Goal: Task Accomplishment & Management: Manage account settings

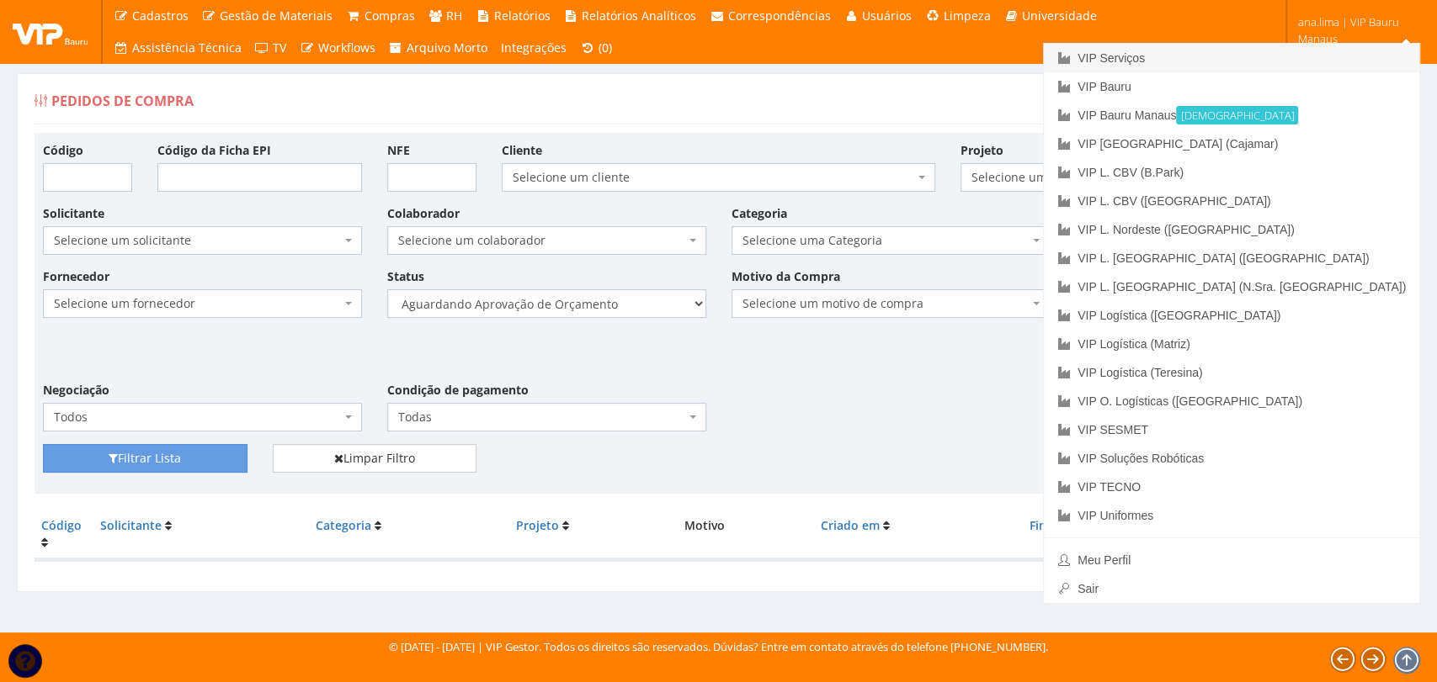
click at [1309, 53] on link "VIP Serviços" at bounding box center [1231, 58] width 375 height 29
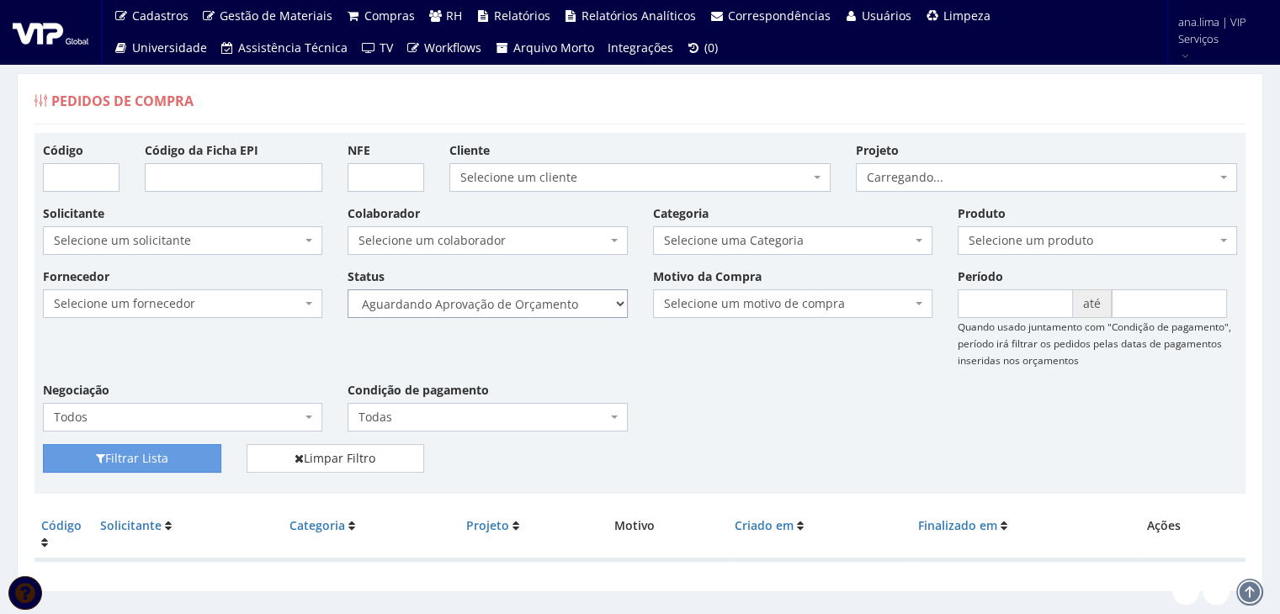
drag, startPoint x: 0, startPoint y: 0, endPoint x: 531, endPoint y: 295, distance: 607.6
click at [531, 295] on select "Selecione um status Cancelado Aguardando Aprovação Diretoria Pedido Aprovado Ag…" at bounding box center [487, 303] width 279 height 29
select select "1"
click at [348, 289] on select "Selecione um status Cancelado Aguardando Aprovação Diretoria Pedido Aprovado Ag…" at bounding box center [487, 303] width 279 height 29
click at [198, 449] on button "Filtrar Lista" at bounding box center [132, 458] width 178 height 29
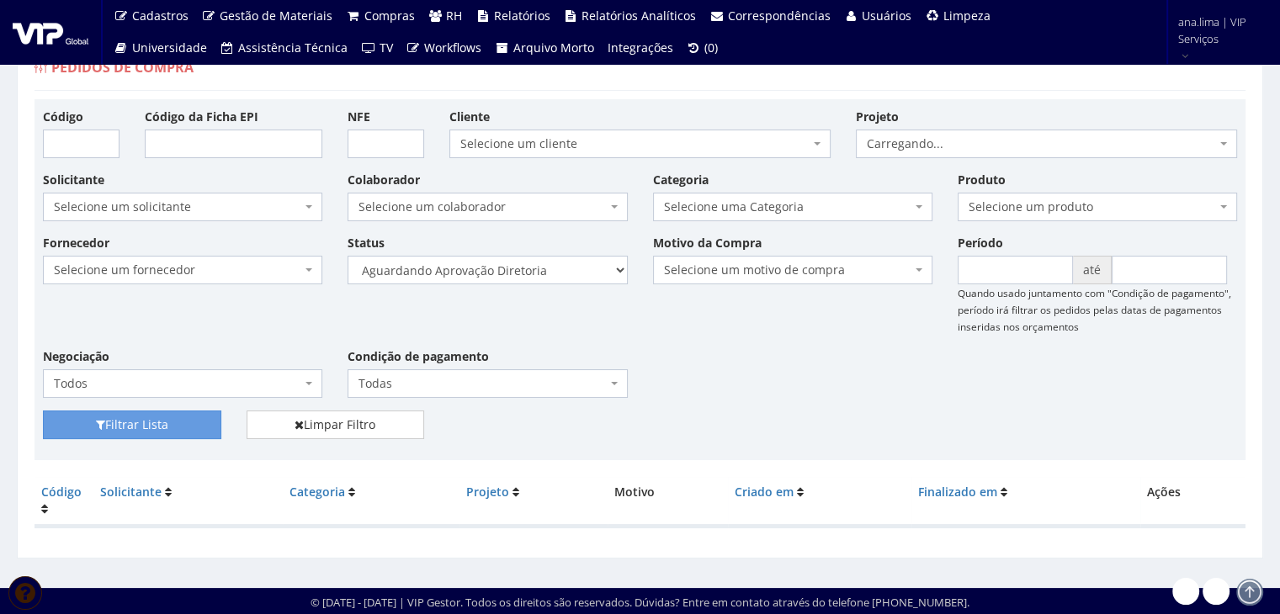
scroll to position [34, 0]
click at [539, 277] on select "Selecione um status Cancelado Aguardando Aprovação Diretoria Pedido Aprovado Ag…" at bounding box center [487, 270] width 279 height 29
select select "4"
click at [348, 256] on select "Selecione um status Cancelado Aguardando Aprovação Diretoria Pedido Aprovado Ag…" at bounding box center [487, 270] width 279 height 29
click at [199, 428] on button "Filtrar Lista" at bounding box center [132, 425] width 178 height 29
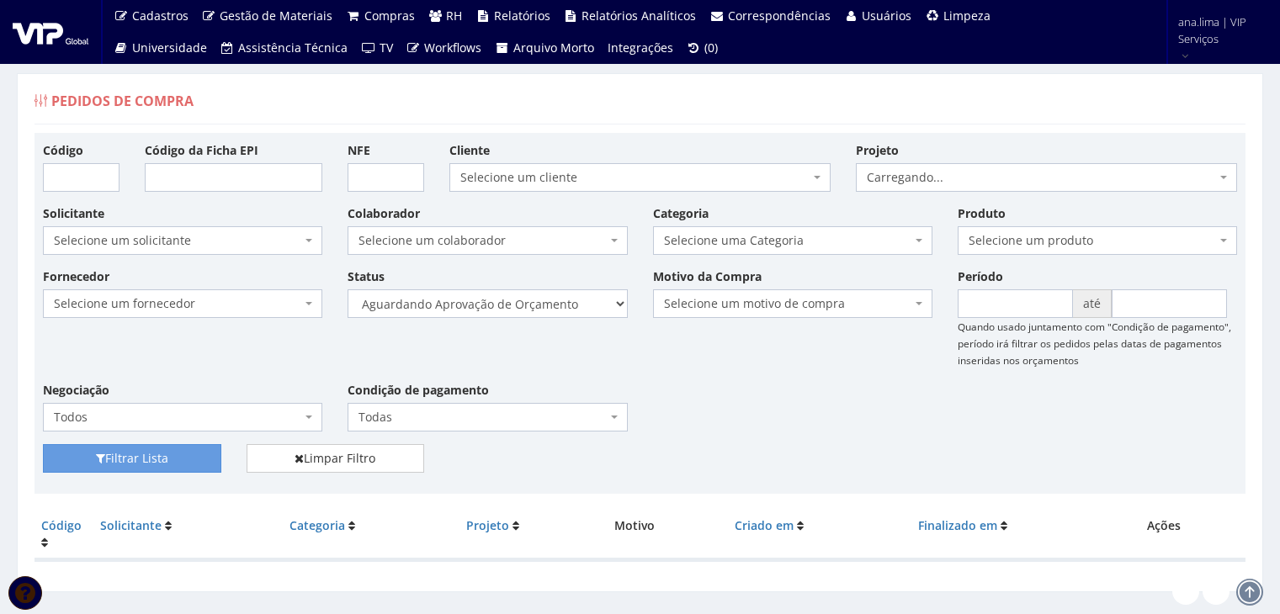
scroll to position [34, 0]
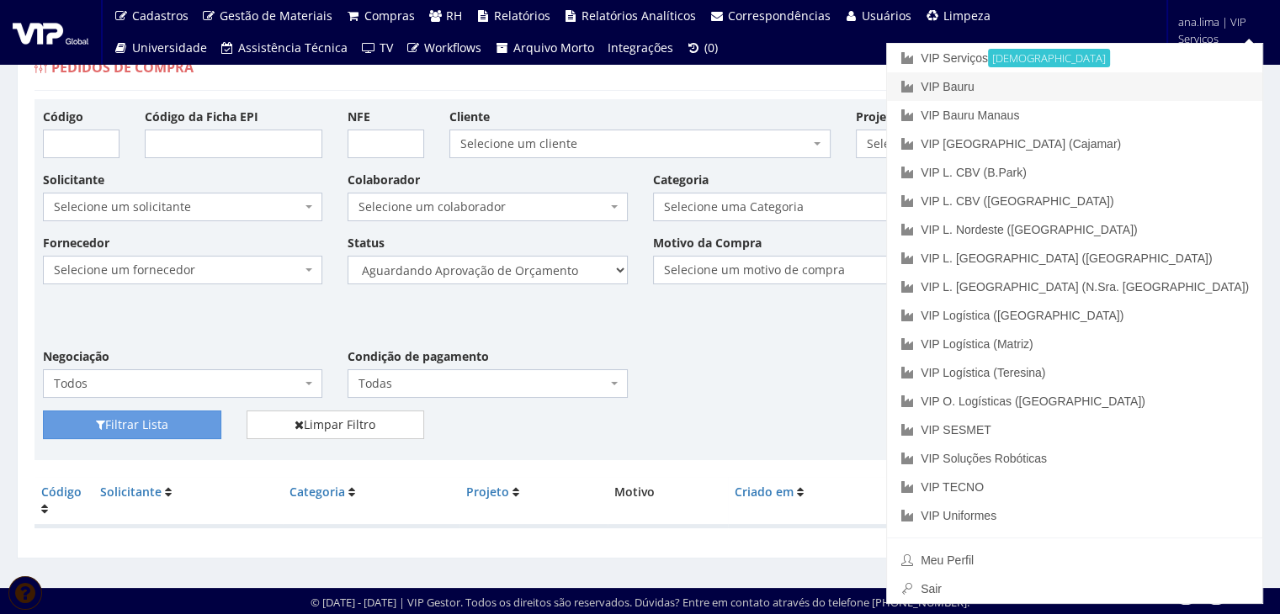
click at [1121, 88] on link "VIP Bauru" at bounding box center [1074, 86] width 375 height 29
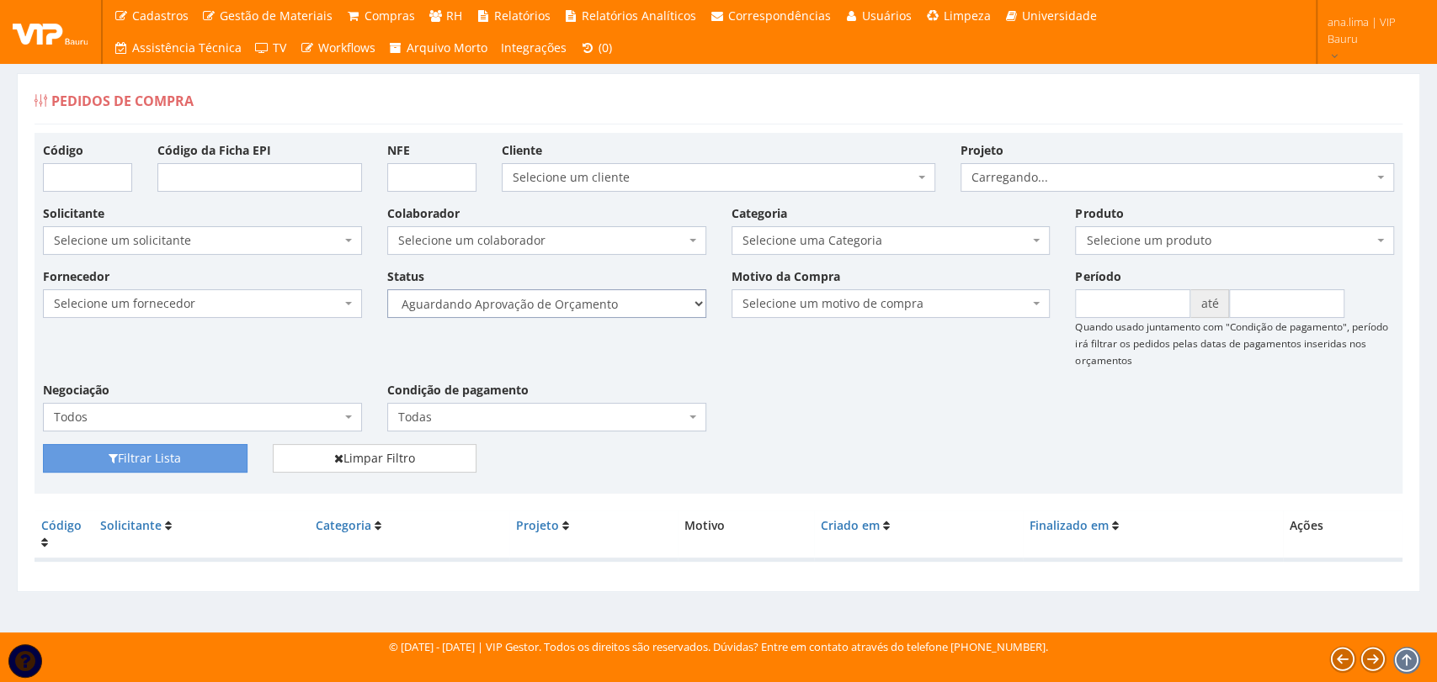
click at [634, 309] on select "Selecione um status Cancelado Aguardando Aprovação Diretoria Pedido Aprovado Ag…" at bounding box center [546, 303] width 319 height 29
select select "1"
click at [387, 289] on select "Selecione um status Cancelado Aguardando Aprovação Diretoria Pedido Aprovado Ag…" at bounding box center [546, 303] width 319 height 29
click at [219, 459] on button "Filtrar Lista" at bounding box center [145, 458] width 204 height 29
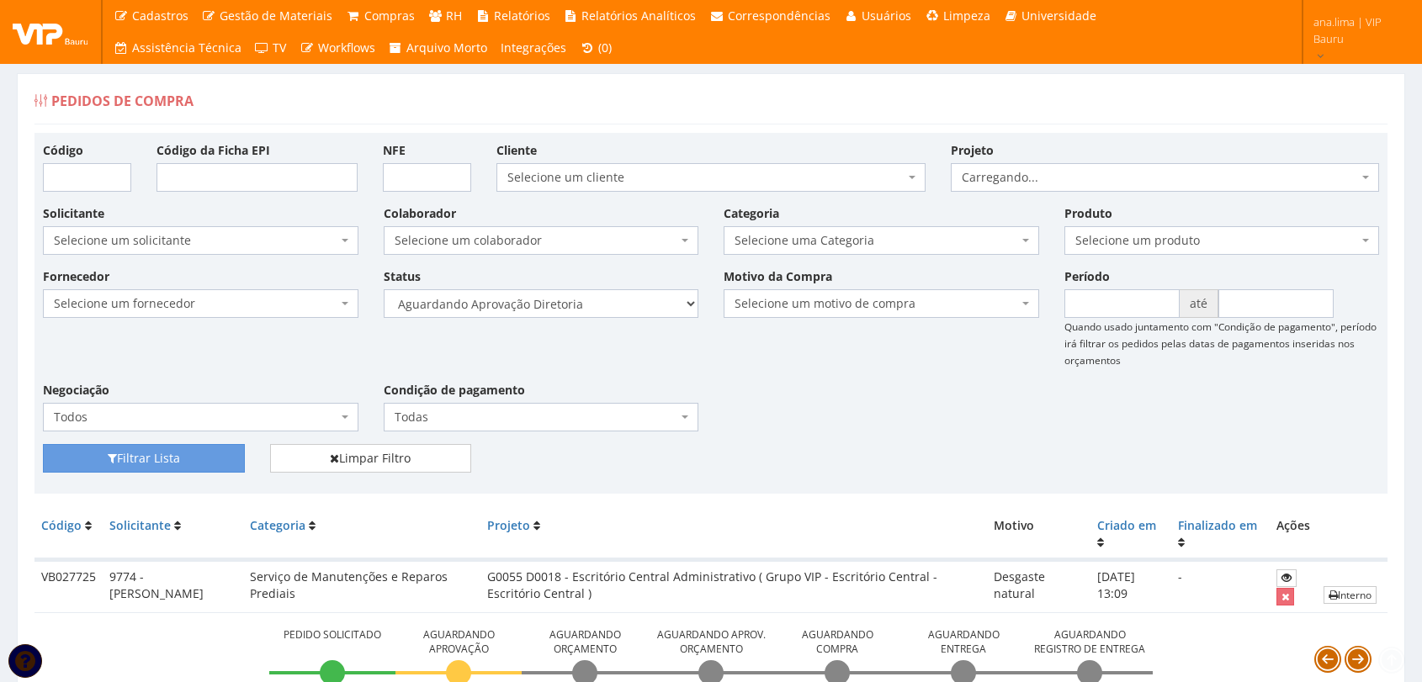
scroll to position [135, 0]
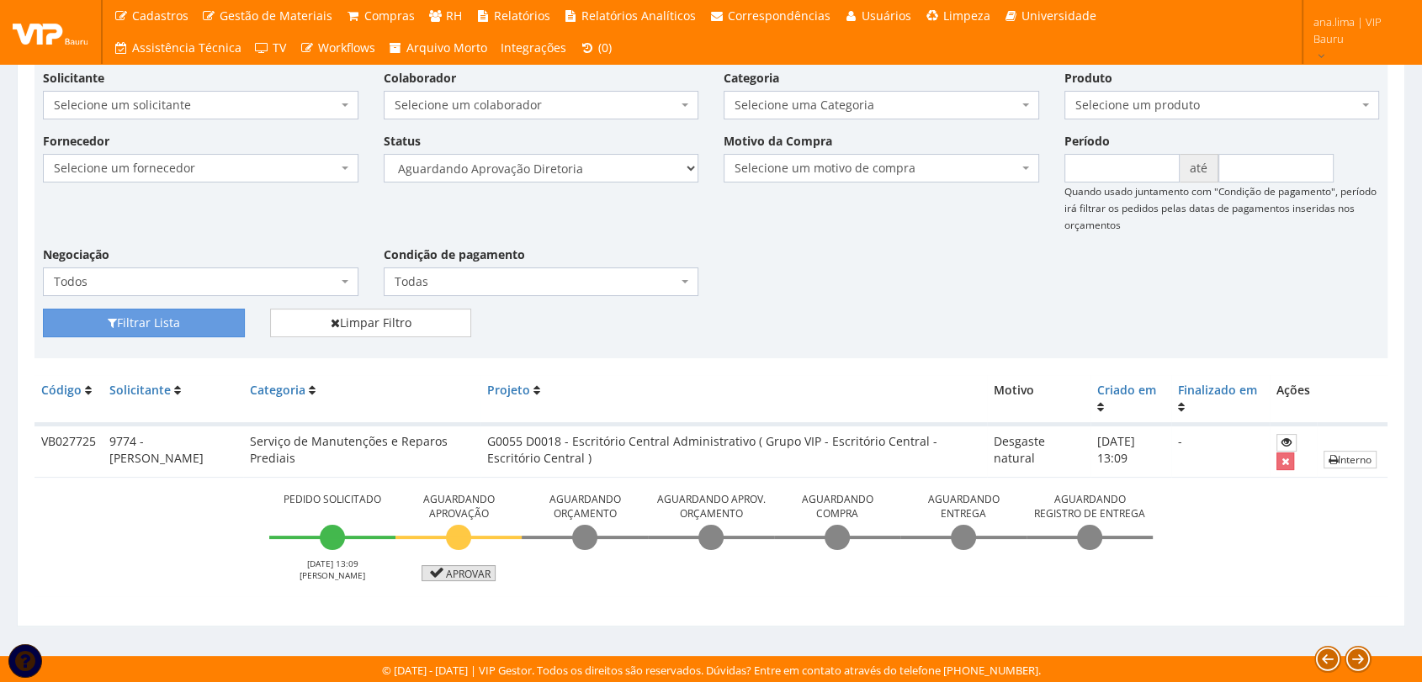
click at [468, 566] on link "Aprovar" at bounding box center [459, 574] width 74 height 16
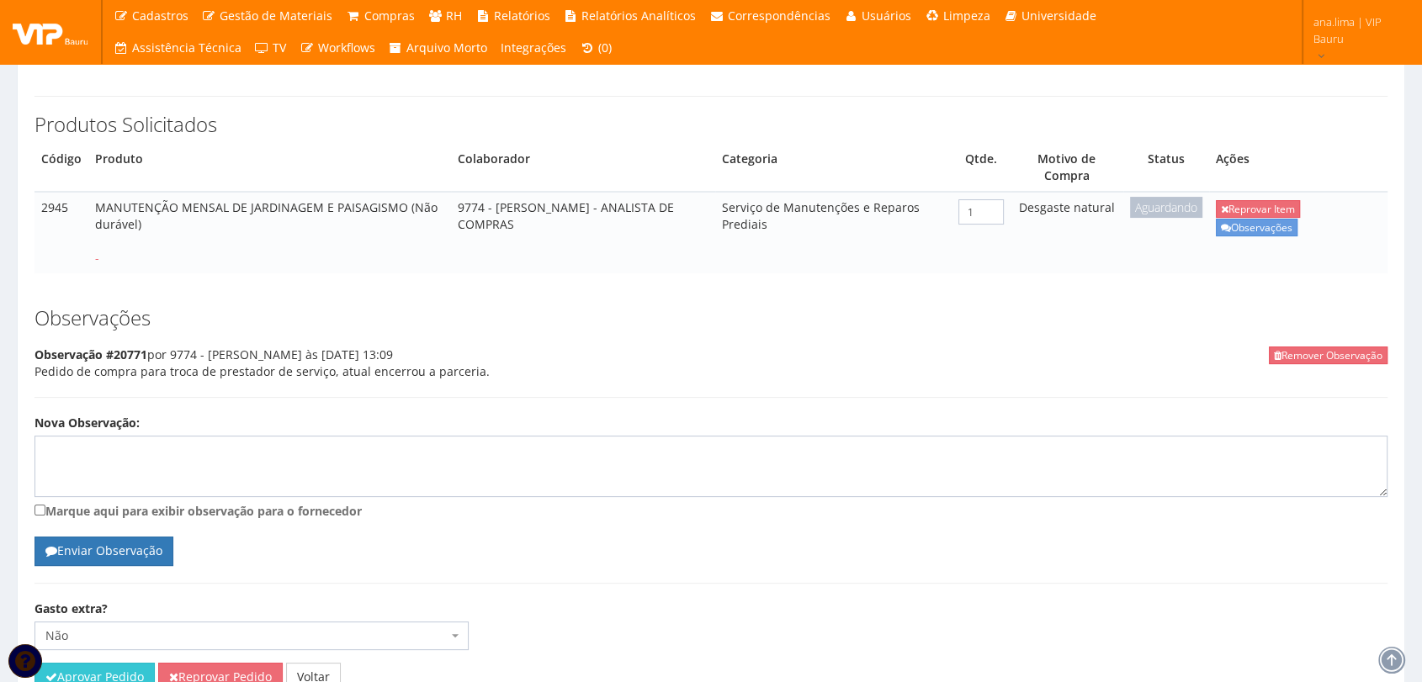
scroll to position [330, 0]
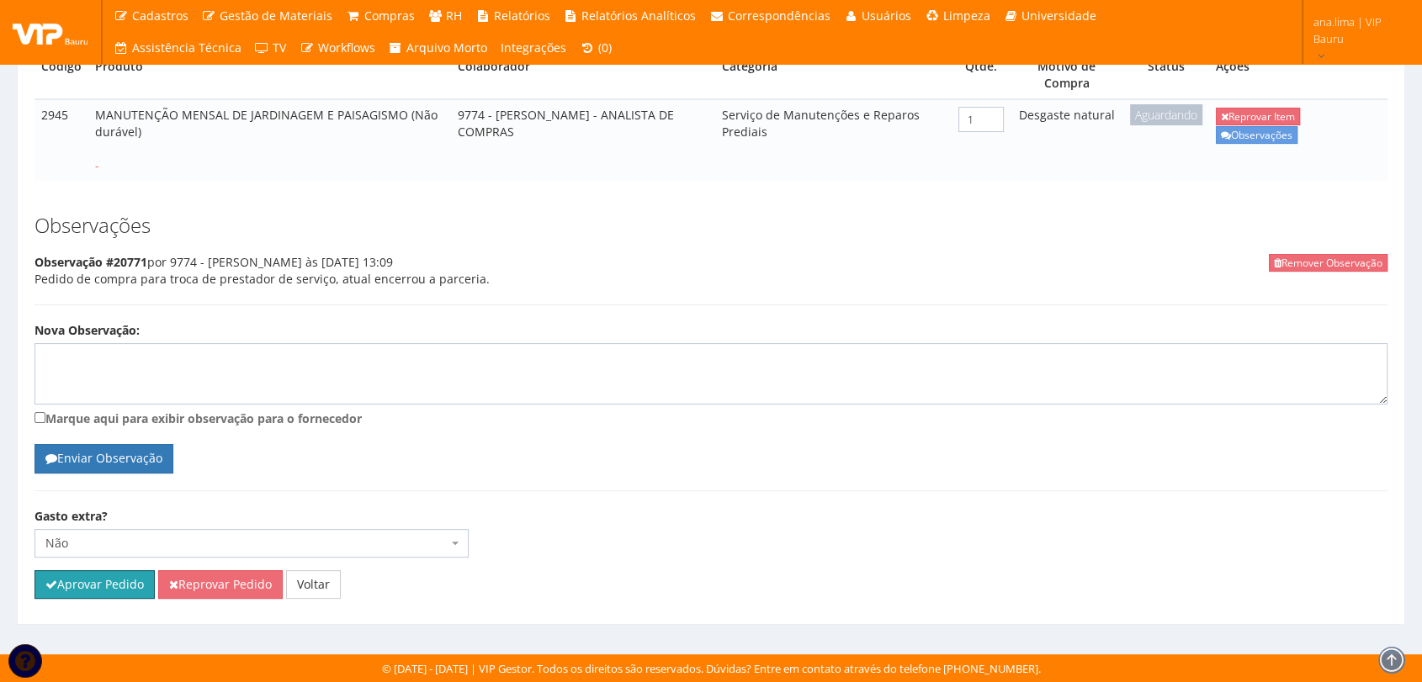
click at [121, 578] on button "Aprovar Pedido" at bounding box center [95, 585] width 120 height 29
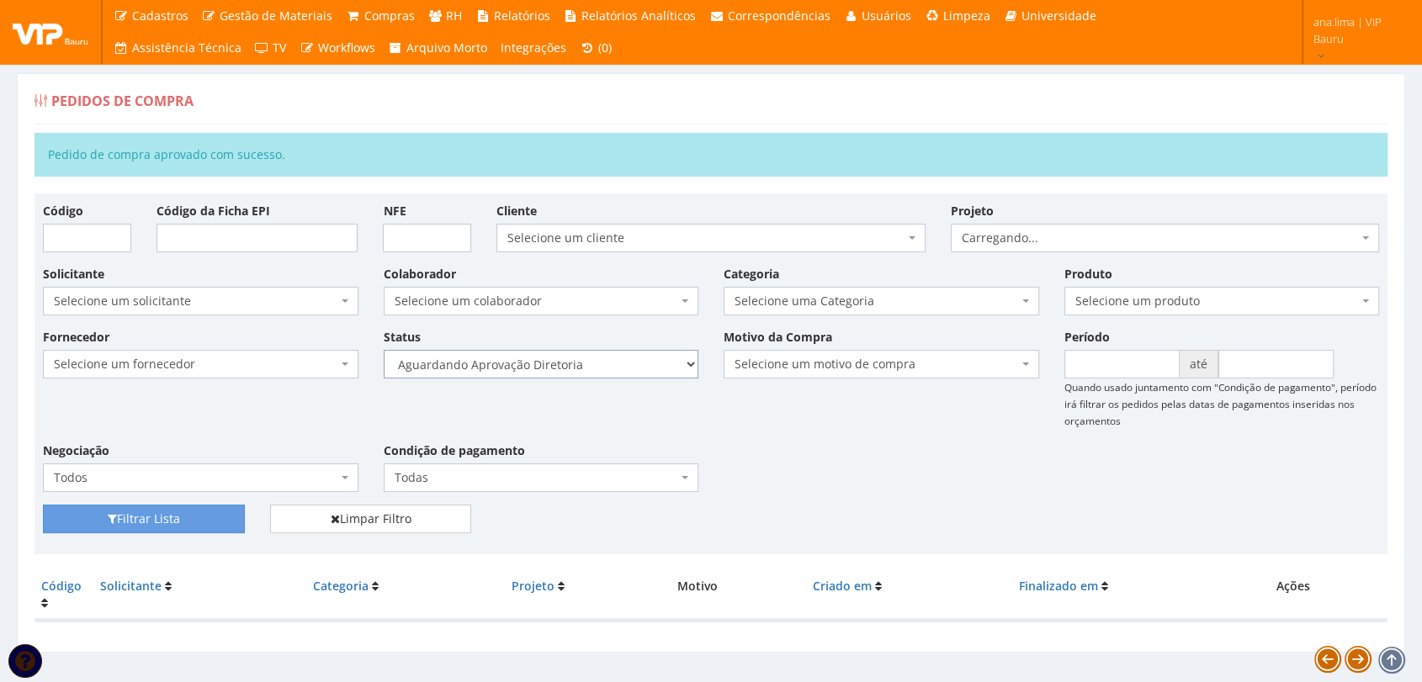
click at [640, 372] on select "Selecione um status Cancelado Aguardando Aprovação Diretoria Pedido Aprovado Ag…" at bounding box center [542, 364] width 316 height 29
click at [384, 350] on select "Selecione um status Cancelado Aguardando Aprovação Diretoria Pedido Aprovado Ag…" at bounding box center [542, 364] width 316 height 29
click at [182, 527] on button "Filtrar Lista" at bounding box center [144, 519] width 202 height 29
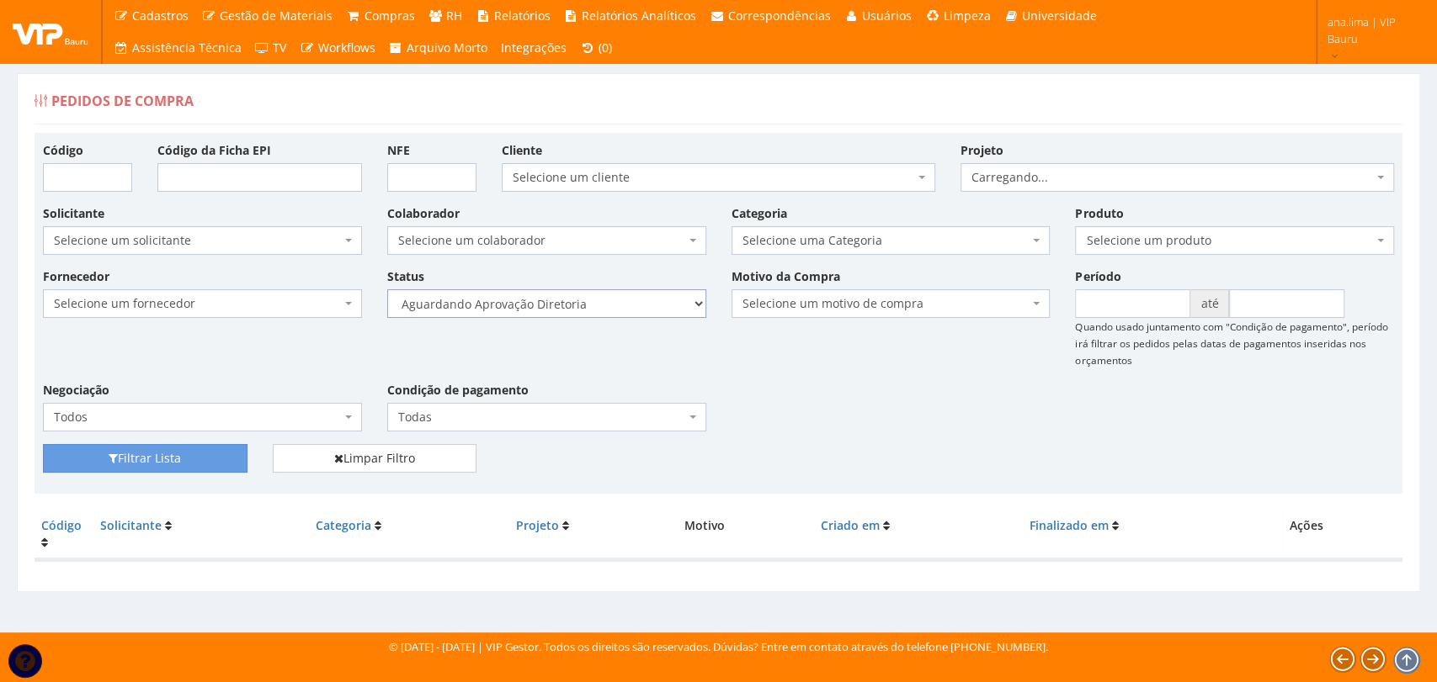
click at [604, 309] on select "Selecione um status Cancelado Aguardando Aprovação Diretoria Pedido Aprovado Ag…" at bounding box center [546, 303] width 319 height 29
select select "4"
click at [387, 289] on select "Selecione um status Cancelado Aguardando Aprovação Diretoria Pedido Aprovado Ag…" at bounding box center [546, 303] width 319 height 29
click at [240, 446] on button "Filtrar Lista" at bounding box center [145, 458] width 204 height 29
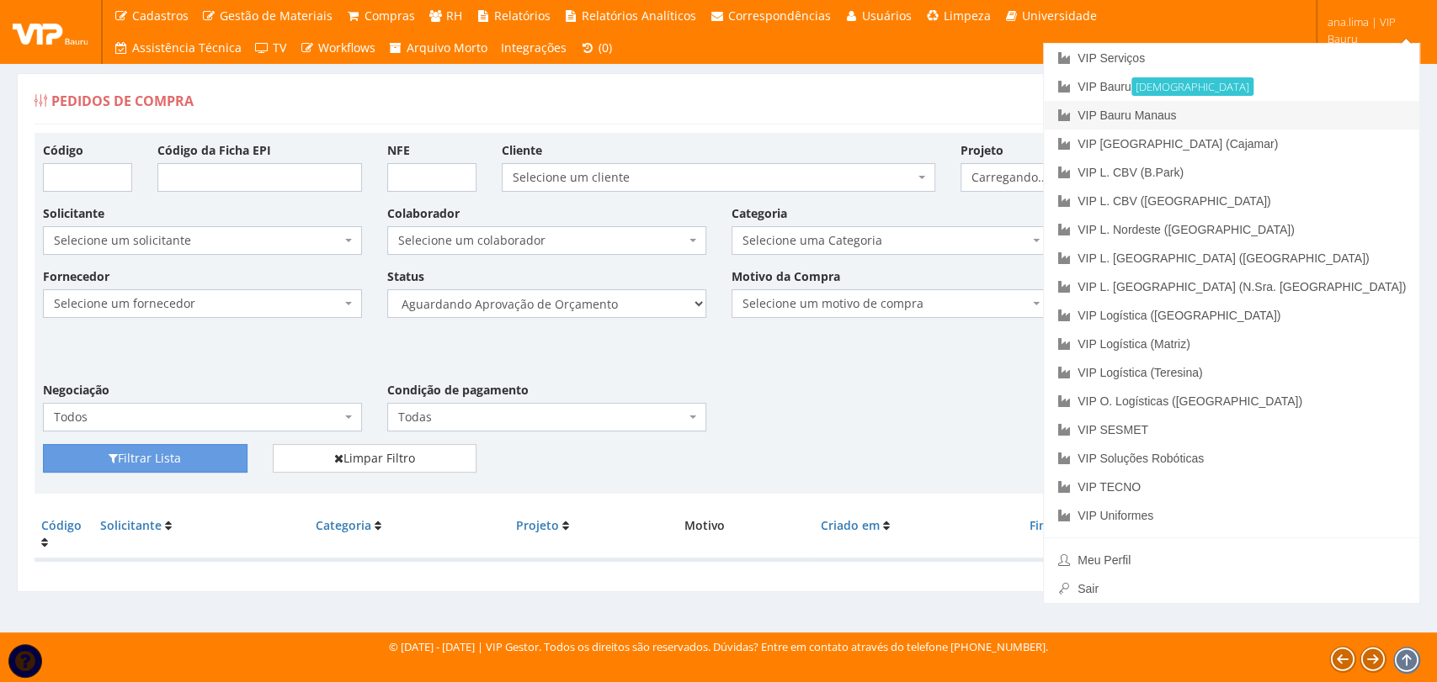
click at [1351, 104] on link "VIP Bauru Manaus" at bounding box center [1231, 115] width 375 height 29
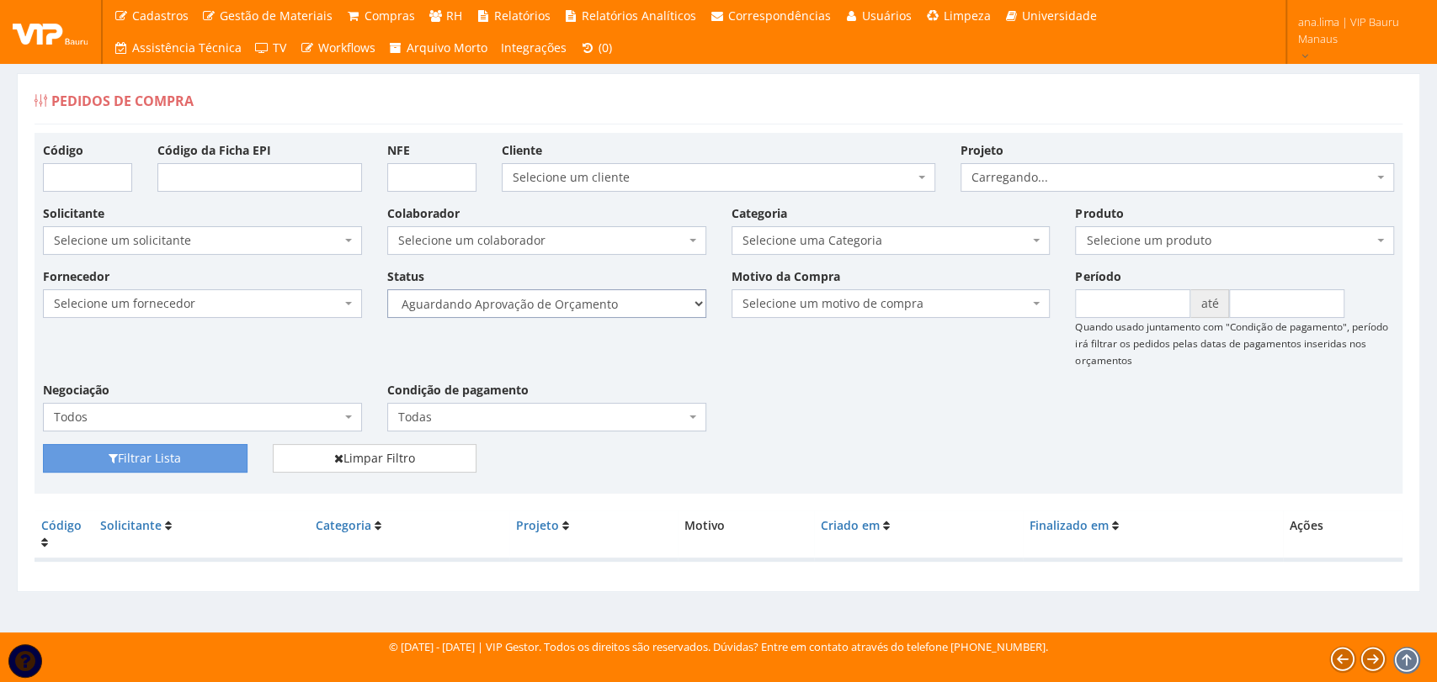
drag, startPoint x: 0, startPoint y: 0, endPoint x: 623, endPoint y: 311, distance: 696.3
click at [623, 308] on select "Selecione um status Cancelado Aguardando Aprovação Diretoria Pedido Aprovado Ag…" at bounding box center [546, 303] width 319 height 29
select select "1"
click at [387, 289] on select "Selecione um status Cancelado Aguardando Aprovação Diretoria Pedido Aprovado Ag…" at bounding box center [546, 303] width 319 height 29
drag, startPoint x: 180, startPoint y: 459, endPoint x: 558, endPoint y: 385, distance: 385.2
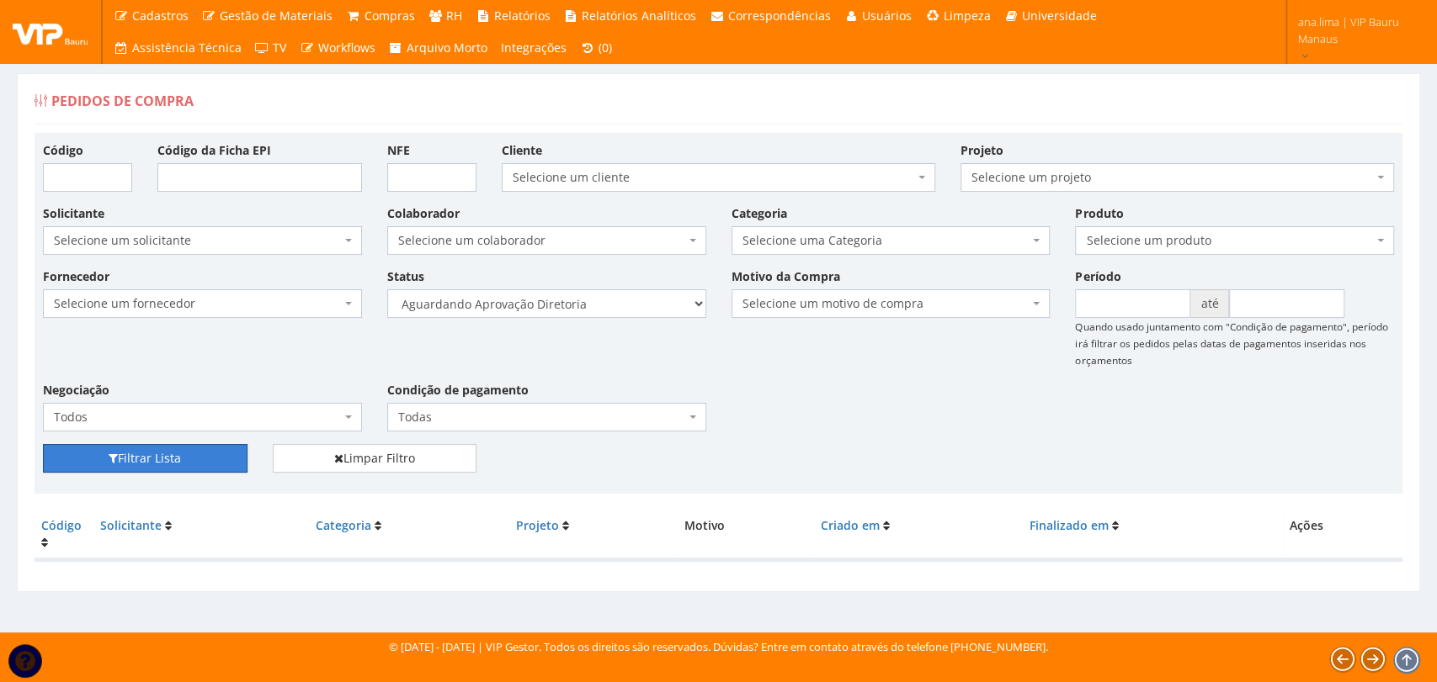
click at [189, 457] on button "Filtrar Lista" at bounding box center [145, 458] width 204 height 29
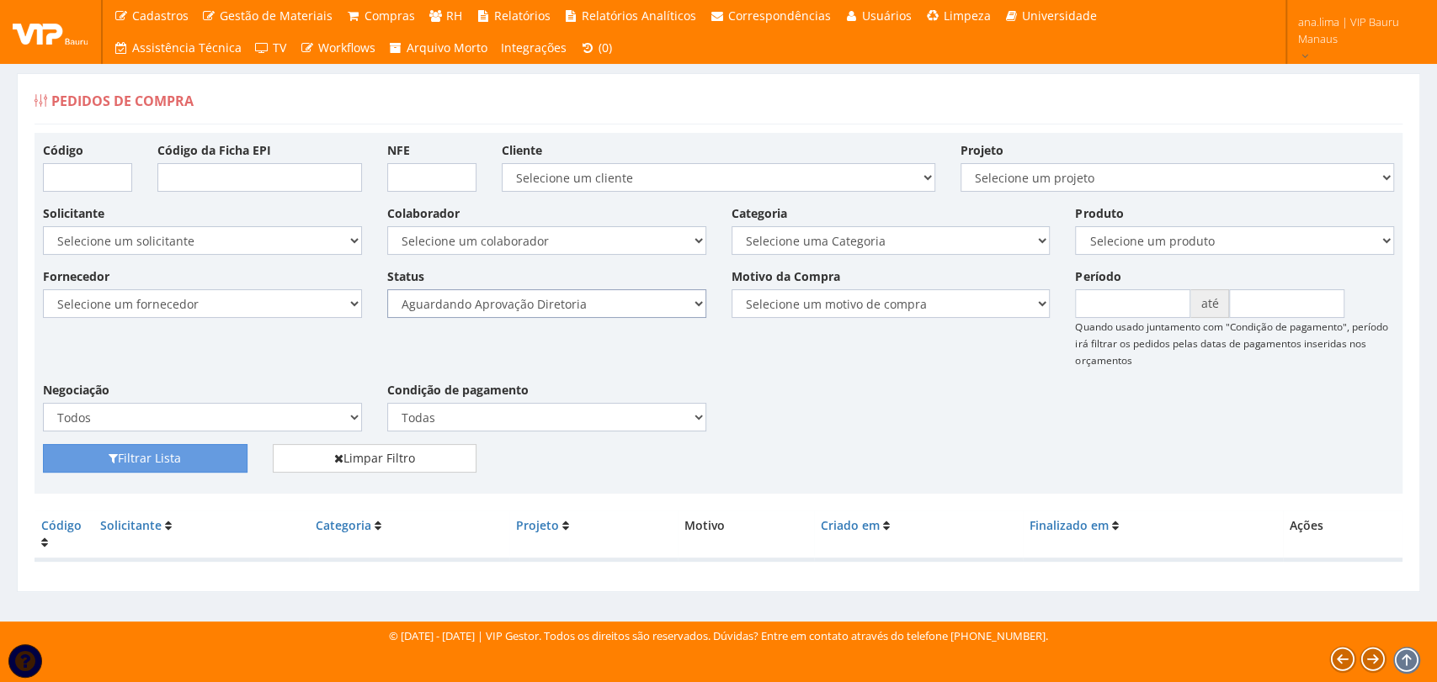
click at [635, 307] on select "Selecione um status Cancelado Aguardando Aprovação Diretoria Pedido Aprovado Ag…" at bounding box center [546, 303] width 319 height 29
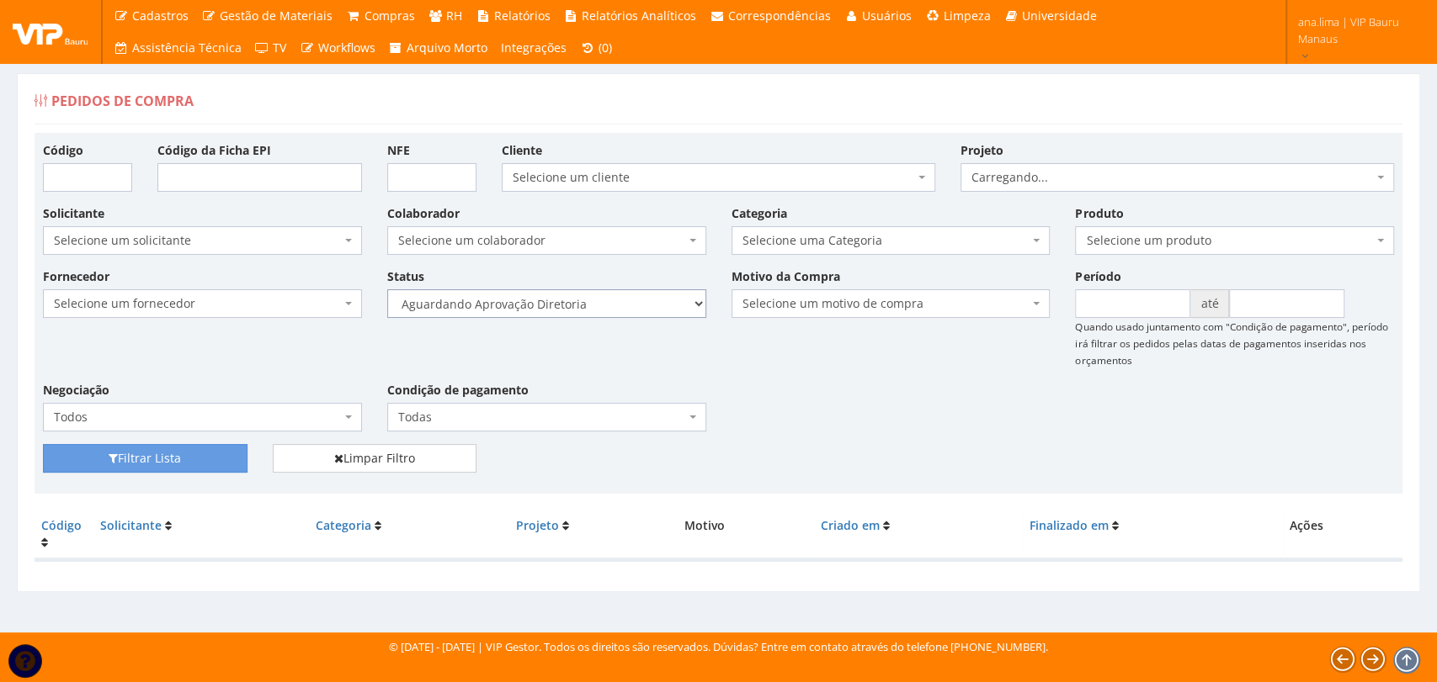
select select "4"
click at [387, 289] on select "Selecione um status Cancelado Aguardando Aprovação Diretoria Pedido Aprovado Ag…" at bounding box center [546, 303] width 319 height 29
click at [232, 453] on button "Filtrar Lista" at bounding box center [145, 458] width 204 height 29
click at [612, 310] on select "Selecione um status Cancelado Aguardando Aprovação Diretoria Pedido Aprovado Ag…" at bounding box center [546, 303] width 319 height 29
select select "1"
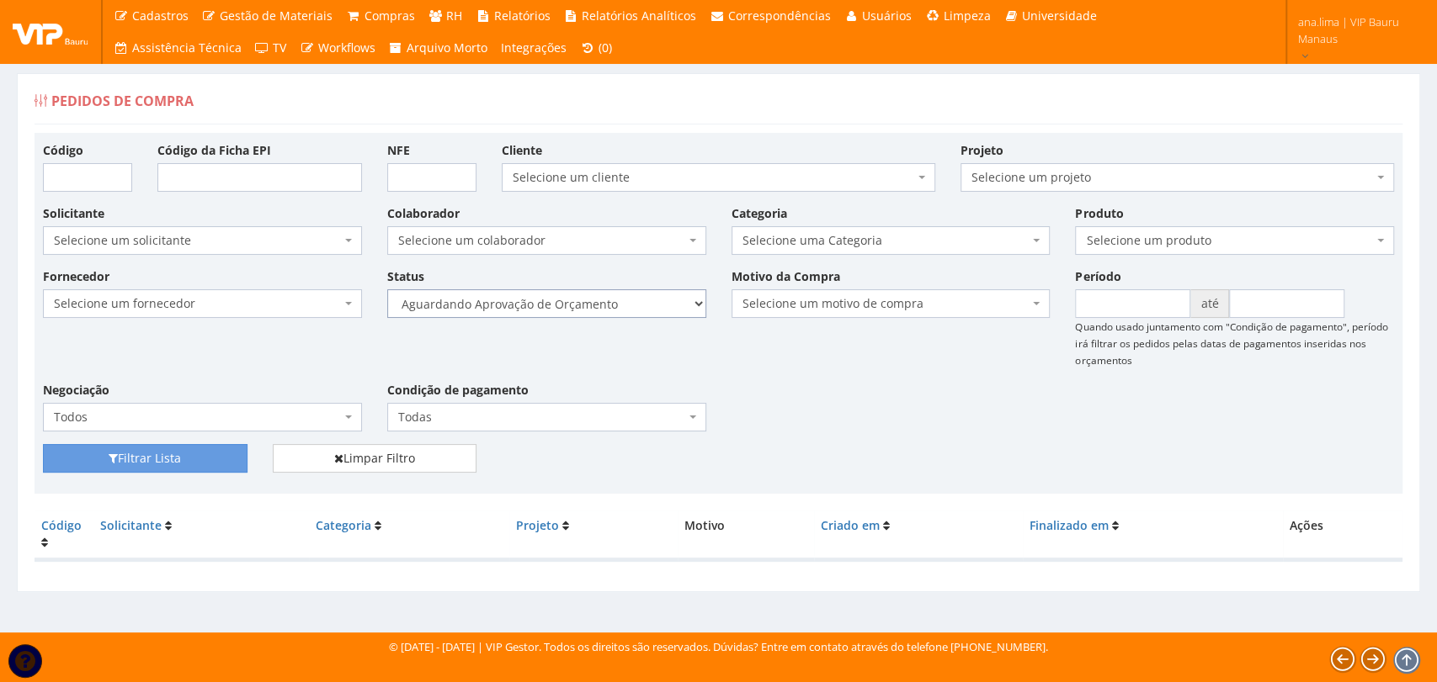
click at [387, 289] on select "Selecione um status Cancelado Aguardando Aprovação Diretoria Pedido Aprovado Ag…" at bounding box center [546, 303] width 319 height 29
drag, startPoint x: 222, startPoint y: 453, endPoint x: 245, endPoint y: 450, distance: 22.9
click at [222, 454] on button "Filtrar Lista" at bounding box center [145, 458] width 204 height 29
click at [654, 284] on div "Status Selecione um status Cancelado Aguardando Aprovação Diretoria Pedido Apro…" at bounding box center [546, 293] width 344 height 50
drag, startPoint x: 645, startPoint y: 299, endPoint x: 641, endPoint y: 315, distance: 16.5
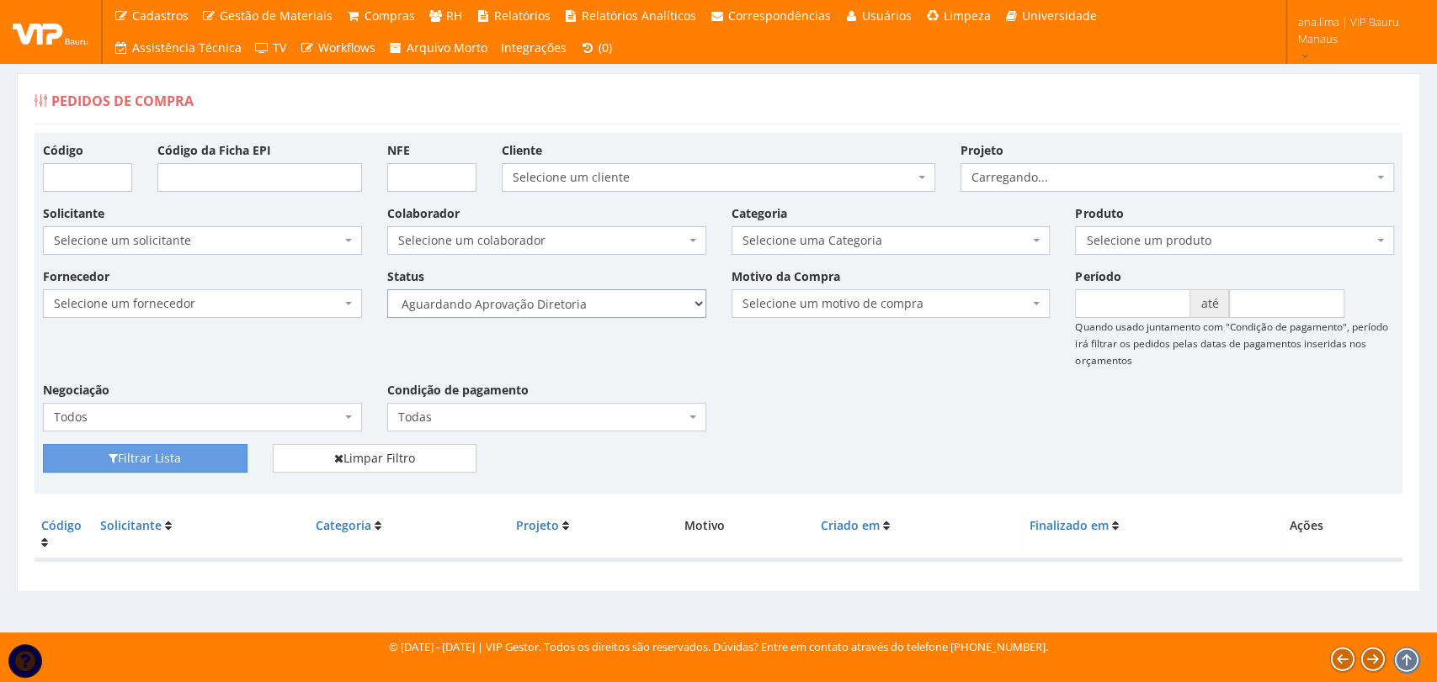
click at [645, 299] on select "Selecione um status Cancelado Aguardando Aprovação Diretoria Pedido Aprovado Ag…" at bounding box center [546, 303] width 319 height 29
select select "4"
click at [387, 289] on select "Selecione um status Cancelado Aguardando Aprovação Diretoria Pedido Aprovado Ag…" at bounding box center [546, 303] width 319 height 29
drag, startPoint x: 235, startPoint y: 458, endPoint x: 333, endPoint y: 430, distance: 102.3
click at [235, 459] on button "Filtrar Lista" at bounding box center [145, 458] width 204 height 29
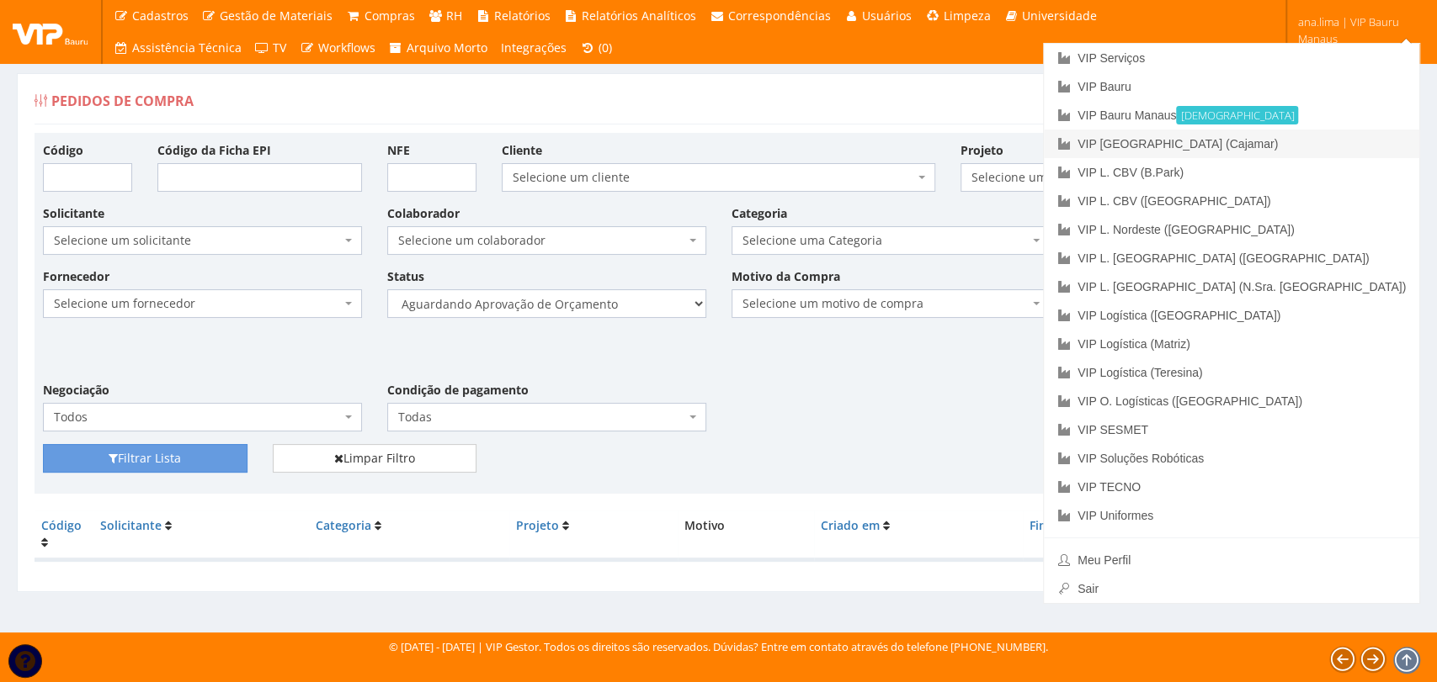
click at [1299, 150] on link "VIP [GEOGRAPHIC_DATA] (Cajamar)" at bounding box center [1231, 144] width 375 height 29
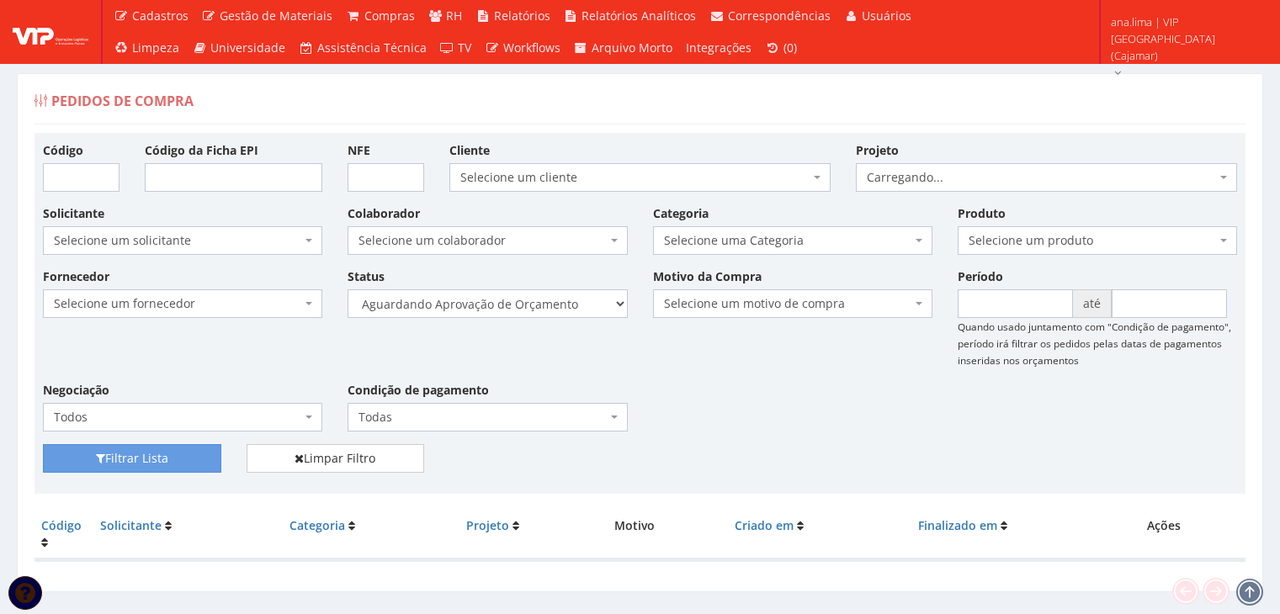
click at [570, 301] on select "Selecione um status Cancelado Aguardando Aprovação Diretoria Pedido Aprovado Ag…" at bounding box center [487, 303] width 279 height 29
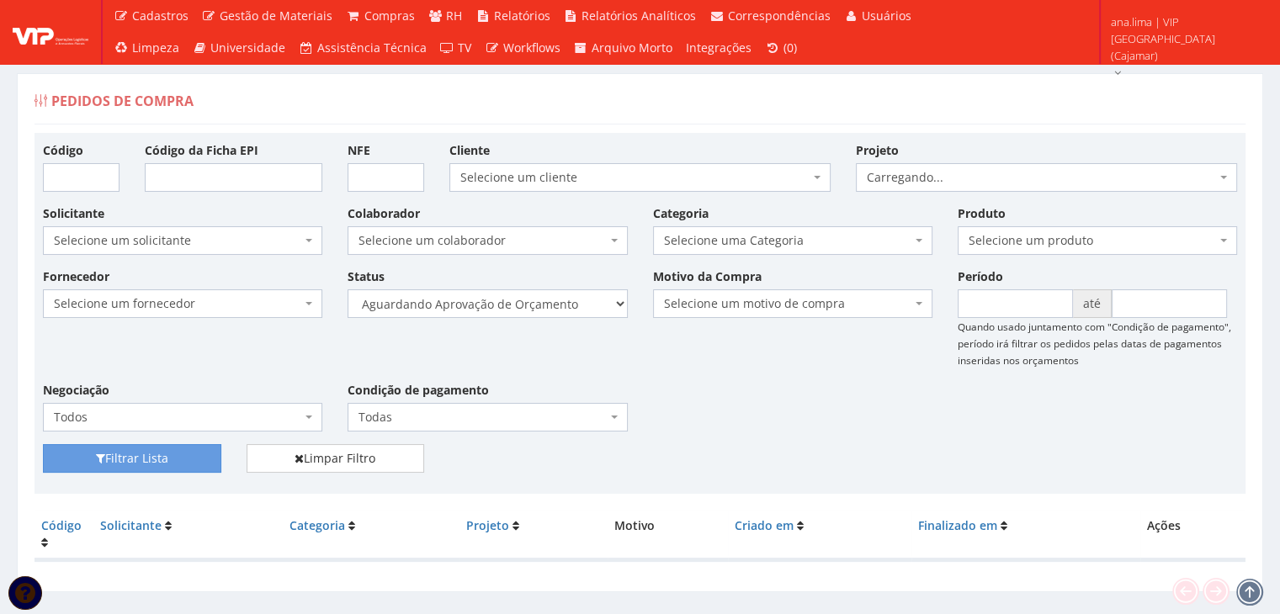
select select "1"
click at [348, 289] on select "Selecione um status Cancelado Aguardando Aprovação Diretoria Pedido Aprovado Ag…" at bounding box center [487, 303] width 279 height 29
click at [173, 469] on button "Filtrar Lista" at bounding box center [132, 458] width 178 height 29
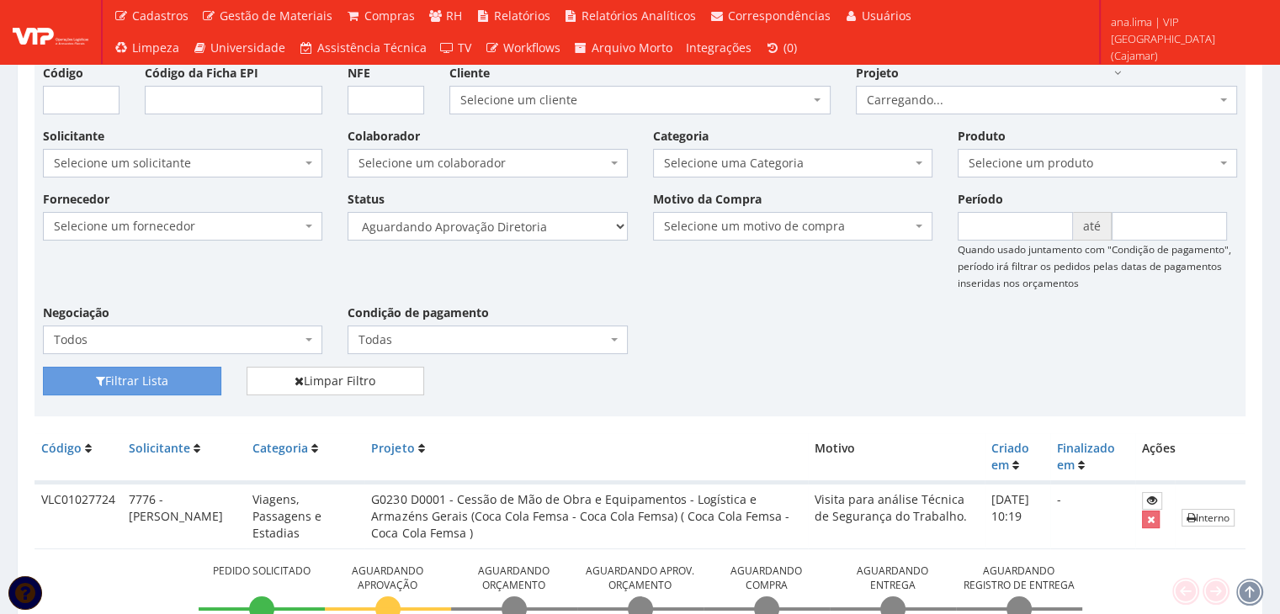
scroll to position [217, 0]
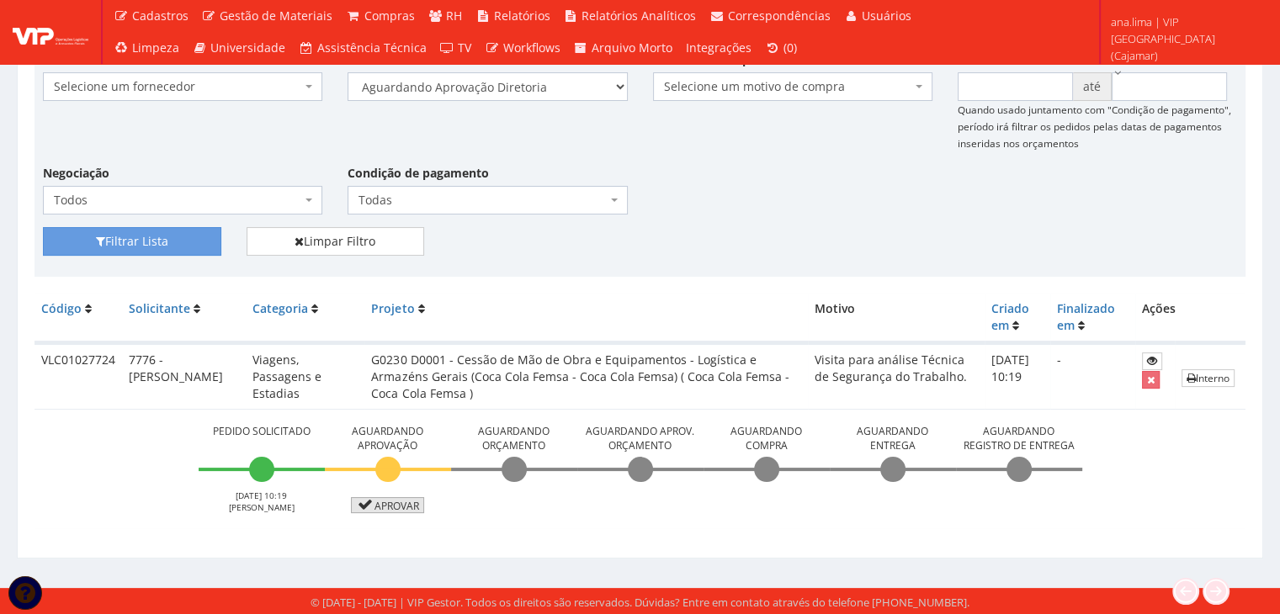
click at [402, 502] on link "Aprovar" at bounding box center [388, 505] width 74 height 16
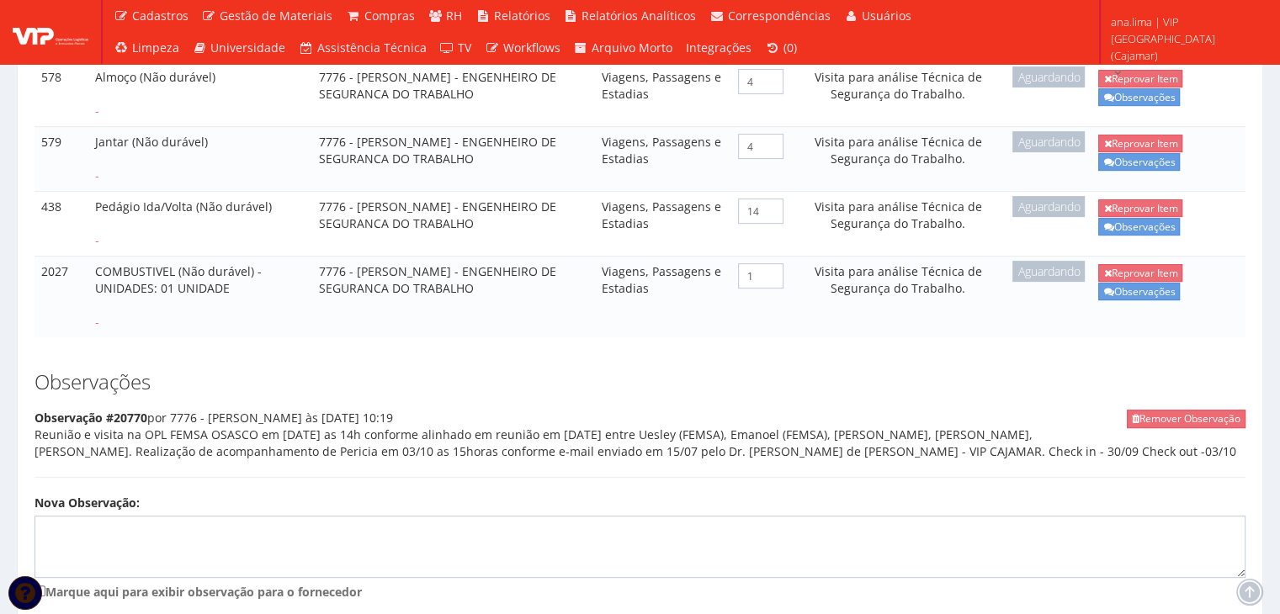
scroll to position [676, 0]
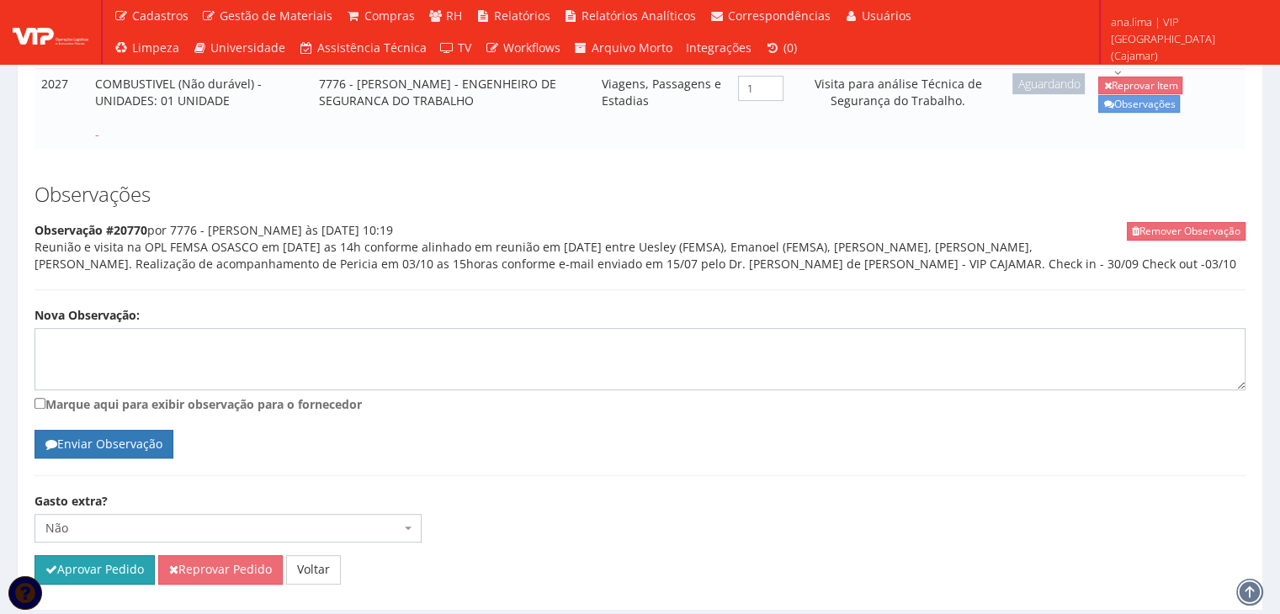
click at [53, 555] on button "Aprovar Pedido" at bounding box center [95, 569] width 120 height 29
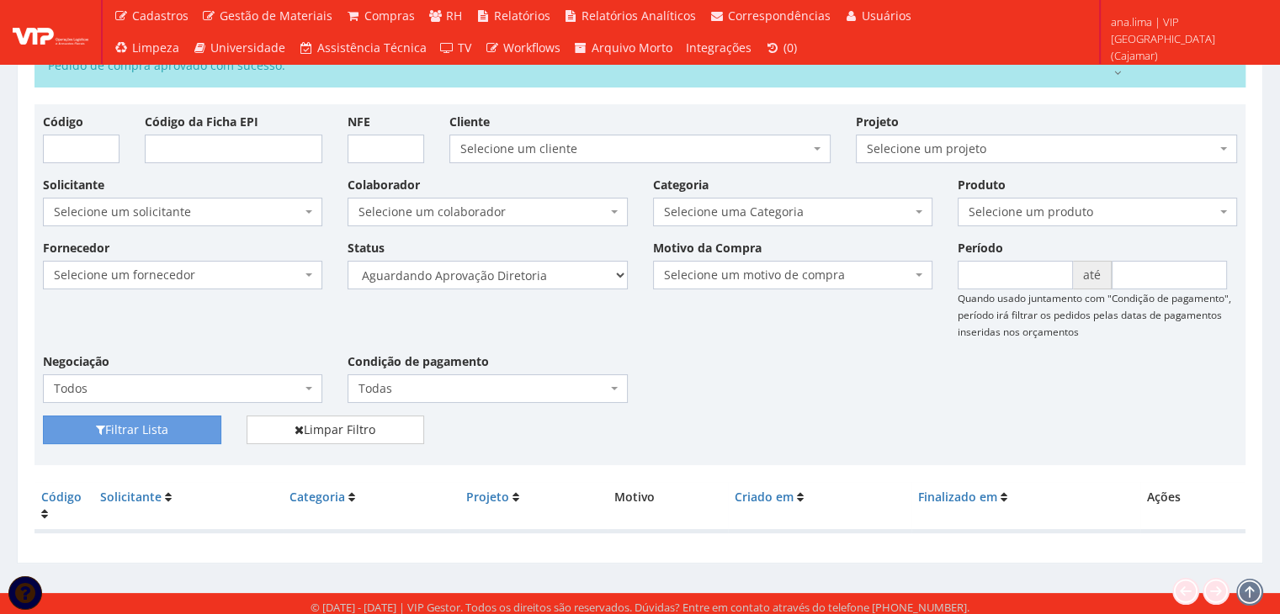
scroll to position [94, 0]
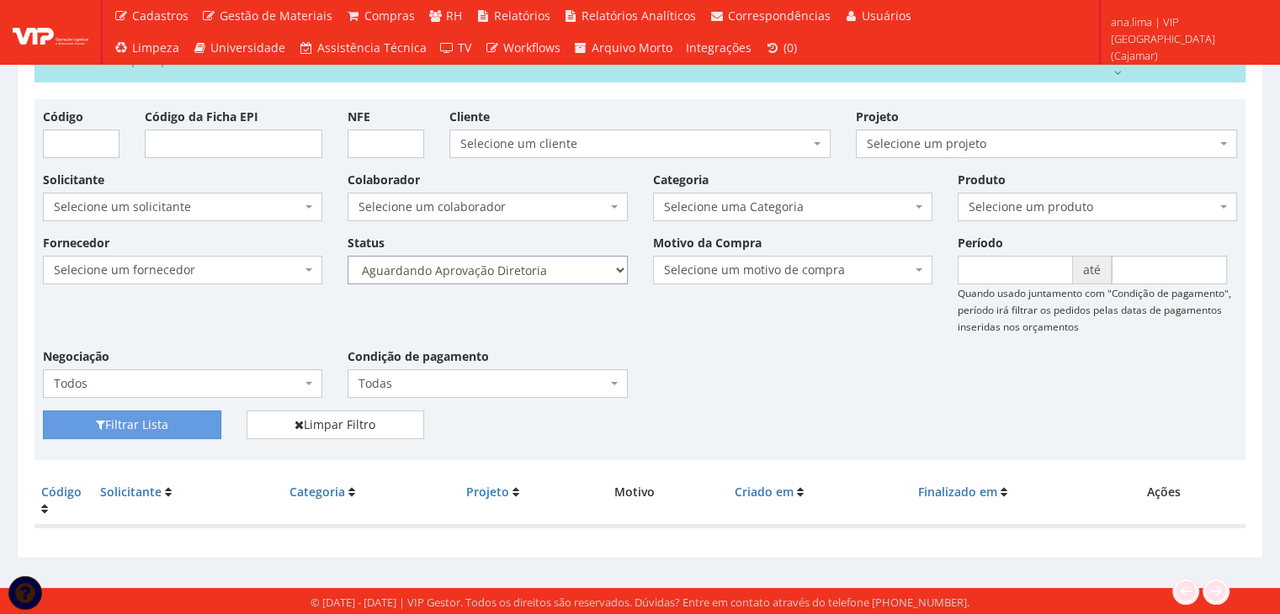
click at [573, 268] on select "Selecione um status Cancelado Aguardando Aprovação Diretoria Pedido Aprovado Ag…" at bounding box center [487, 270] width 279 height 29
click at [348, 256] on select "Selecione um status Cancelado Aguardando Aprovação Diretoria Pedido Aprovado Ag…" at bounding box center [487, 270] width 279 height 29
click at [189, 428] on button "Filtrar Lista" at bounding box center [132, 425] width 178 height 29
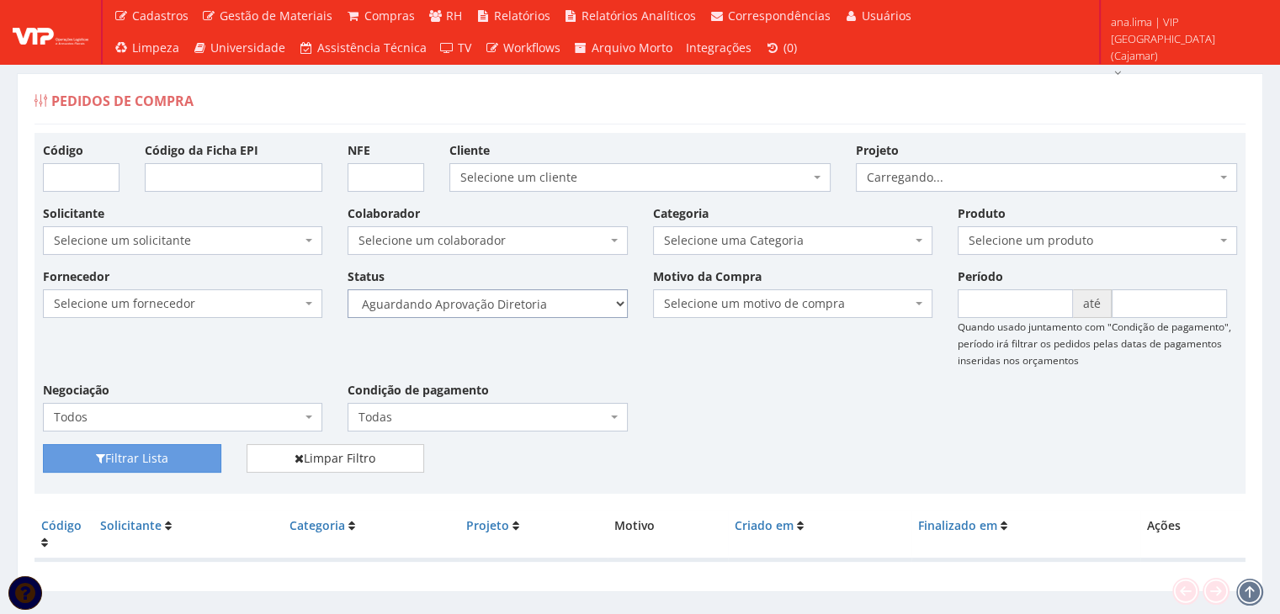
click at [555, 304] on select "Selecione um status Cancelado Aguardando Aprovação Diretoria Pedido Aprovado Ag…" at bounding box center [487, 303] width 279 height 29
select select "4"
click at [348, 289] on select "Selecione um status Cancelado Aguardando Aprovação Diretoria Pedido Aprovado Ag…" at bounding box center [487, 303] width 279 height 29
click at [197, 459] on button "Filtrar Lista" at bounding box center [132, 458] width 178 height 29
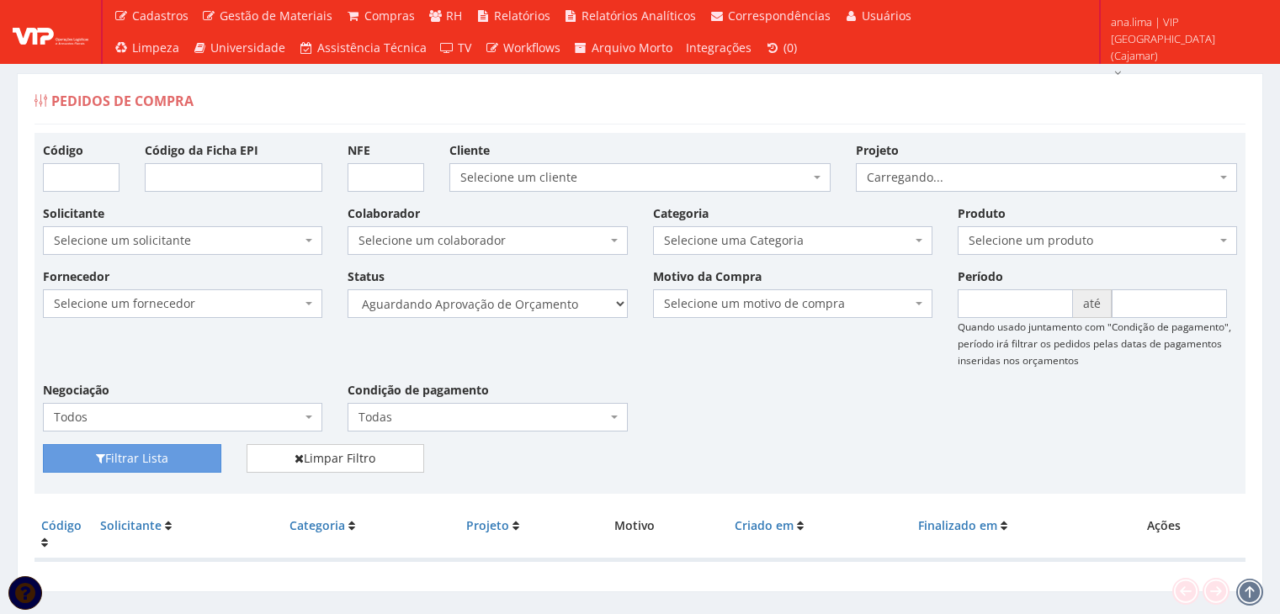
scroll to position [34, 0]
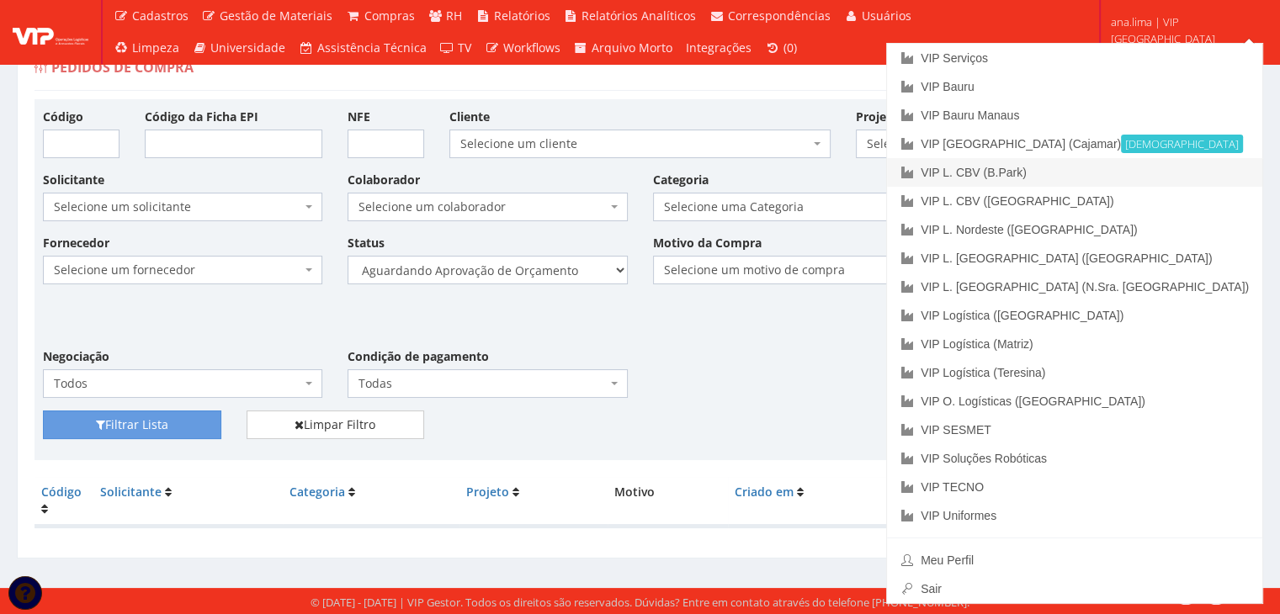
click at [1149, 167] on link "VIP L. CBV (B.Park)" at bounding box center [1074, 172] width 375 height 29
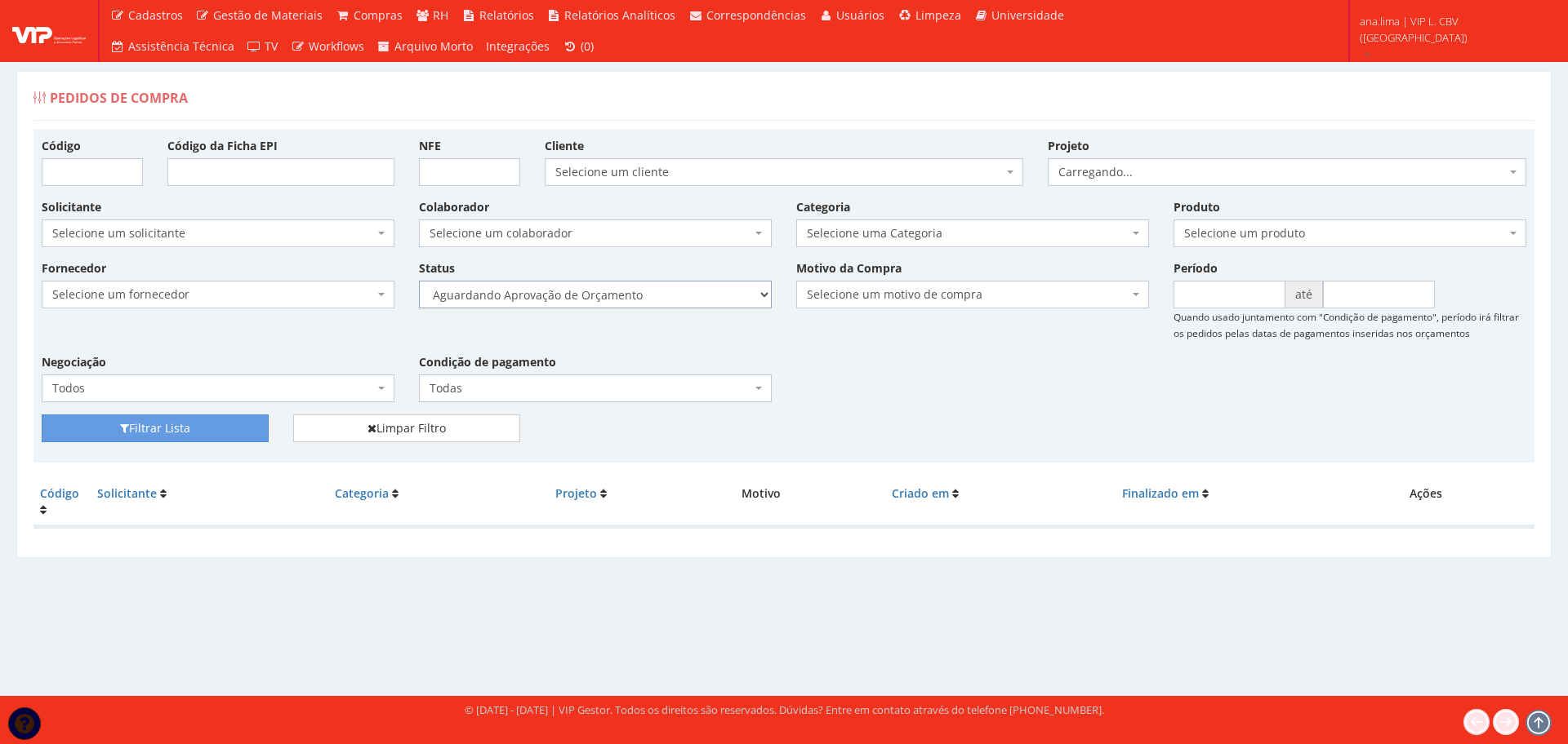
click at [683, 298] on select "Selecione um status Cancelado Aguardando Aprovação Diretoria Pedido Aprovado Ag…" at bounding box center [596, 294] width 353 height 28
select select "1"
click at [419, 280] on select "Selecione um status Cancelado Aguardando Aprovação Diretoria Pedido Aprovado Ag…" at bounding box center [596, 294] width 353 height 28
click at [151, 440] on button "Filtrar Lista" at bounding box center [155, 429] width 227 height 28
click at [664, 296] on select "Selecione um status Cancelado Aguardando Aprovação Diretoria Pedido Aprovado Ag…" at bounding box center [596, 294] width 353 height 28
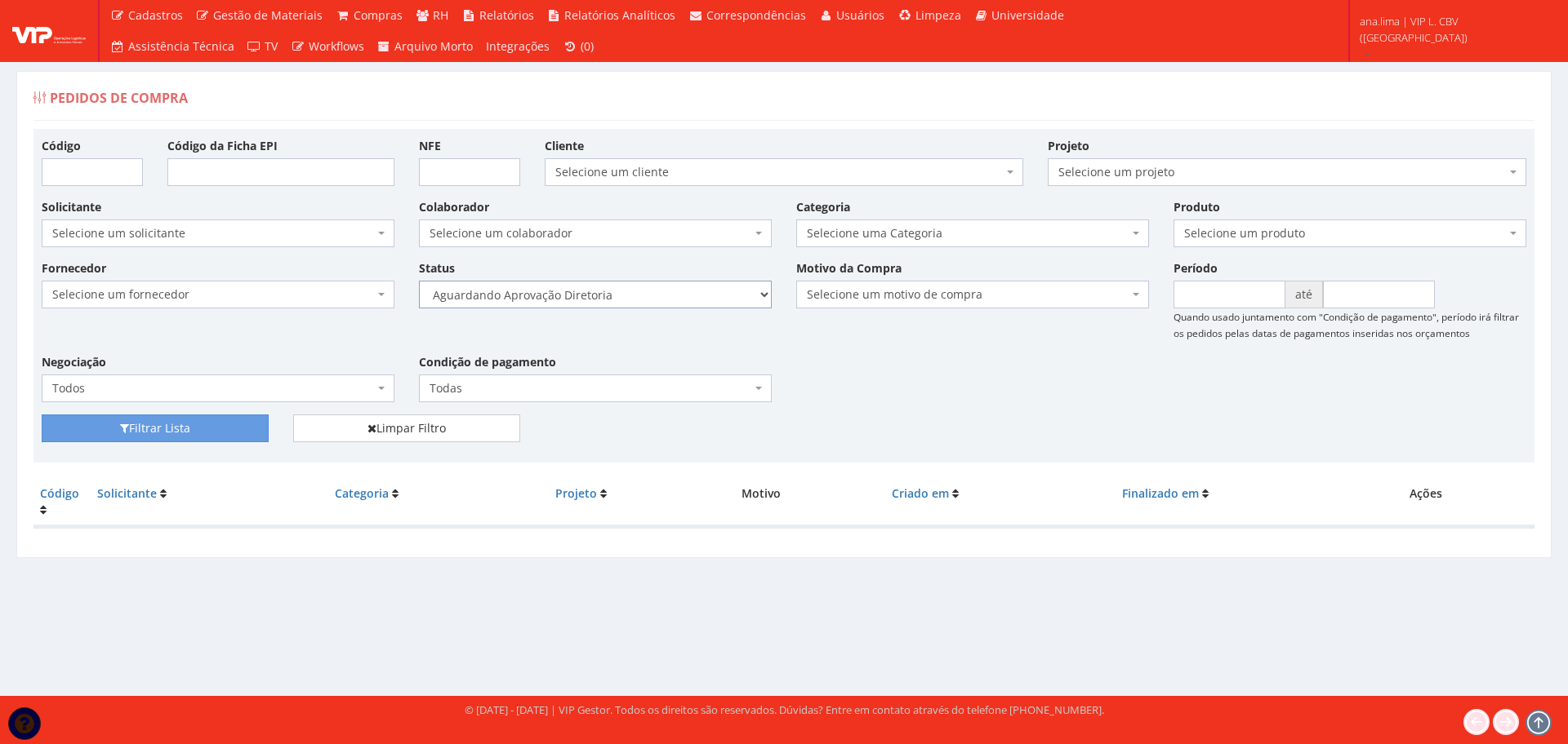
select select "4"
click at [419, 280] on select "Selecione um status Cancelado Aguardando Aprovação Diretoria Pedido Aprovado Ag…" at bounding box center [596, 294] width 353 height 28
click at [171, 430] on button "Filtrar Lista" at bounding box center [155, 429] width 227 height 28
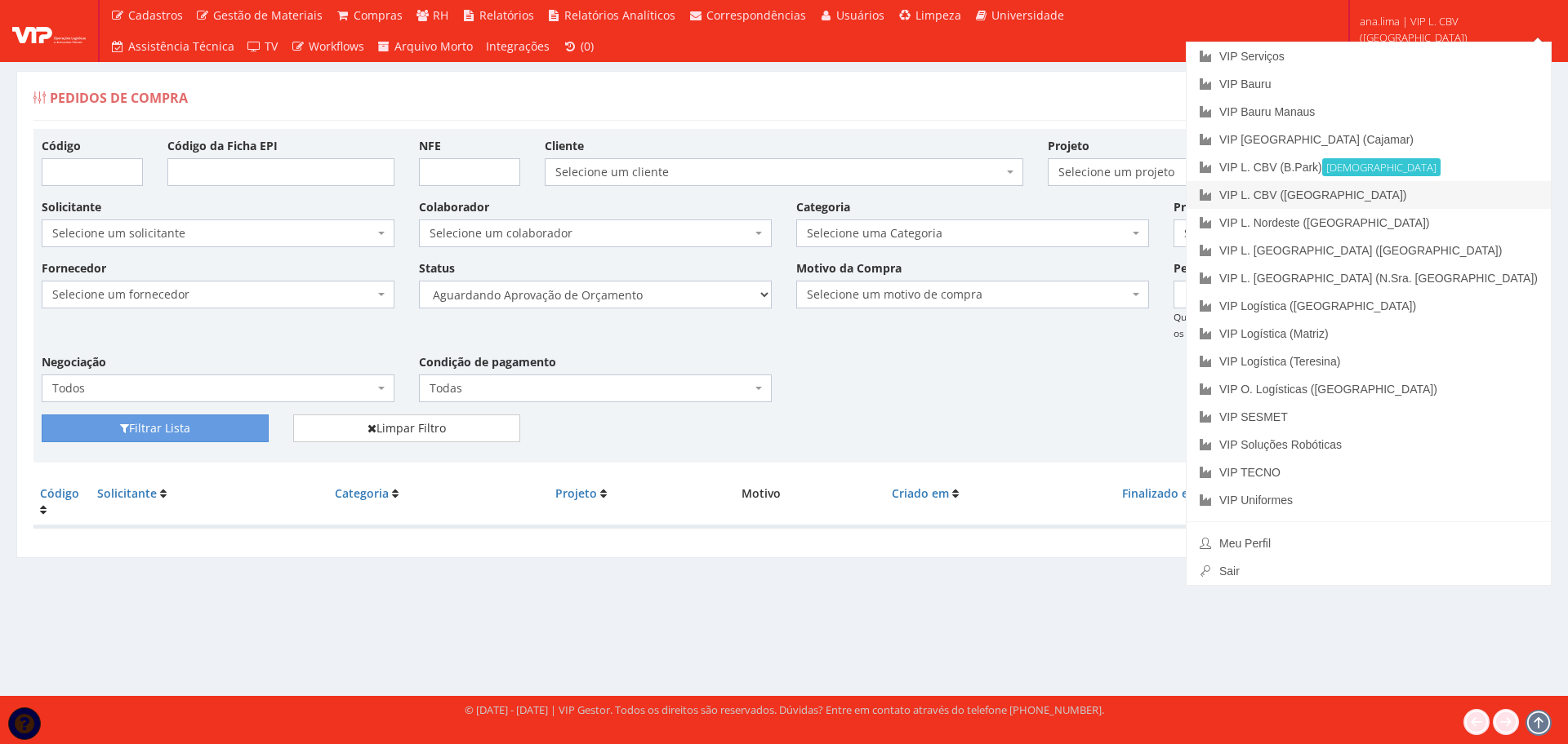
drag, startPoint x: 1429, startPoint y: 192, endPoint x: 1377, endPoint y: 210, distance: 55.0
click at [1428, 193] on link "VIP L. CBV ([GEOGRAPHIC_DATA])" at bounding box center [1368, 195] width 364 height 28
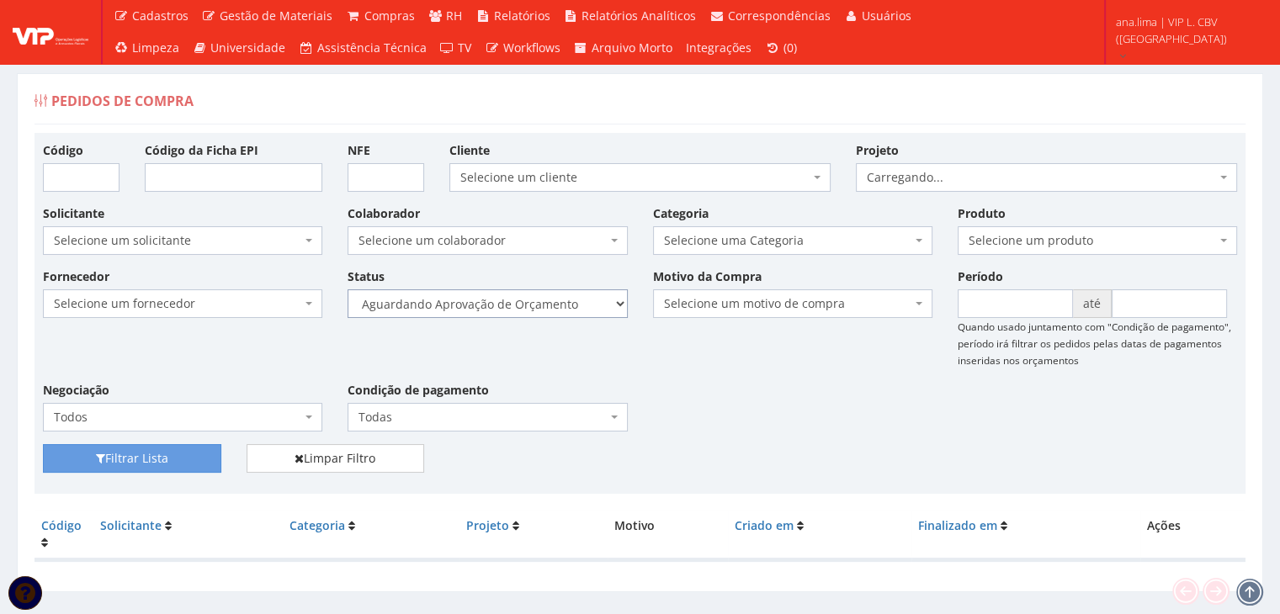
click at [577, 307] on select "Selecione um status Cancelado Aguardando Aprovação Diretoria Pedido Aprovado Ag…" at bounding box center [487, 303] width 279 height 29
select select "1"
click at [348, 289] on select "Selecione um status Cancelado Aguardando Aprovação Diretoria Pedido Aprovado Ag…" at bounding box center [487, 303] width 279 height 29
click at [169, 450] on button "Filtrar Lista" at bounding box center [132, 458] width 178 height 29
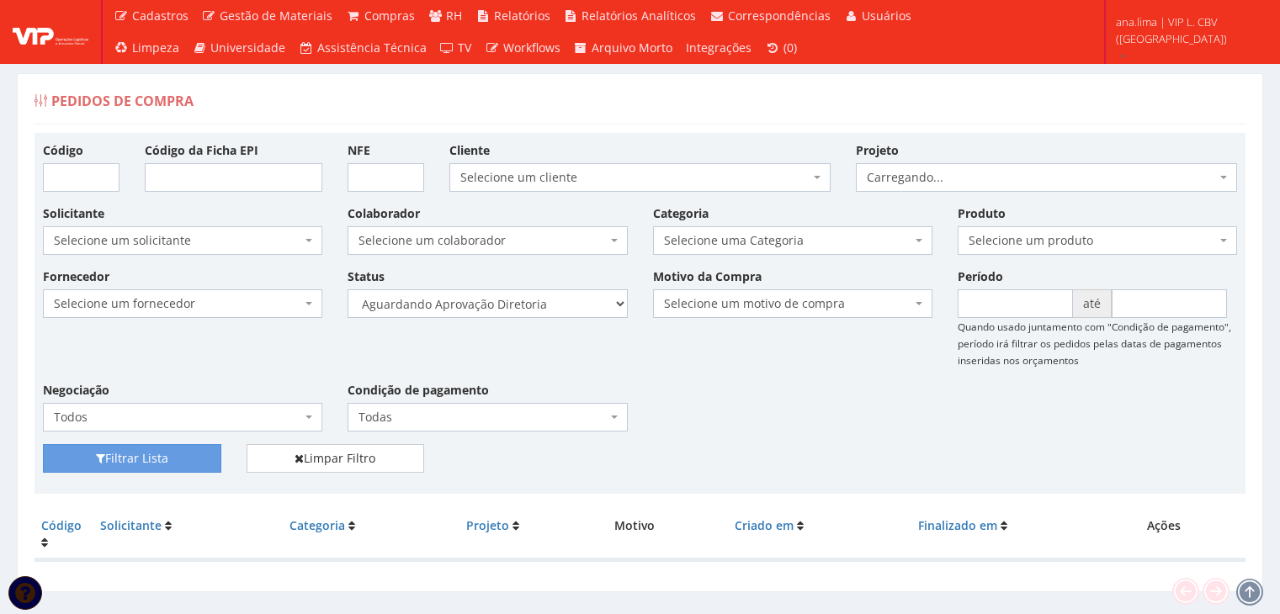
scroll to position [34, 0]
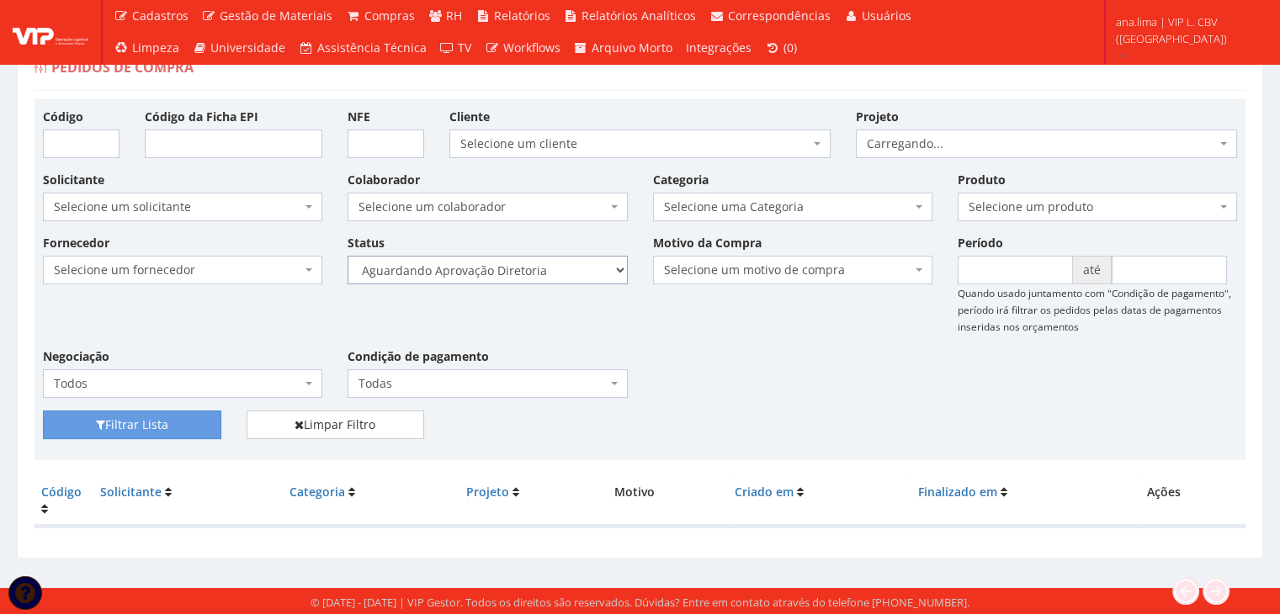
click at [549, 277] on select "Selecione um status Cancelado Aguardando Aprovação Diretoria Pedido Aprovado Ag…" at bounding box center [487, 270] width 279 height 29
select select "4"
click at [348, 256] on select "Selecione um status Cancelado Aguardando Aprovação Diretoria Pedido Aprovado Ag…" at bounding box center [487, 270] width 279 height 29
click at [175, 426] on button "Filtrar Lista" at bounding box center [132, 425] width 178 height 29
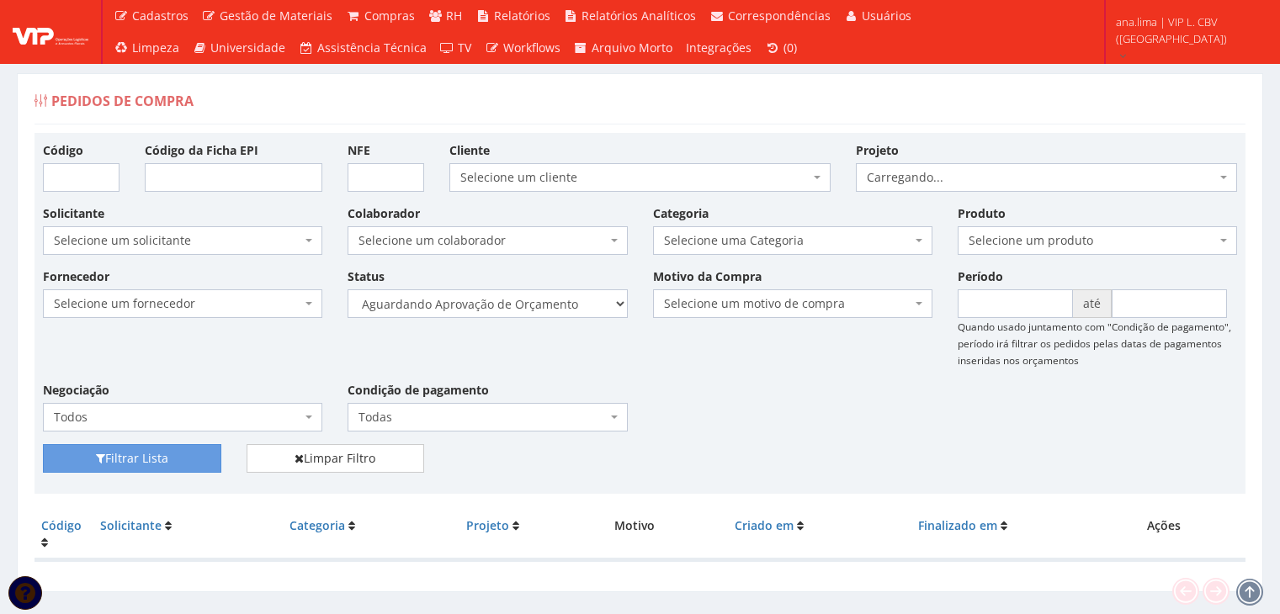
scroll to position [34, 0]
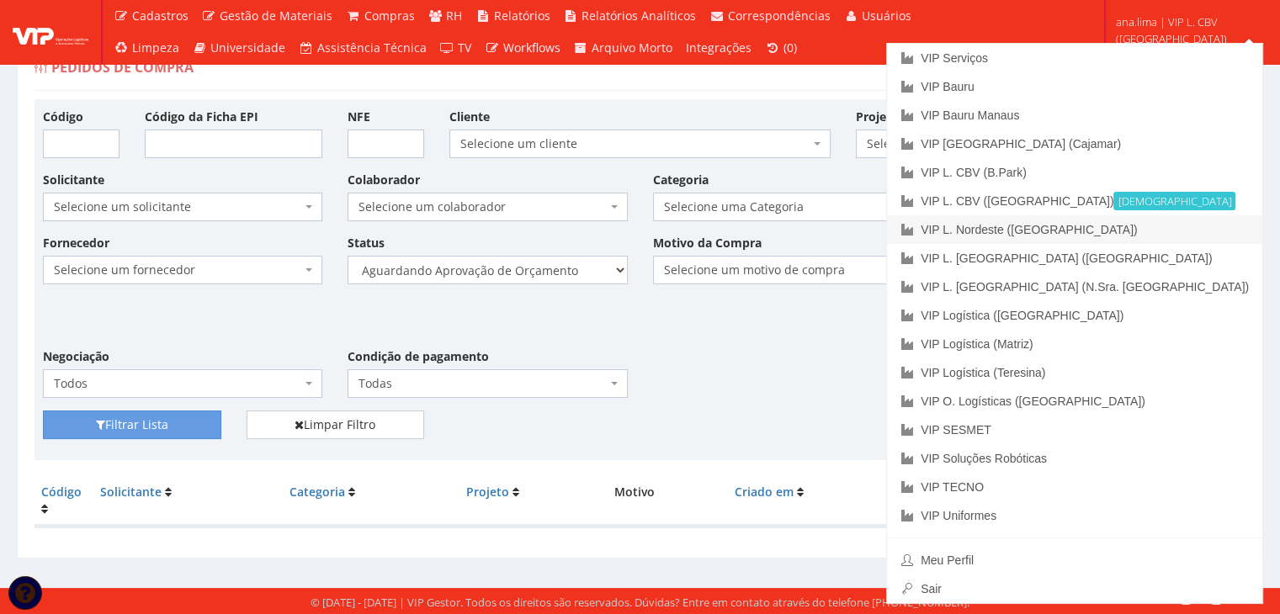
click at [1161, 228] on link "VIP L. Nordeste ([GEOGRAPHIC_DATA])" at bounding box center [1074, 229] width 375 height 29
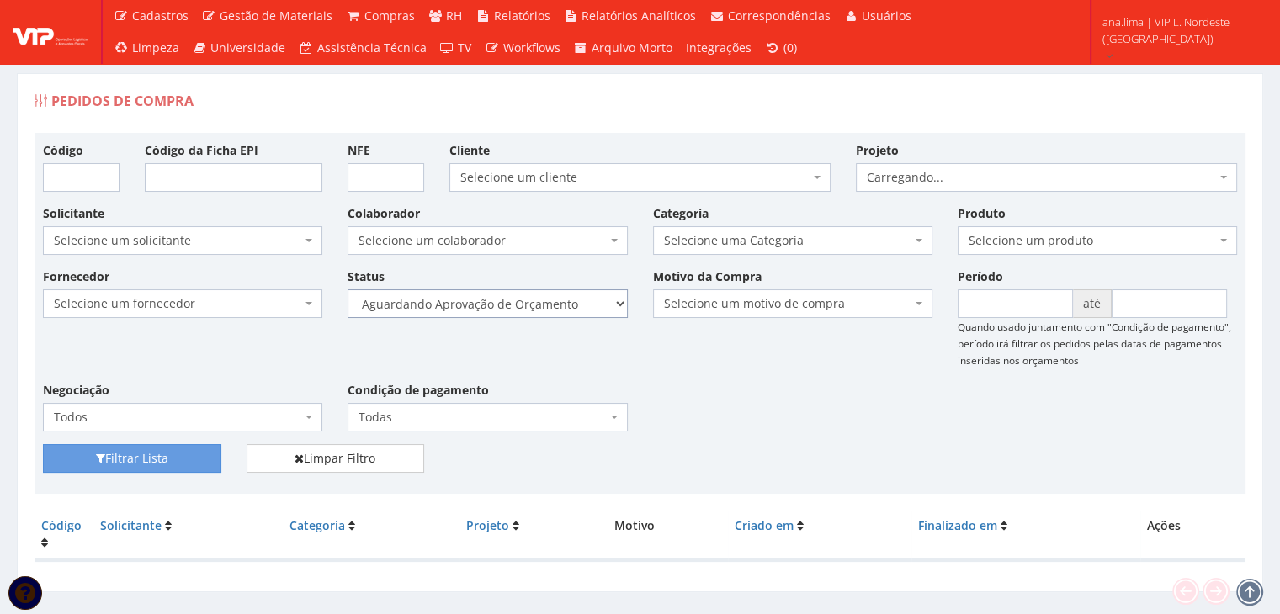
click at [547, 311] on select "Selecione um status Cancelado Aguardando Aprovação Diretoria Pedido Aprovado Ag…" at bounding box center [487, 303] width 279 height 29
select select "1"
click at [348, 289] on select "Selecione um status Cancelado Aguardando Aprovação Diretoria Pedido Aprovado Ag…" at bounding box center [487, 303] width 279 height 29
click at [135, 459] on button "Filtrar Lista" at bounding box center [132, 458] width 178 height 29
click at [529, 309] on select "Selecione um status Cancelado Aguardando Aprovação Diretoria Pedido Aprovado Ag…" at bounding box center [487, 303] width 279 height 29
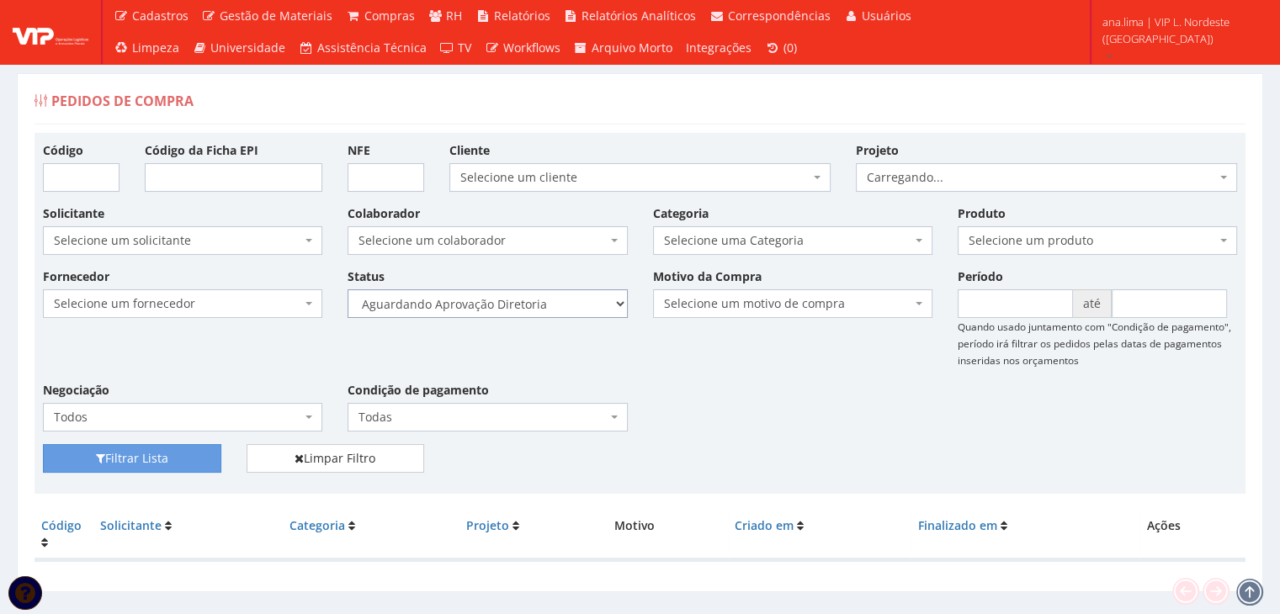
select select "4"
click at [348, 289] on select "Selecione um status Cancelado Aguardando Aprovação Diretoria Pedido Aprovado Ag…" at bounding box center [487, 303] width 279 height 29
click at [150, 461] on button "Filtrar Lista" at bounding box center [132, 458] width 178 height 29
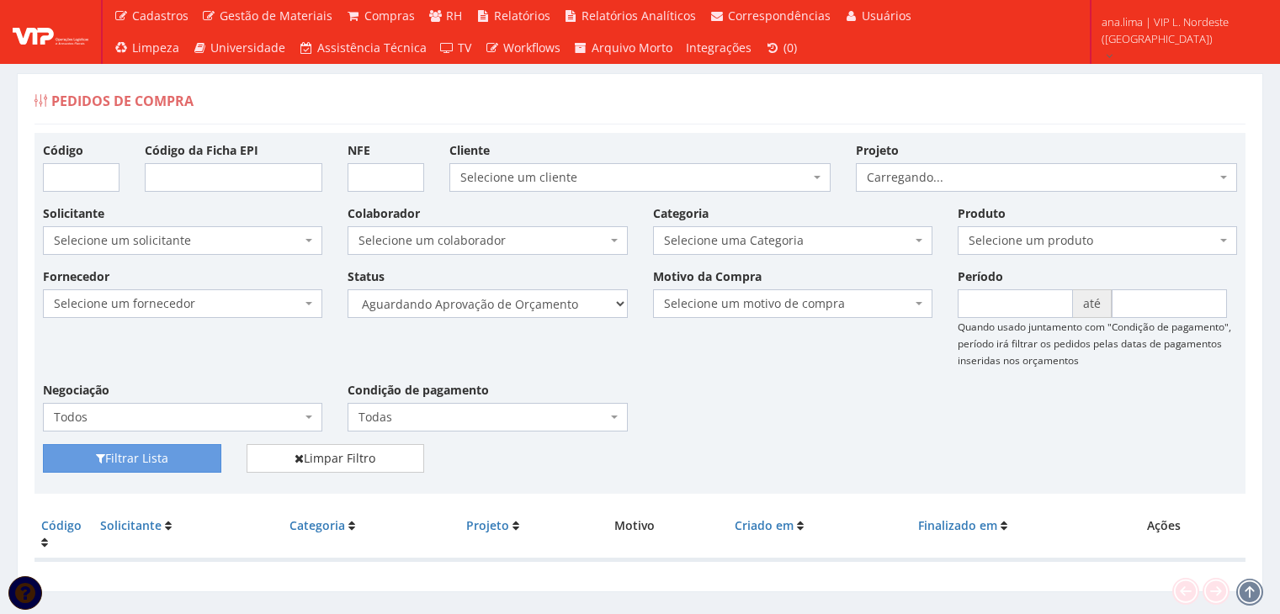
scroll to position [34, 0]
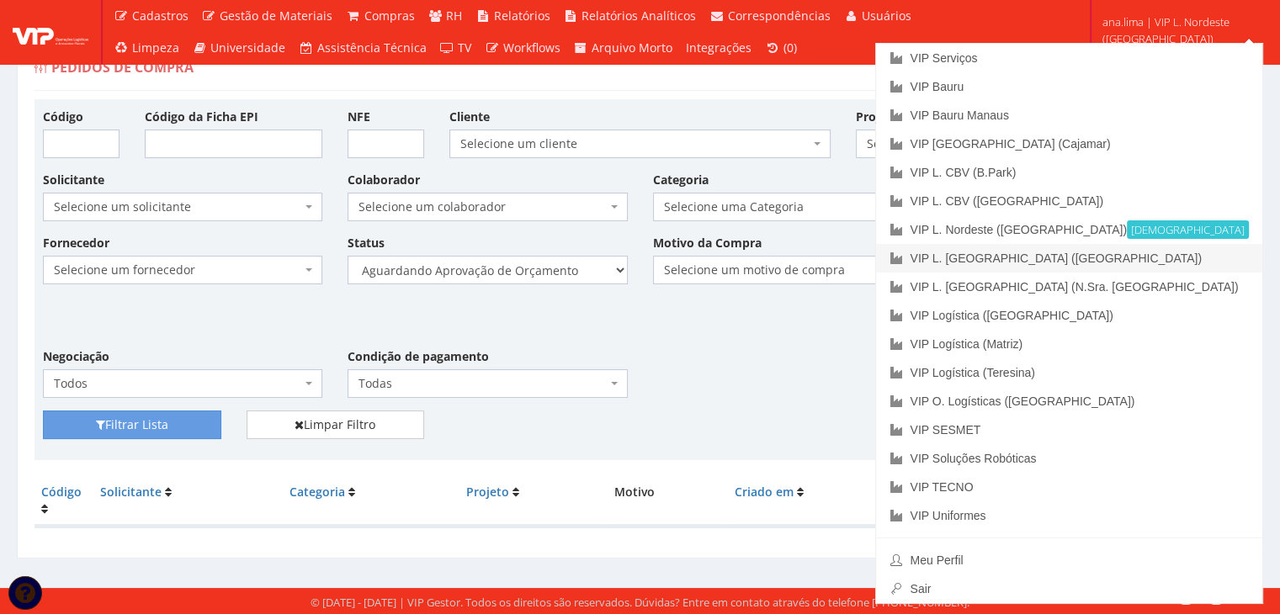
click at [1161, 267] on link "VIP L. [GEOGRAPHIC_DATA] ([GEOGRAPHIC_DATA])" at bounding box center [1069, 258] width 386 height 29
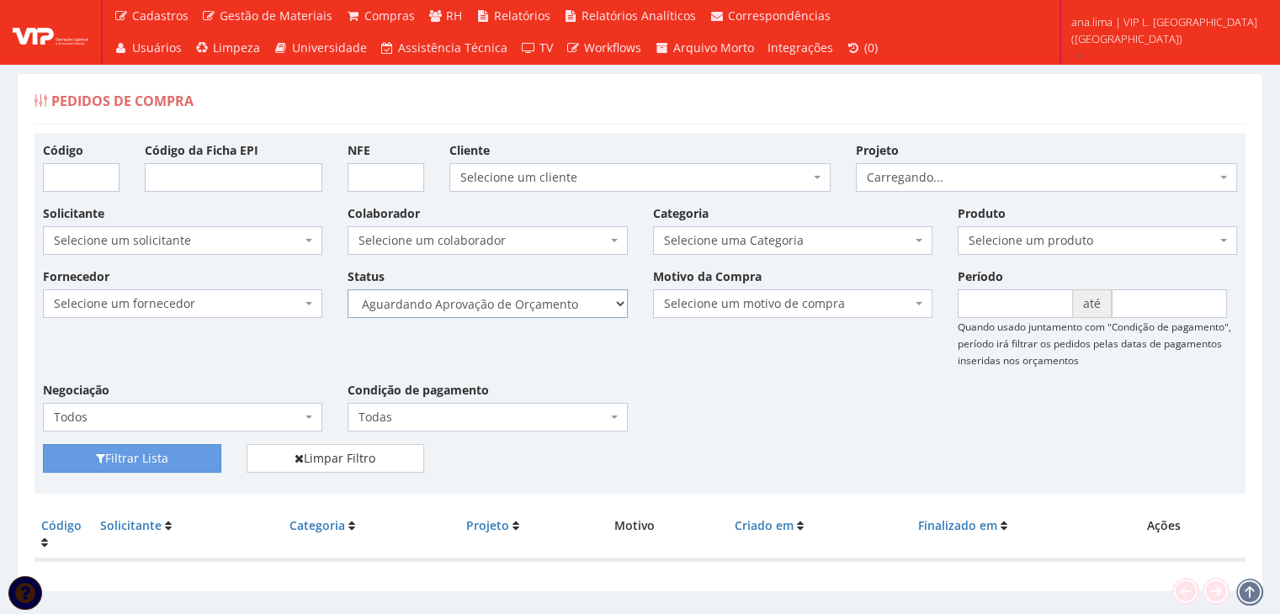
click at [551, 295] on select "Selecione um status Cancelado Aguardando Aprovação Diretoria Pedido Aprovado Ag…" at bounding box center [487, 303] width 279 height 29
select select "1"
click at [348, 289] on select "Selecione um status Cancelado Aguardando Aprovação Diretoria Pedido Aprovado Ag…" at bounding box center [487, 303] width 279 height 29
click at [164, 465] on button "Filtrar Lista" at bounding box center [132, 458] width 178 height 29
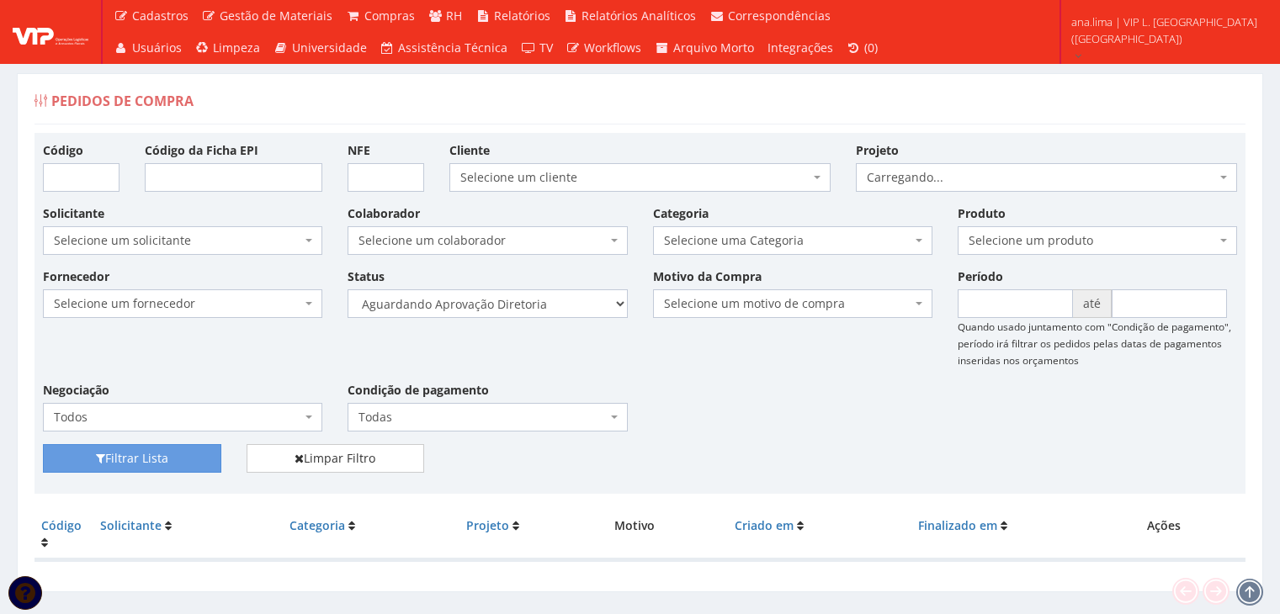
scroll to position [34, 0]
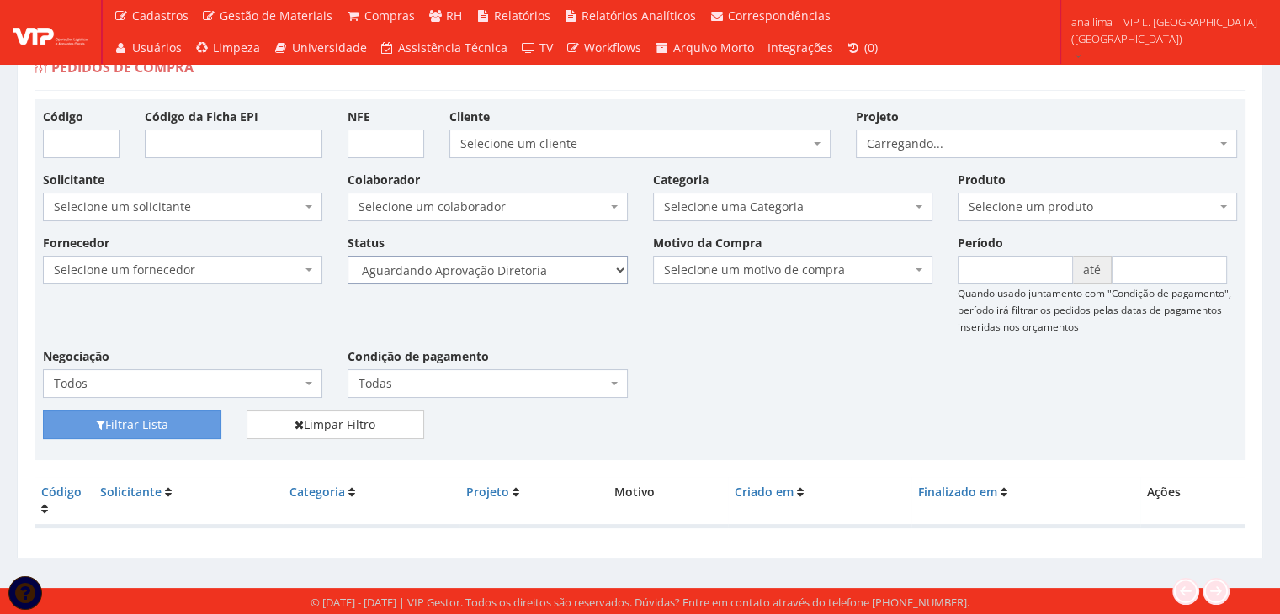
click at [555, 268] on select "Selecione um status Cancelado Aguardando Aprovação Diretoria Pedido Aprovado Ag…" at bounding box center [487, 270] width 279 height 29
select select "4"
click at [348, 256] on select "Selecione um status Cancelado Aguardando Aprovação Diretoria Pedido Aprovado Ag…" at bounding box center [487, 270] width 279 height 29
click at [176, 415] on button "Filtrar Lista" at bounding box center [132, 425] width 178 height 29
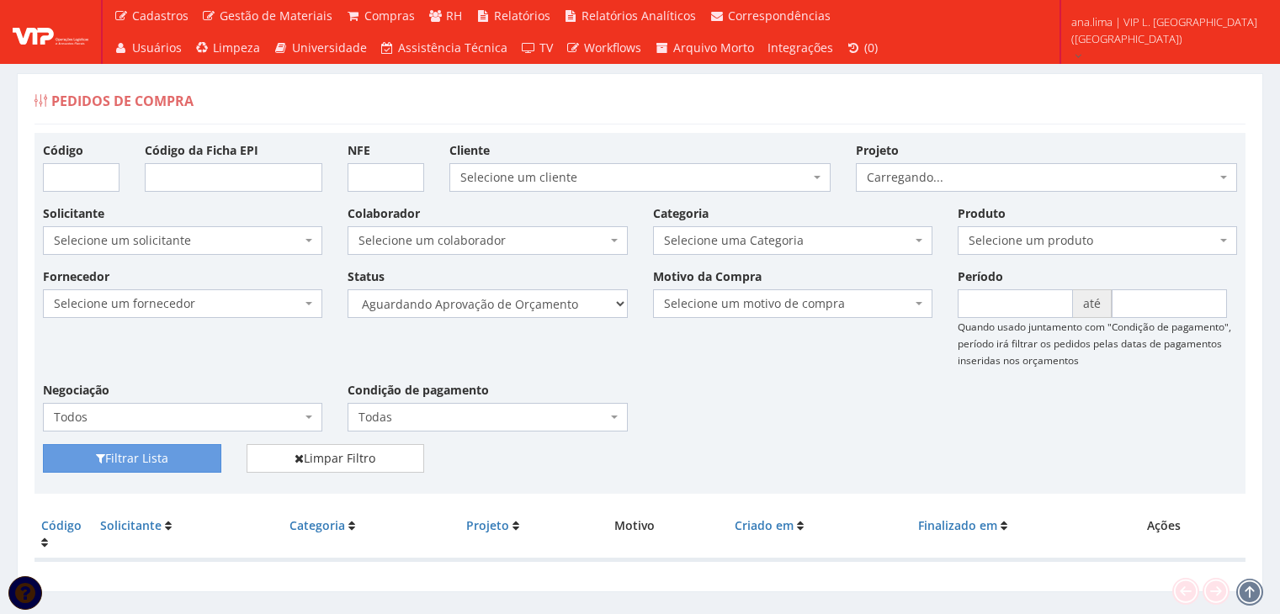
scroll to position [34, 0]
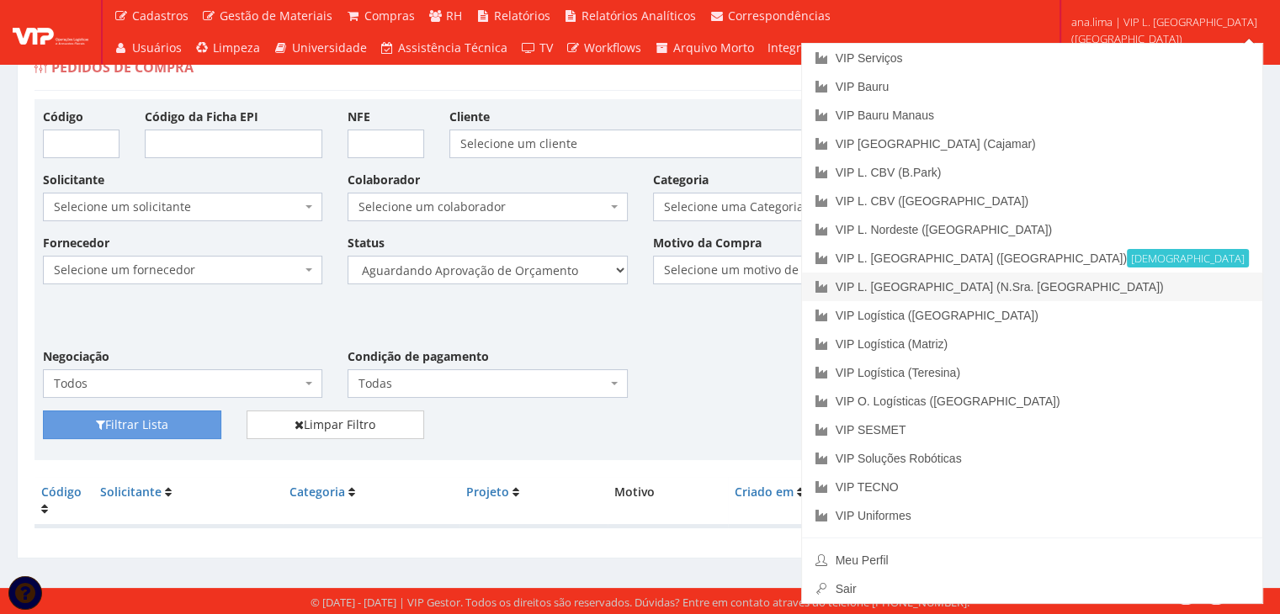
click at [1145, 289] on link "VIP L. [GEOGRAPHIC_DATA] (N.Sra. [GEOGRAPHIC_DATA])" at bounding box center [1032, 287] width 460 height 29
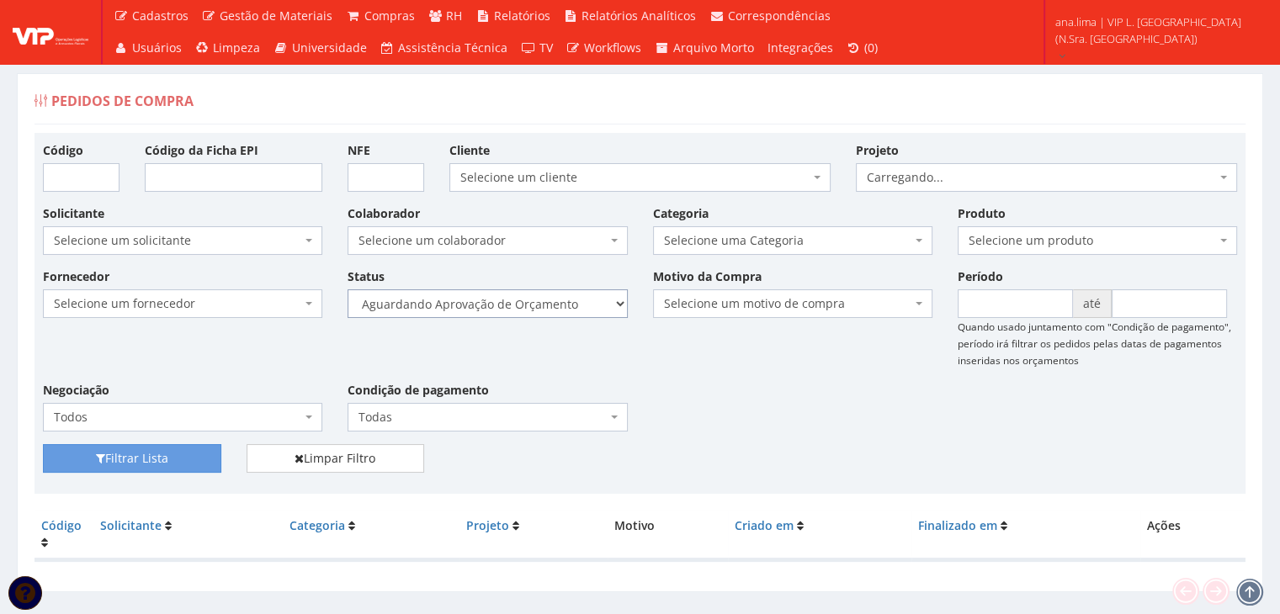
drag, startPoint x: 0, startPoint y: 0, endPoint x: 558, endPoint y: 299, distance: 632.9
click at [558, 297] on select "Selecione um status Cancelado Aguardando Aprovação Diretoria Pedido Aprovado Ag…" at bounding box center [487, 303] width 279 height 29
select select "1"
click at [348, 289] on select "Selecione um status Cancelado Aguardando Aprovação Diretoria Pedido Aprovado Ag…" at bounding box center [487, 303] width 279 height 29
click at [178, 459] on button "Filtrar Lista" at bounding box center [132, 458] width 178 height 29
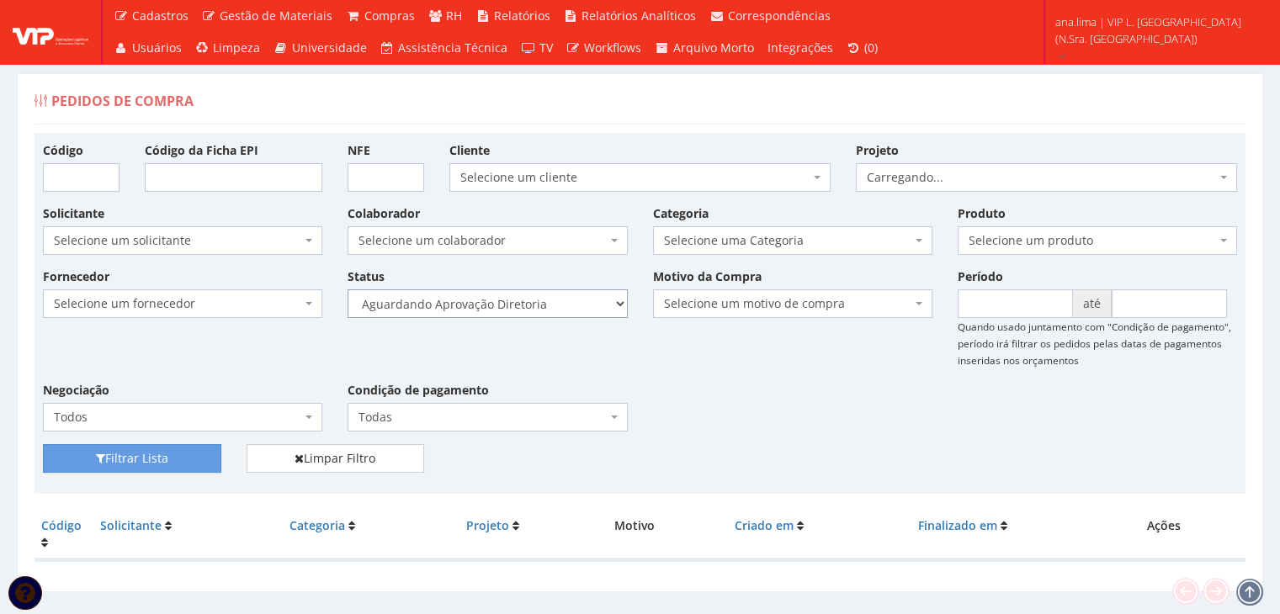
drag, startPoint x: 0, startPoint y: 0, endPoint x: 550, endPoint y: 304, distance: 628.7
click at [550, 303] on select "Selecione um status Cancelado Aguardando Aprovação Diretoria Pedido Aprovado Ag…" at bounding box center [487, 303] width 279 height 29
select select "4"
click at [348, 289] on select "Selecione um status Cancelado Aguardando Aprovação Diretoria Pedido Aprovado Ag…" at bounding box center [487, 303] width 279 height 29
click at [178, 447] on button "Filtrar Lista" at bounding box center [132, 458] width 178 height 29
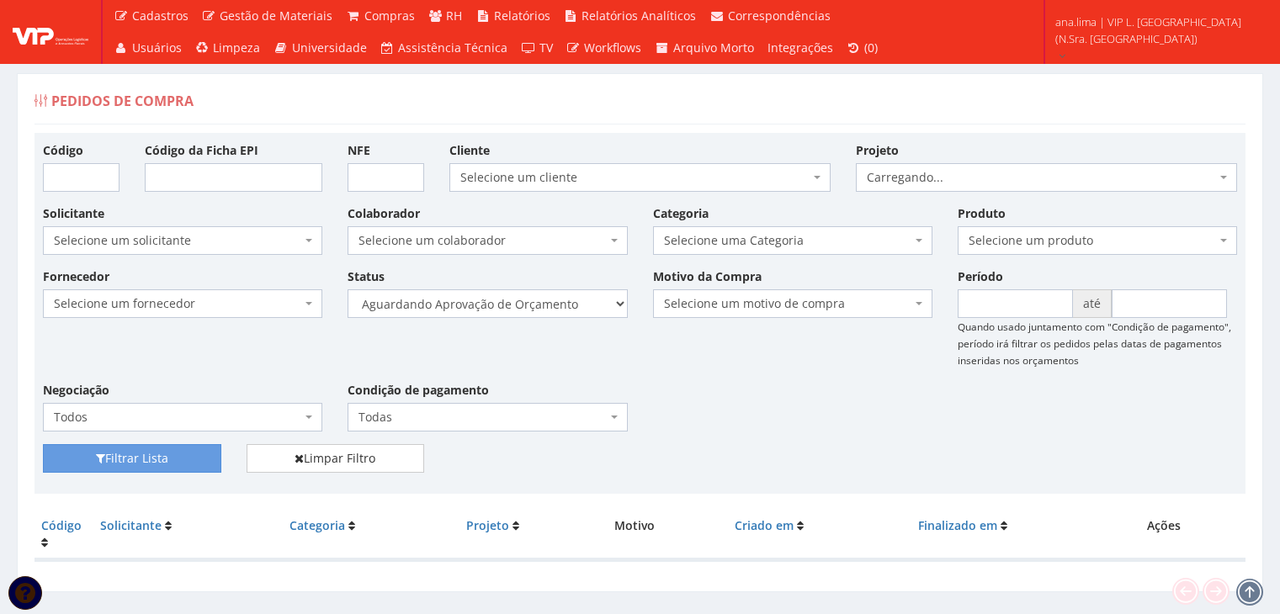
scroll to position [34, 0]
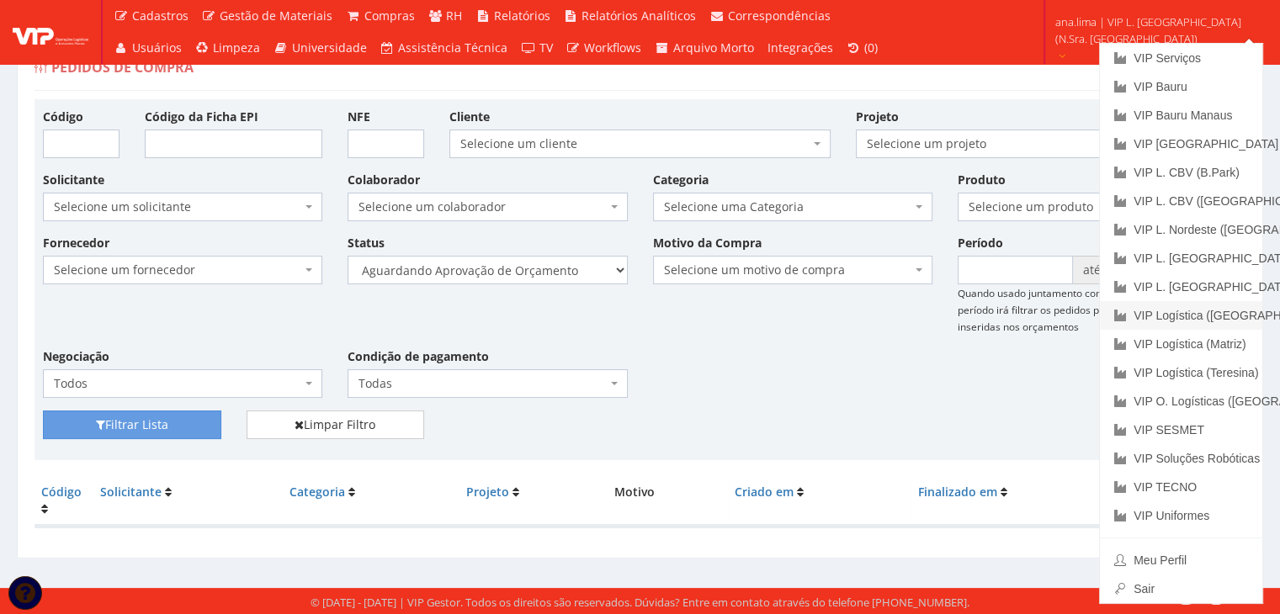
click at [1252, 321] on link "VIP Logística ([GEOGRAPHIC_DATA])" at bounding box center [1181, 315] width 162 height 29
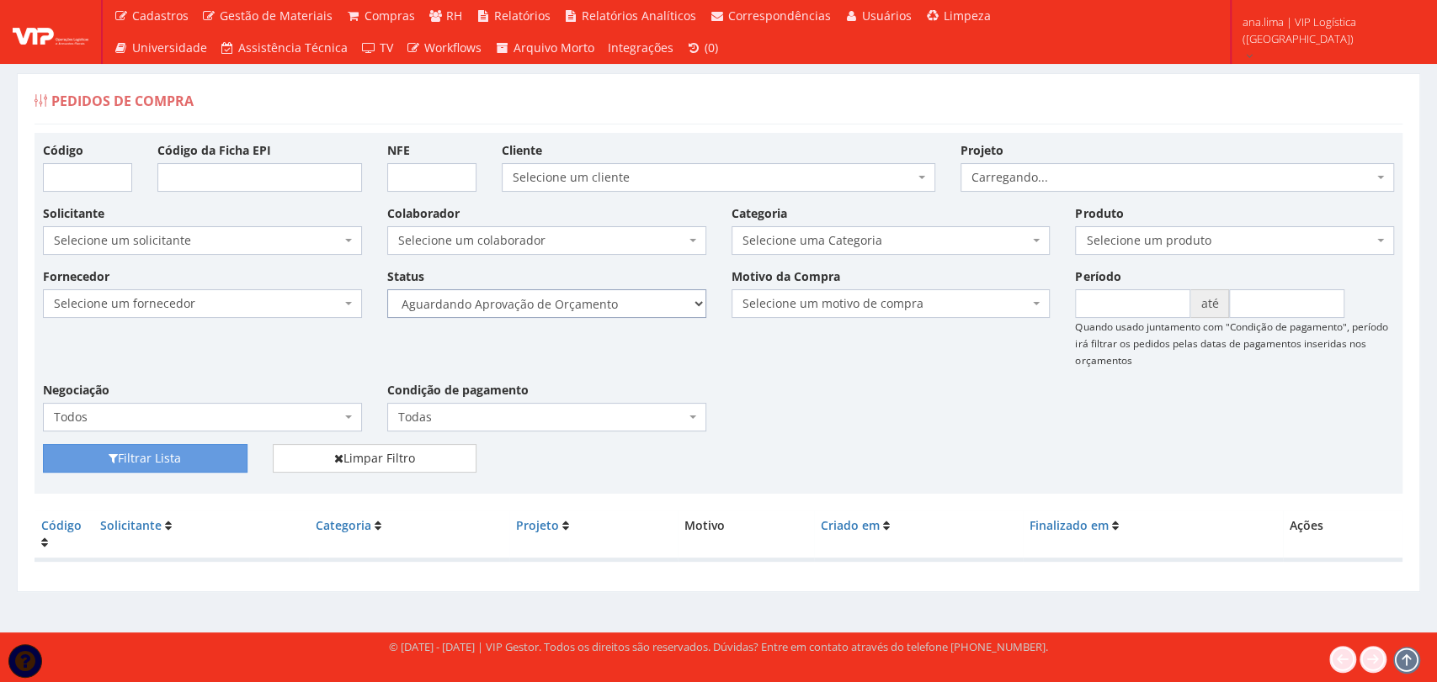
click at [640, 312] on select "Selecione um status Cancelado Aguardando Aprovação Diretoria Pedido Aprovado Ag…" at bounding box center [546, 303] width 319 height 29
select select "1"
click at [387, 289] on select "Selecione um status Cancelado Aguardando Aprovação Diretoria Pedido Aprovado Ag…" at bounding box center [546, 303] width 319 height 29
click at [236, 459] on button "Filtrar Lista" at bounding box center [145, 458] width 204 height 29
drag, startPoint x: 0, startPoint y: 0, endPoint x: 569, endPoint y: 307, distance: 646.5
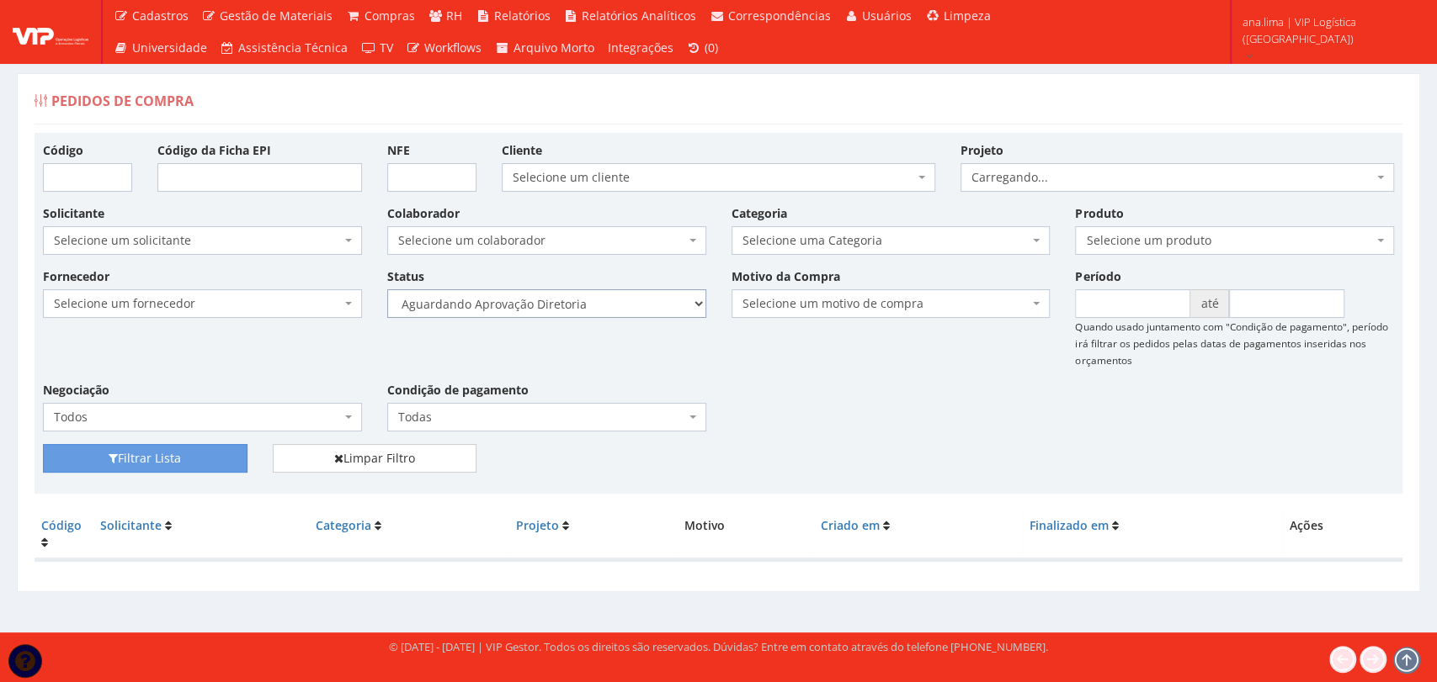
click at [569, 306] on select "Selecione um status Cancelado Aguardando Aprovação Diretoria Pedido Aprovado Ag…" at bounding box center [546, 303] width 319 height 29
select select "4"
click at [387, 289] on select "Selecione um status Cancelado Aguardando Aprovação Diretoria Pedido Aprovado Ag…" at bounding box center [546, 303] width 319 height 29
click at [181, 448] on button "Filtrar Lista" at bounding box center [145, 458] width 204 height 29
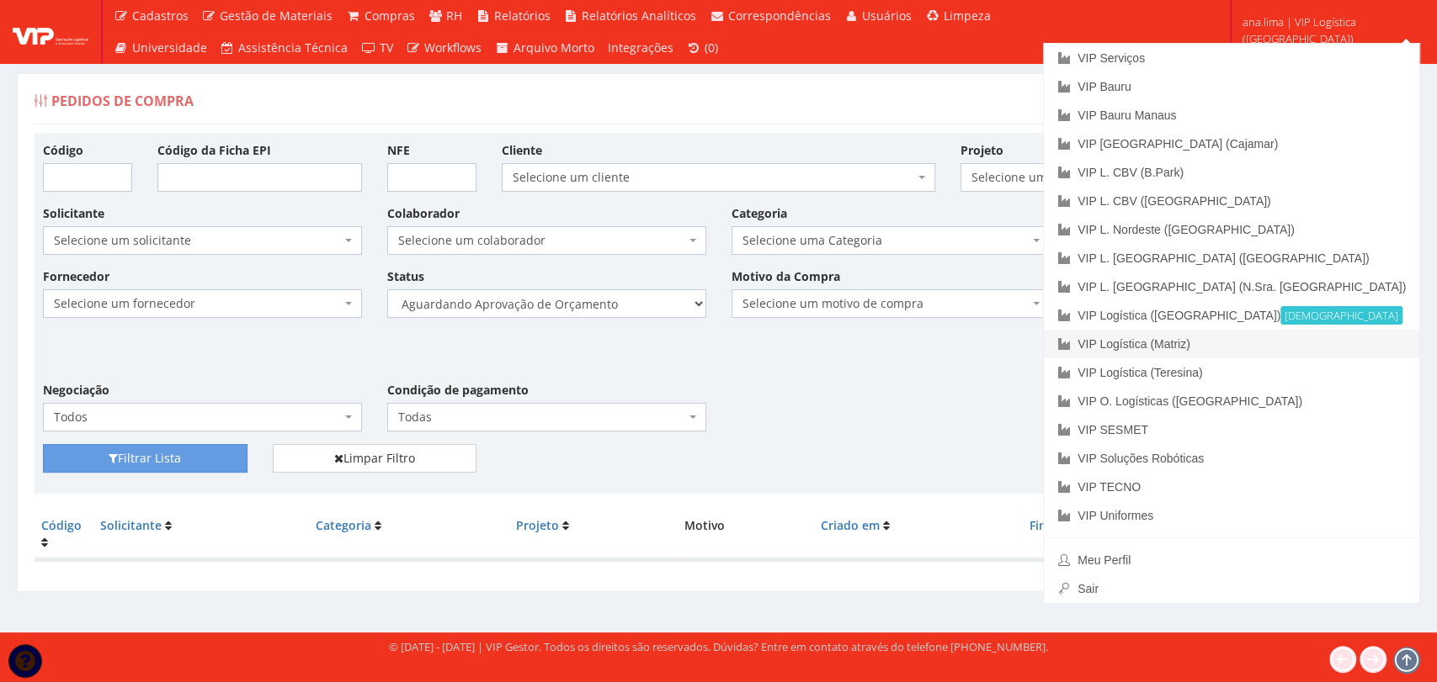
click at [1313, 345] on link "VIP Logística (Matriz)" at bounding box center [1231, 344] width 375 height 29
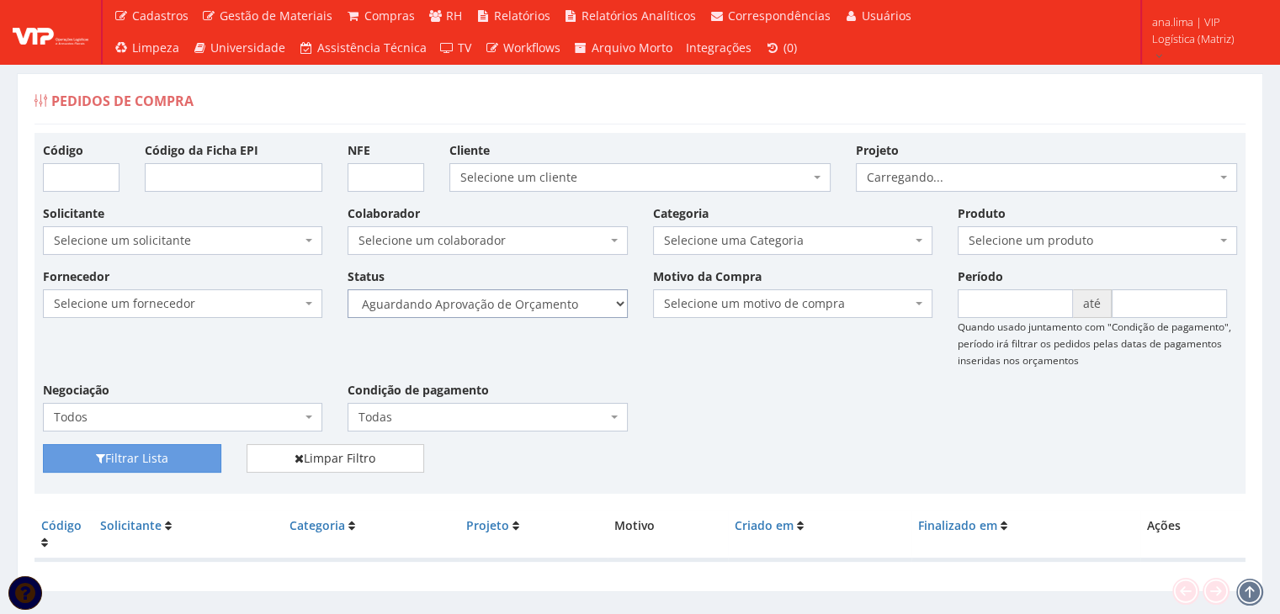
click at [562, 308] on select "Selecione um status Cancelado Aguardando Aprovação Diretoria Pedido Aprovado Ag…" at bounding box center [487, 303] width 279 height 29
select select "1"
click at [348, 289] on select "Selecione um status Cancelado Aguardando Aprovação Diretoria Pedido Aprovado Ag…" at bounding box center [487, 303] width 279 height 29
click at [173, 467] on button "Filtrar Lista" at bounding box center [132, 458] width 178 height 29
click at [525, 306] on select "Selecione um status Cancelado Aguardando Aprovação Diretoria Pedido Aprovado Ag…" at bounding box center [487, 303] width 279 height 29
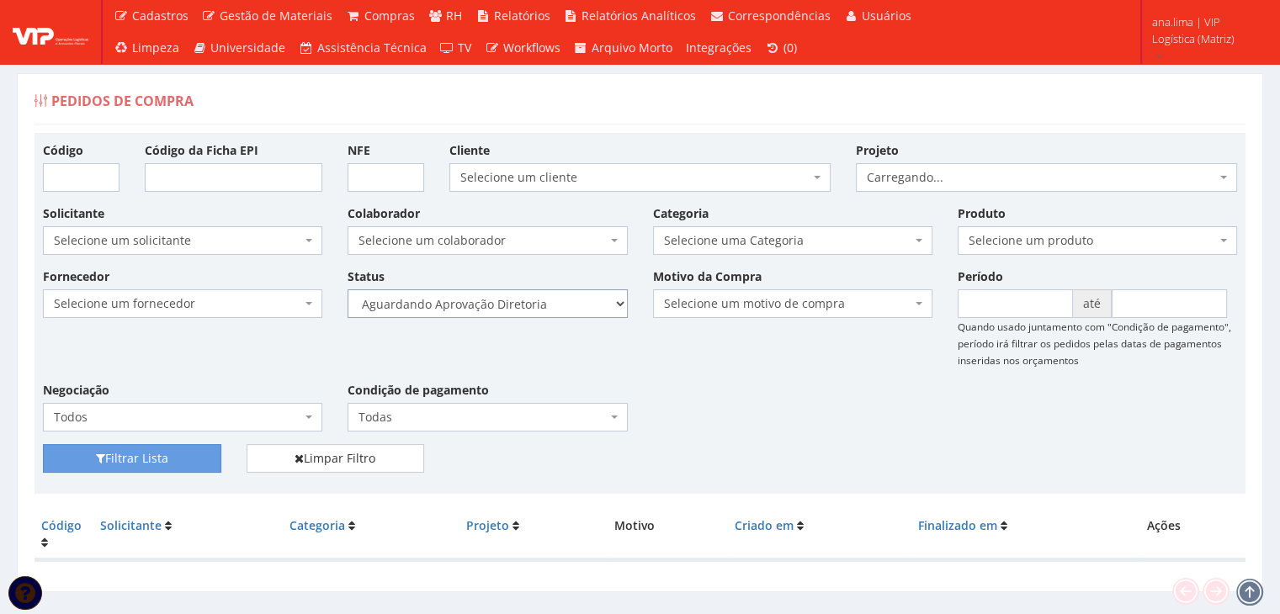
select select "4"
click at [348, 289] on select "Selecione um status Cancelado Aguardando Aprovação Diretoria Pedido Aprovado Ag…" at bounding box center [487, 303] width 279 height 29
drag, startPoint x: 141, startPoint y: 457, endPoint x: 362, endPoint y: 401, distance: 228.4
click at [145, 455] on button "Filtrar Lista" at bounding box center [132, 458] width 178 height 29
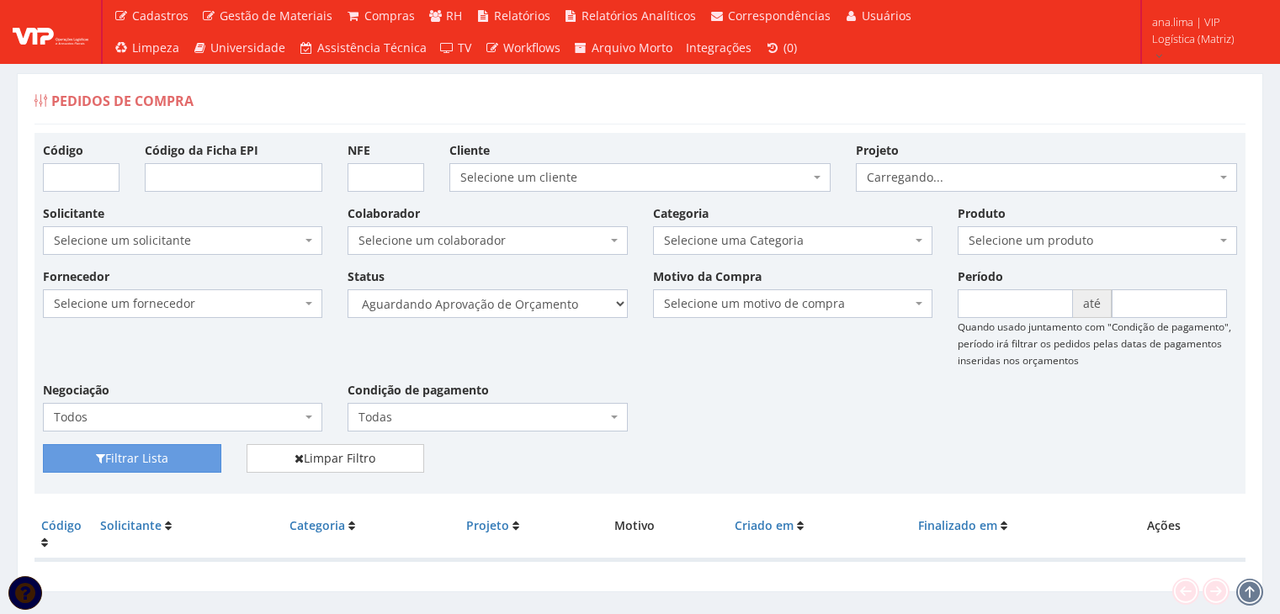
scroll to position [34, 0]
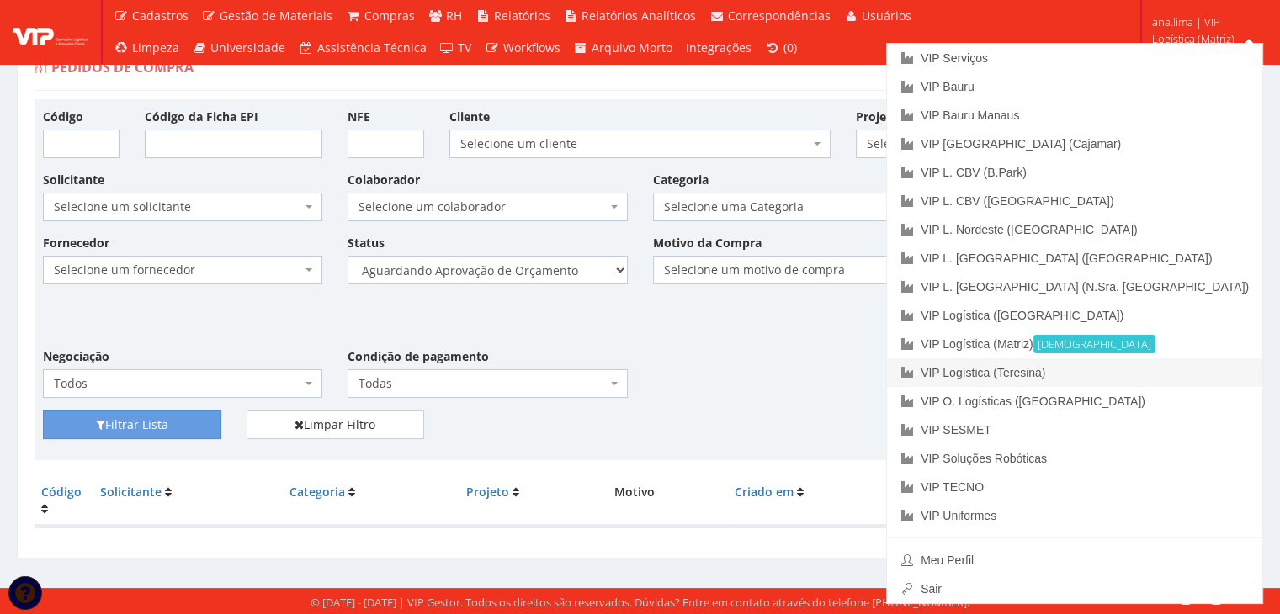
click at [1168, 375] on link "VIP Logística (Teresina)" at bounding box center [1074, 373] width 375 height 29
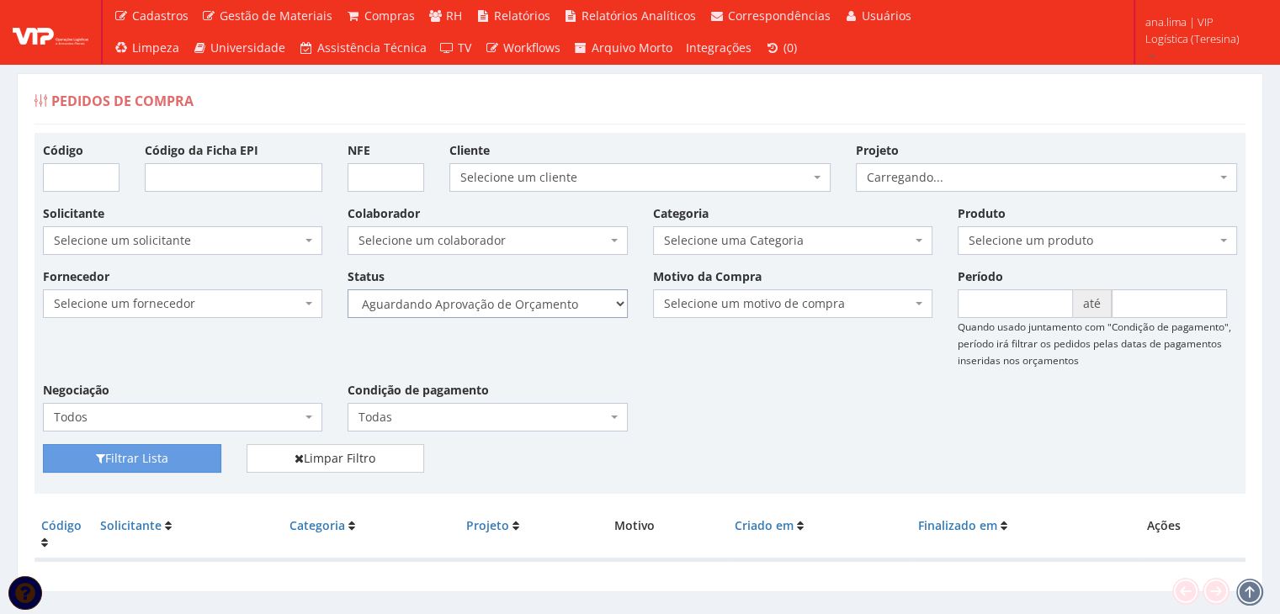
drag, startPoint x: 0, startPoint y: 0, endPoint x: 552, endPoint y: 316, distance: 636.3
click at [555, 305] on select "Selecione um status Cancelado Aguardando Aprovação Diretoria Pedido Aprovado Ag…" at bounding box center [487, 303] width 279 height 29
select select "1"
click at [348, 289] on select "Selecione um status Cancelado Aguardando Aprovação Diretoria Pedido Aprovado Ag…" at bounding box center [487, 303] width 279 height 29
click at [121, 458] on button "Filtrar Lista" at bounding box center [132, 458] width 178 height 29
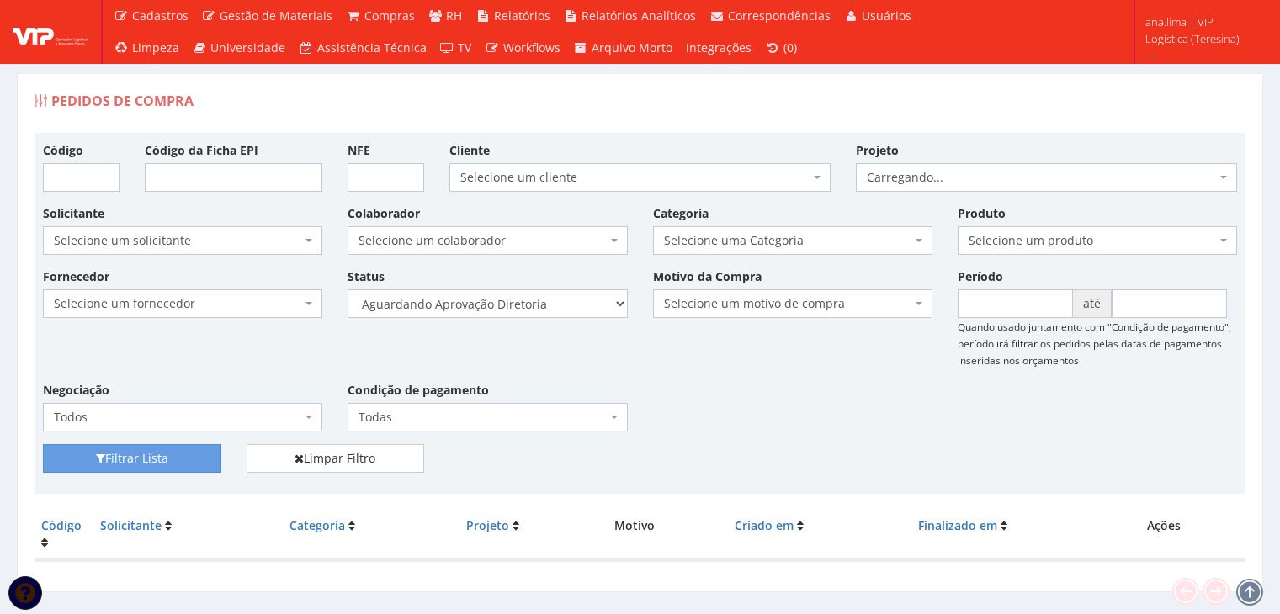
scroll to position [34, 0]
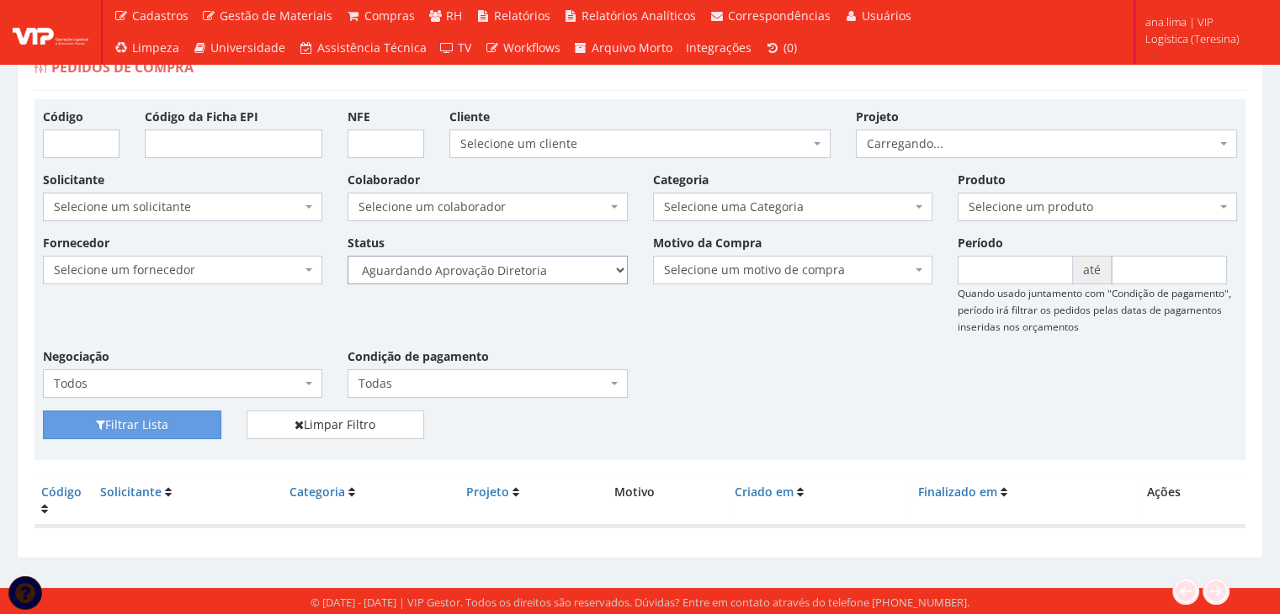
click at [552, 271] on select "Selecione um status Cancelado Aguardando Aprovação Diretoria Pedido Aprovado Ag…" at bounding box center [487, 270] width 279 height 29
select select "4"
click at [348, 256] on select "Selecione um status Cancelado Aguardando Aprovação Diretoria Pedido Aprovado Ag…" at bounding box center [487, 270] width 279 height 29
click at [175, 435] on button "Filtrar Lista" at bounding box center [132, 425] width 178 height 29
click at [180, 428] on button "Filtrar Lista" at bounding box center [132, 425] width 178 height 29
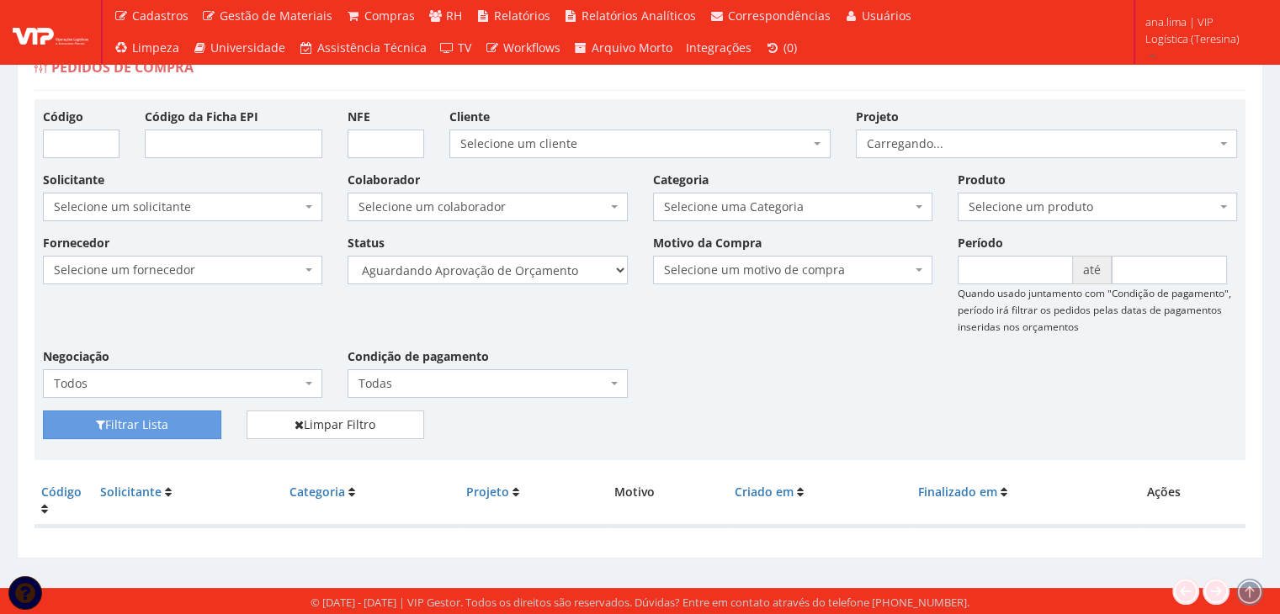
scroll to position [34, 0]
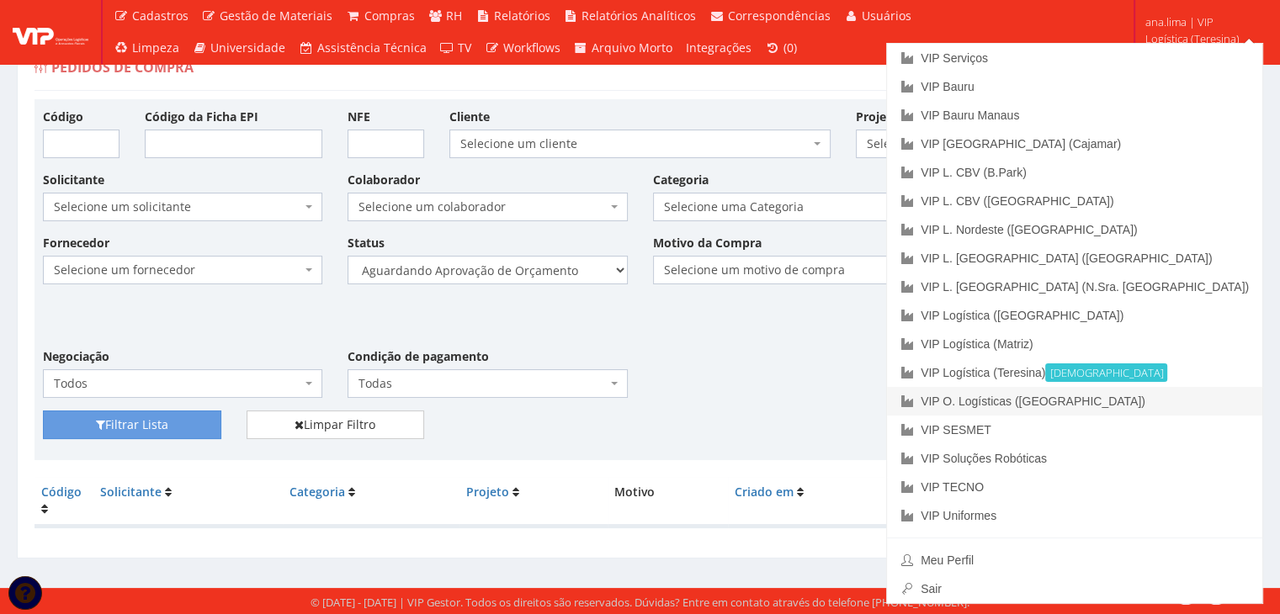
click at [1188, 392] on link "VIP O. Logísticas ([GEOGRAPHIC_DATA])" at bounding box center [1074, 401] width 375 height 29
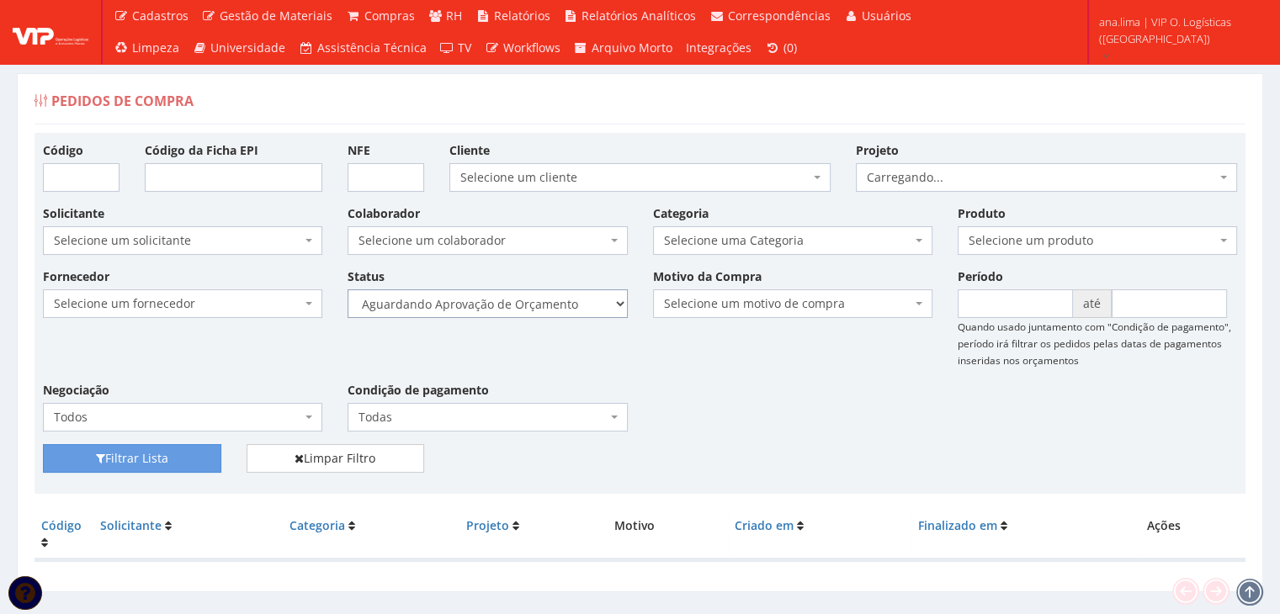
click at [540, 311] on select "Selecione um status Cancelado Aguardando Aprovação Diretoria Pedido Aprovado Ag…" at bounding box center [487, 303] width 279 height 29
select select "1"
click at [348, 289] on select "Selecione um status Cancelado Aguardando Aprovação Diretoria Pedido Aprovado Ag…" at bounding box center [487, 303] width 279 height 29
click at [199, 459] on button "Filtrar Lista" at bounding box center [132, 458] width 178 height 29
drag, startPoint x: 0, startPoint y: 0, endPoint x: 555, endPoint y: 307, distance: 634.7
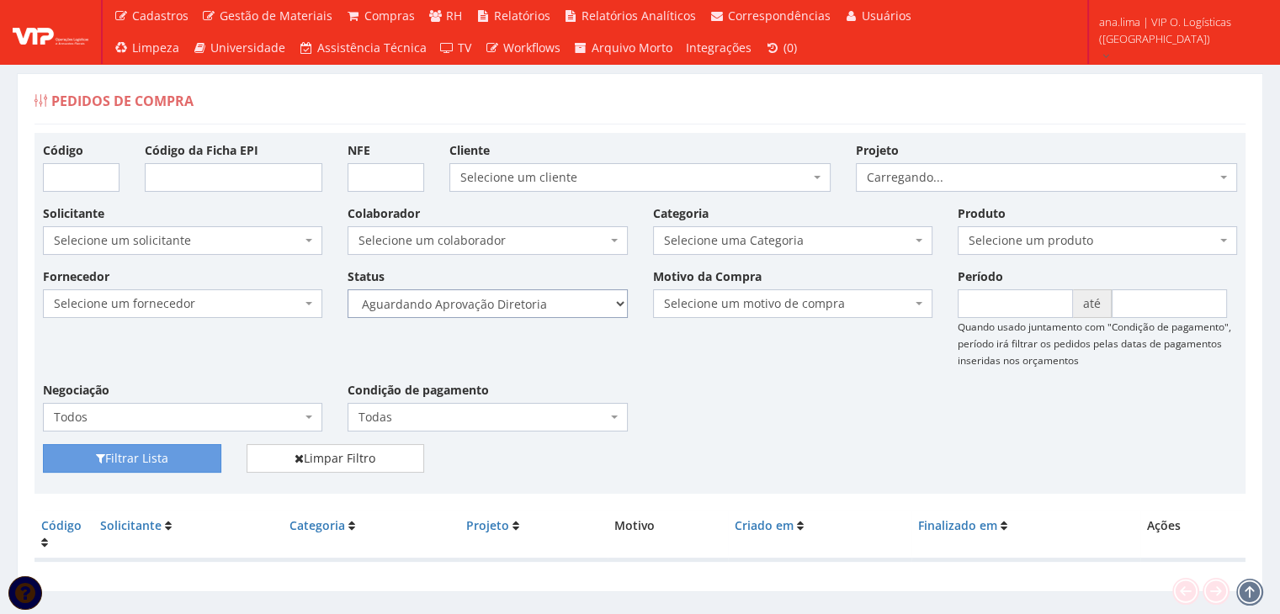
click at [555, 307] on select "Selecione um status Cancelado Aguardando Aprovação Diretoria Pedido Aprovado Ag…" at bounding box center [487, 303] width 279 height 29
select select "4"
click at [348, 289] on select "Selecione um status Cancelado Aguardando Aprovação Diretoria Pedido Aprovado Ag…" at bounding box center [487, 303] width 279 height 29
click at [183, 451] on button "Filtrar Lista" at bounding box center [132, 458] width 178 height 29
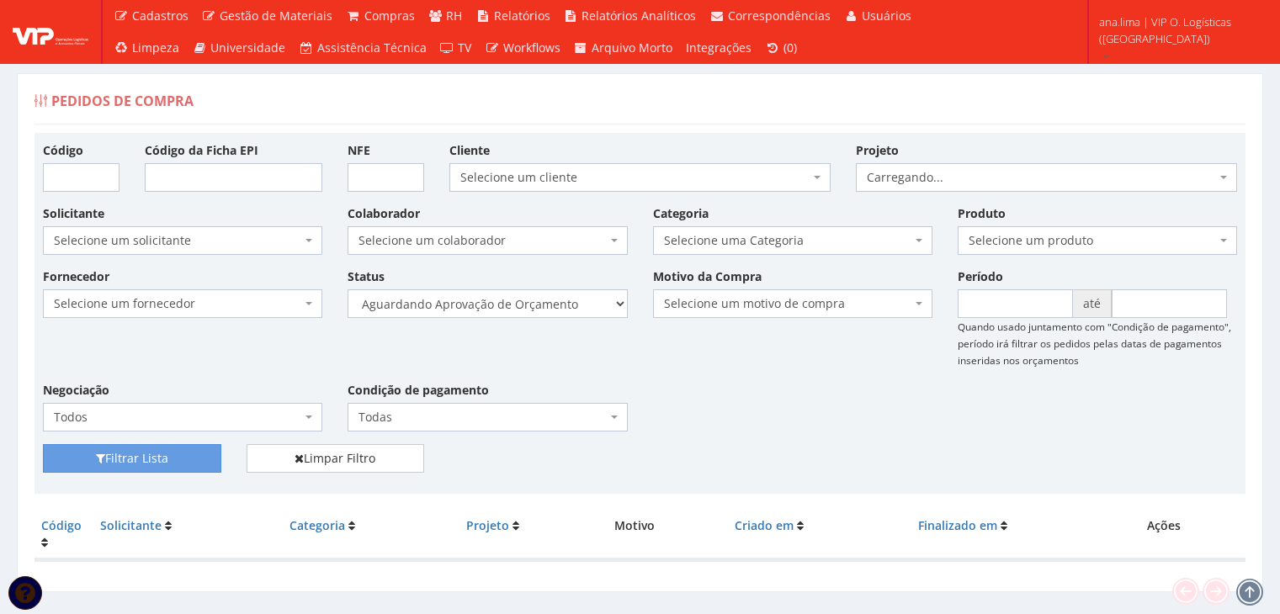
scroll to position [34, 0]
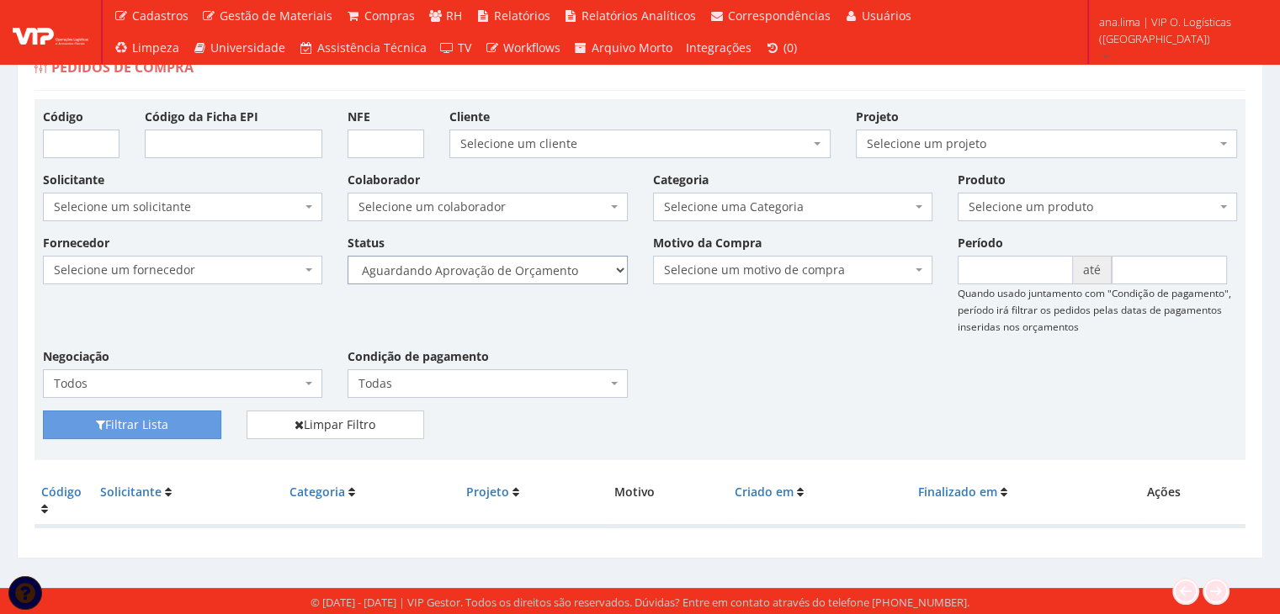
drag, startPoint x: 571, startPoint y: 260, endPoint x: 570, endPoint y: 278, distance: 17.8
click at [571, 260] on select "Selecione um status Cancelado Aguardando Aprovação Diretoria Pedido Aprovado Ag…" at bounding box center [487, 270] width 279 height 29
select select "1"
click at [348, 256] on select "Selecione um status Cancelado Aguardando Aprovação Diretoria Pedido Aprovado Ag…" at bounding box center [487, 270] width 279 height 29
click at [178, 415] on button "Filtrar Lista" at bounding box center [132, 425] width 178 height 29
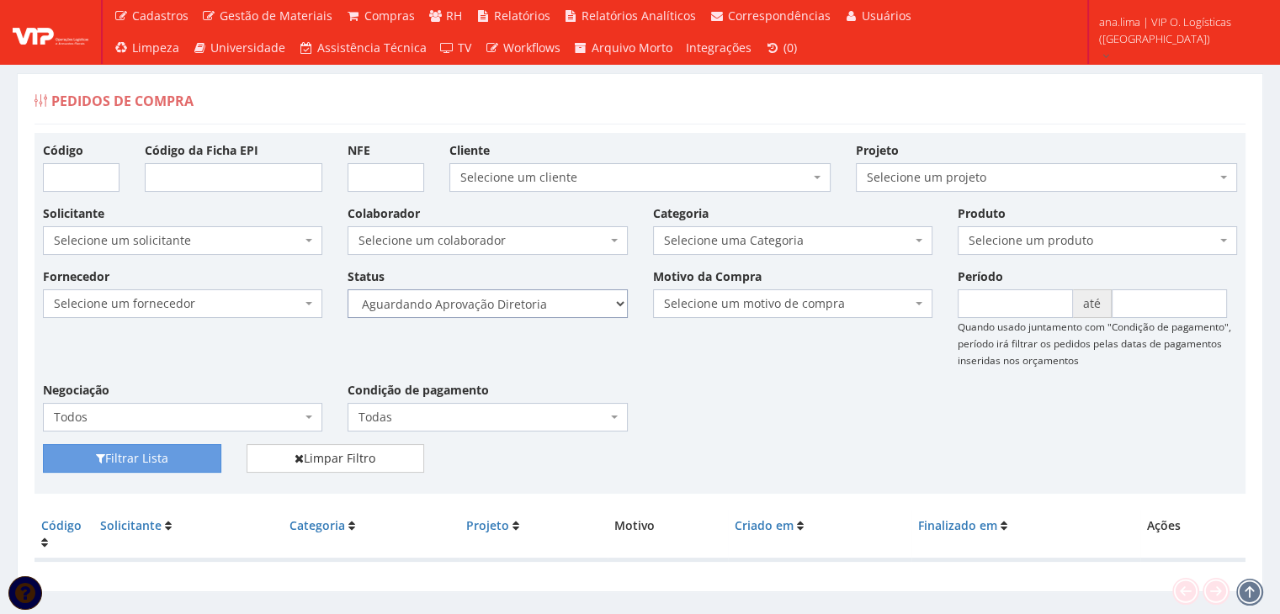
click at [498, 305] on select "Selecione um status Cancelado Aguardando Aprovação Diretoria Pedido Aprovado Ag…" at bounding box center [487, 303] width 279 height 29
select select "4"
click at [348, 289] on select "Selecione um status Cancelado Aguardando Aprovação Diretoria Pedido Aprovado Ag…" at bounding box center [487, 303] width 279 height 29
drag, startPoint x: 184, startPoint y: 455, endPoint x: 381, endPoint y: 382, distance: 210.1
click at [183, 456] on button "Filtrar Lista" at bounding box center [132, 458] width 178 height 29
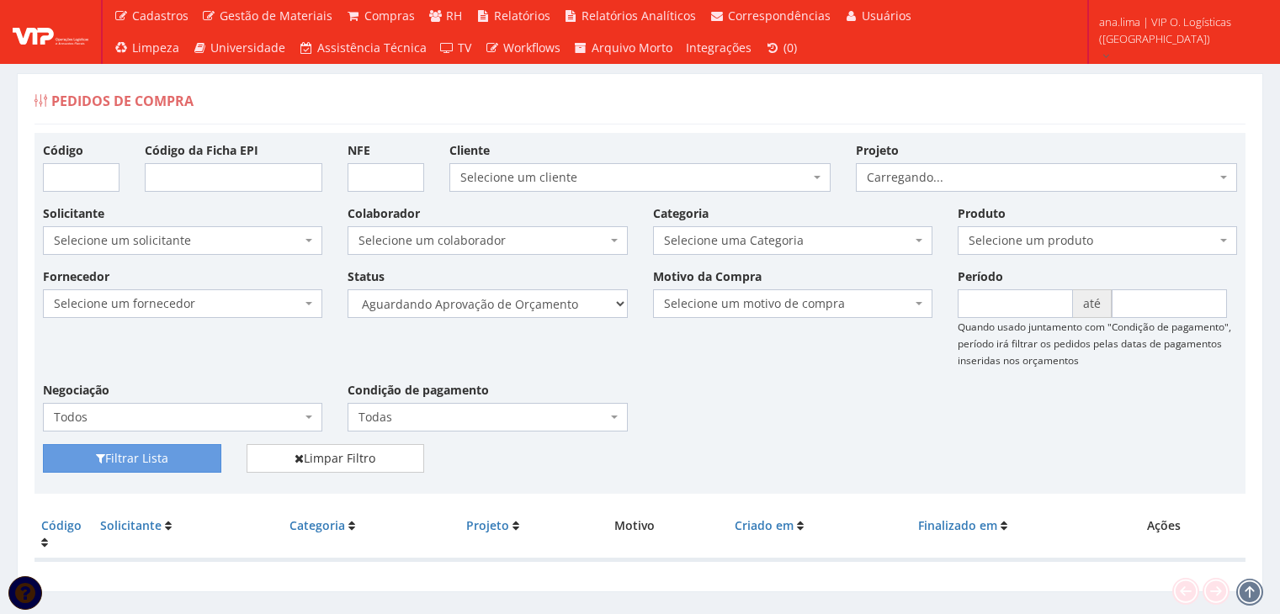
scroll to position [34, 0]
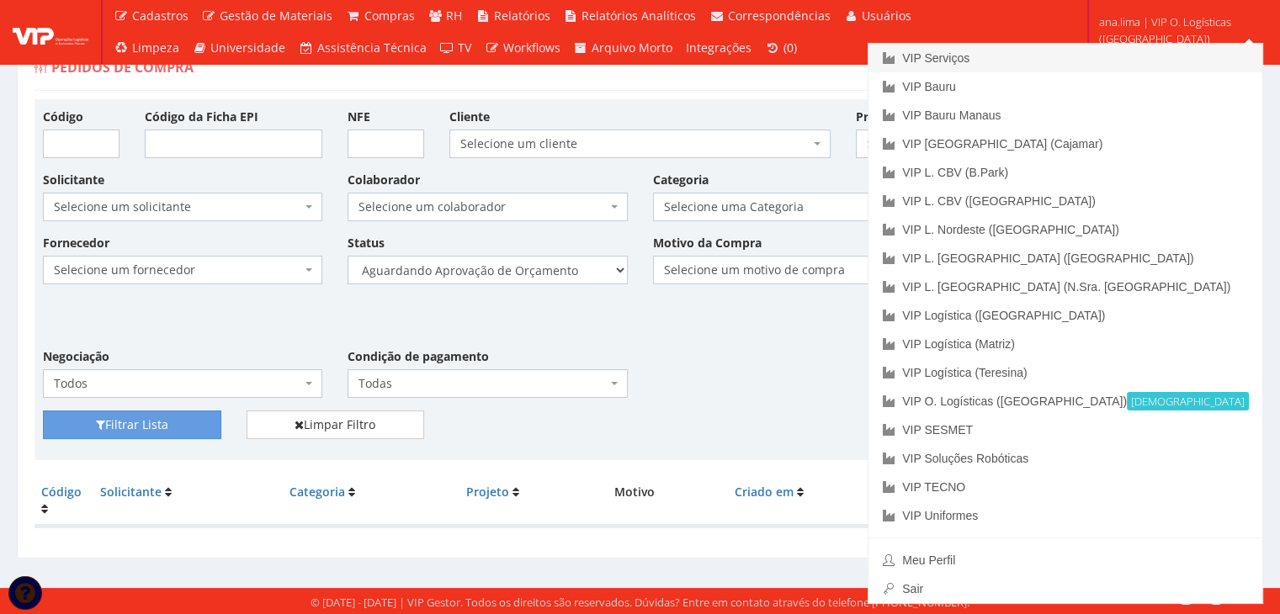
click at [1120, 52] on link "VIP Serviços" at bounding box center [1065, 58] width 394 height 29
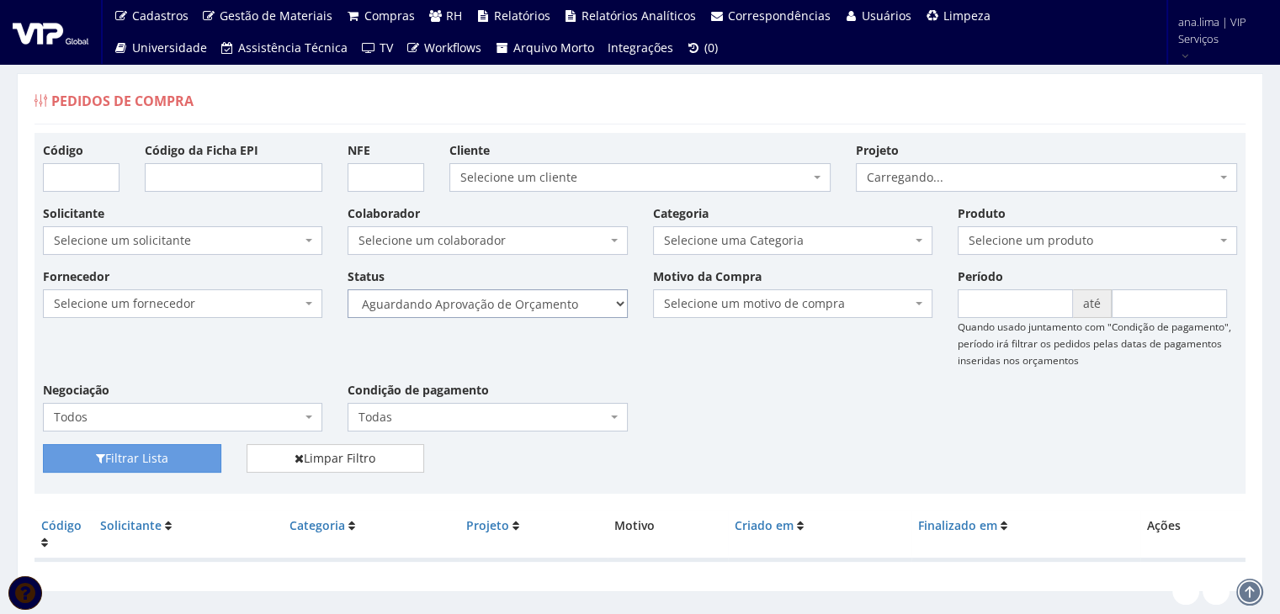
click at [542, 307] on select "Selecione um status Cancelado Aguardando Aprovação Diretoria Pedido Aprovado Ag…" at bounding box center [487, 303] width 279 height 29
select select "1"
click at [348, 289] on select "Selecione um status Cancelado Aguardando Aprovação Diretoria Pedido Aprovado Ag…" at bounding box center [487, 303] width 279 height 29
drag, startPoint x: 189, startPoint y: 453, endPoint x: 132, endPoint y: 471, distance: 59.3
click at [187, 453] on button "Filtrar Lista" at bounding box center [132, 458] width 178 height 29
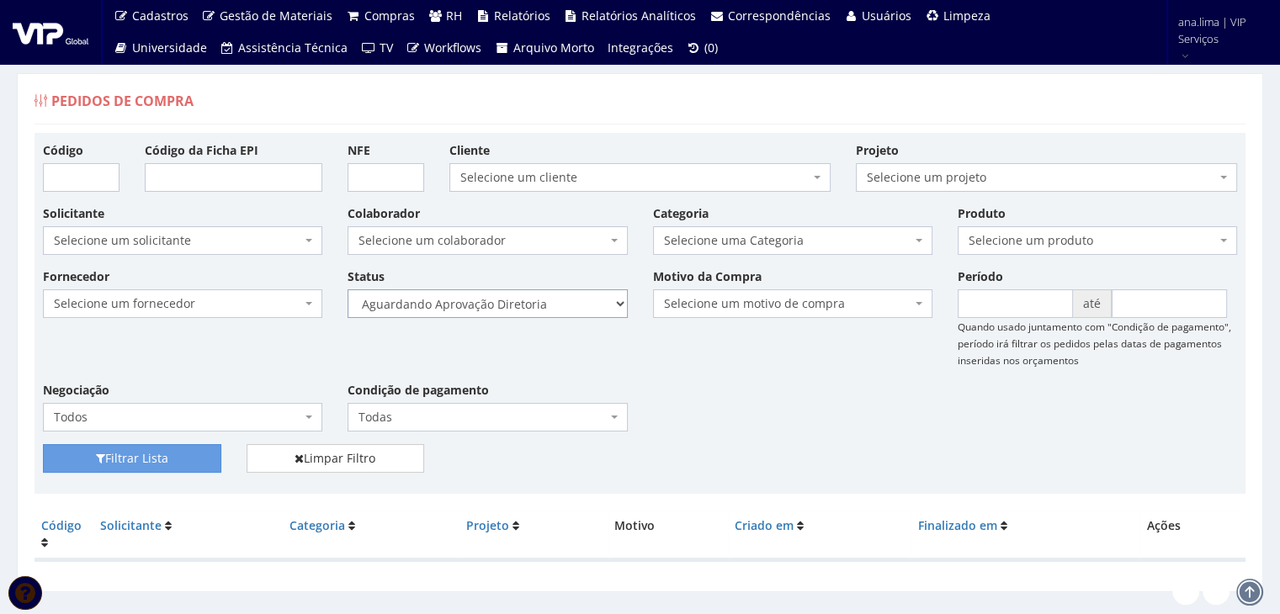
click at [527, 308] on select "Selecione um status Cancelado Aguardando Aprovação Diretoria Pedido Aprovado Ag…" at bounding box center [487, 303] width 279 height 29
select select "4"
click at [348, 289] on select "Selecione um status Cancelado Aguardando Aprovação Diretoria Pedido Aprovado Ag…" at bounding box center [487, 303] width 279 height 29
click at [183, 455] on button "Filtrar Lista" at bounding box center [132, 458] width 178 height 29
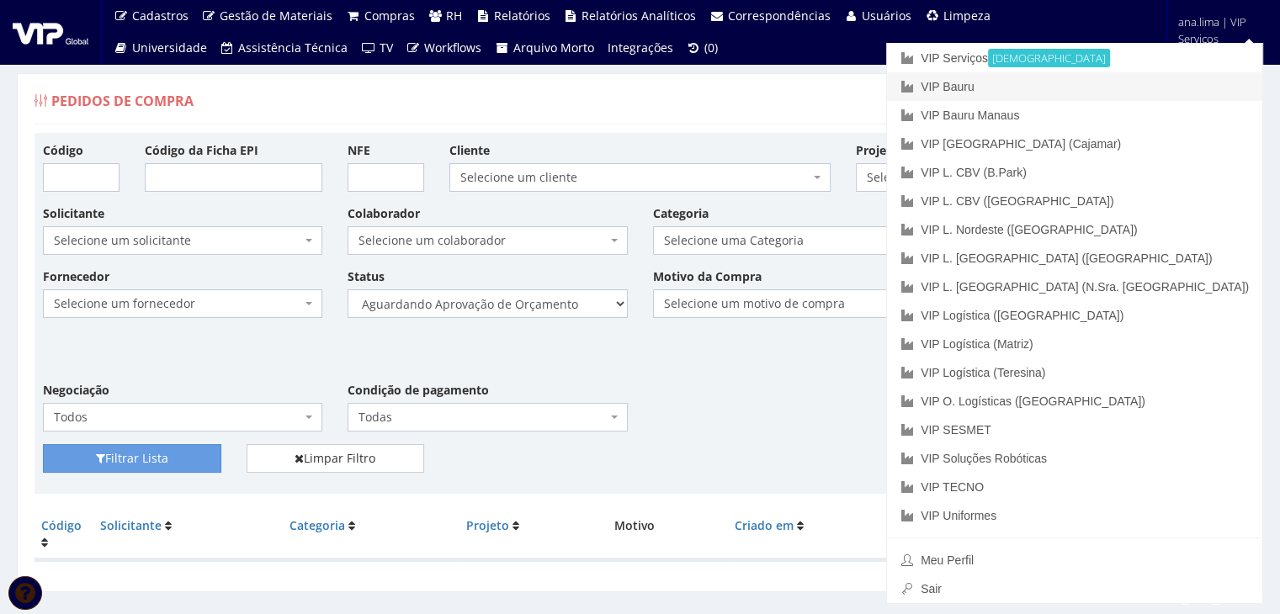
click at [1171, 82] on link "VIP Bauru" at bounding box center [1074, 86] width 375 height 29
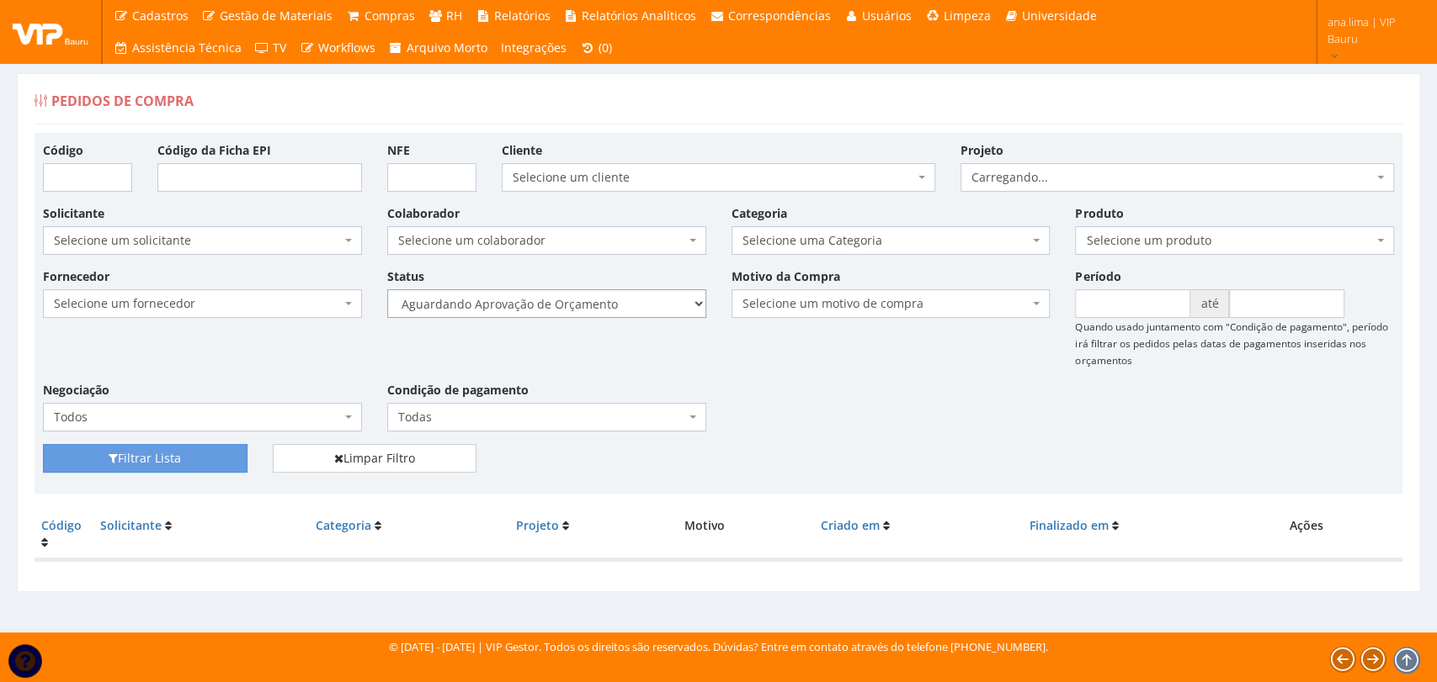
click at [653, 306] on select "Selecione um status Cancelado Aguardando Aprovação Diretoria Pedido Aprovado Ag…" at bounding box center [546, 303] width 319 height 29
select select "1"
click at [387, 289] on select "Selecione um status Cancelado Aguardando Aprovação Diretoria Pedido Aprovado Ag…" at bounding box center [546, 303] width 319 height 29
click at [179, 450] on button "Filtrar Lista" at bounding box center [145, 458] width 204 height 29
click at [626, 306] on select "Selecione um status Cancelado Aguardando Aprovação Diretoria Pedido Aprovado Ag…" at bounding box center [546, 303] width 319 height 29
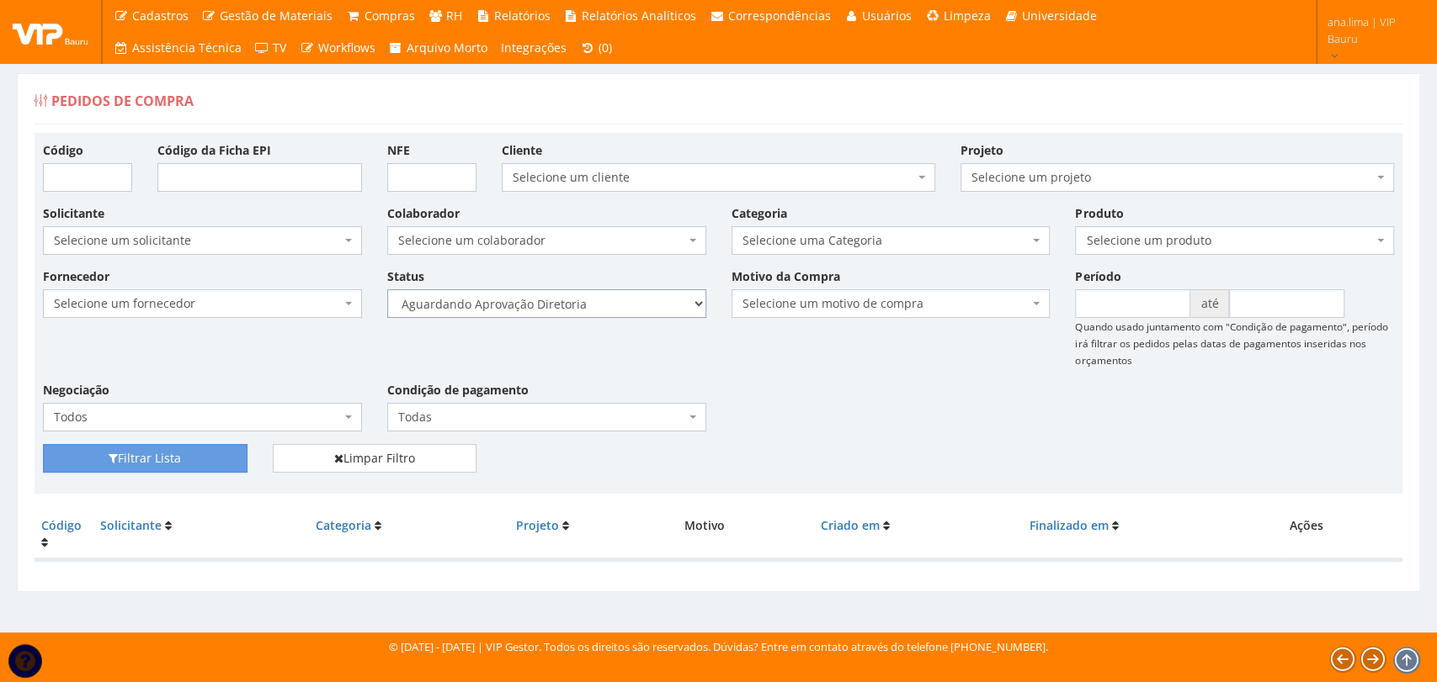
select select "4"
click at [387, 289] on select "Selecione um status Cancelado Aguardando Aprovação Diretoria Pedido Aprovado Ag…" at bounding box center [546, 303] width 319 height 29
click at [193, 454] on button "Filtrar Lista" at bounding box center [145, 458] width 204 height 29
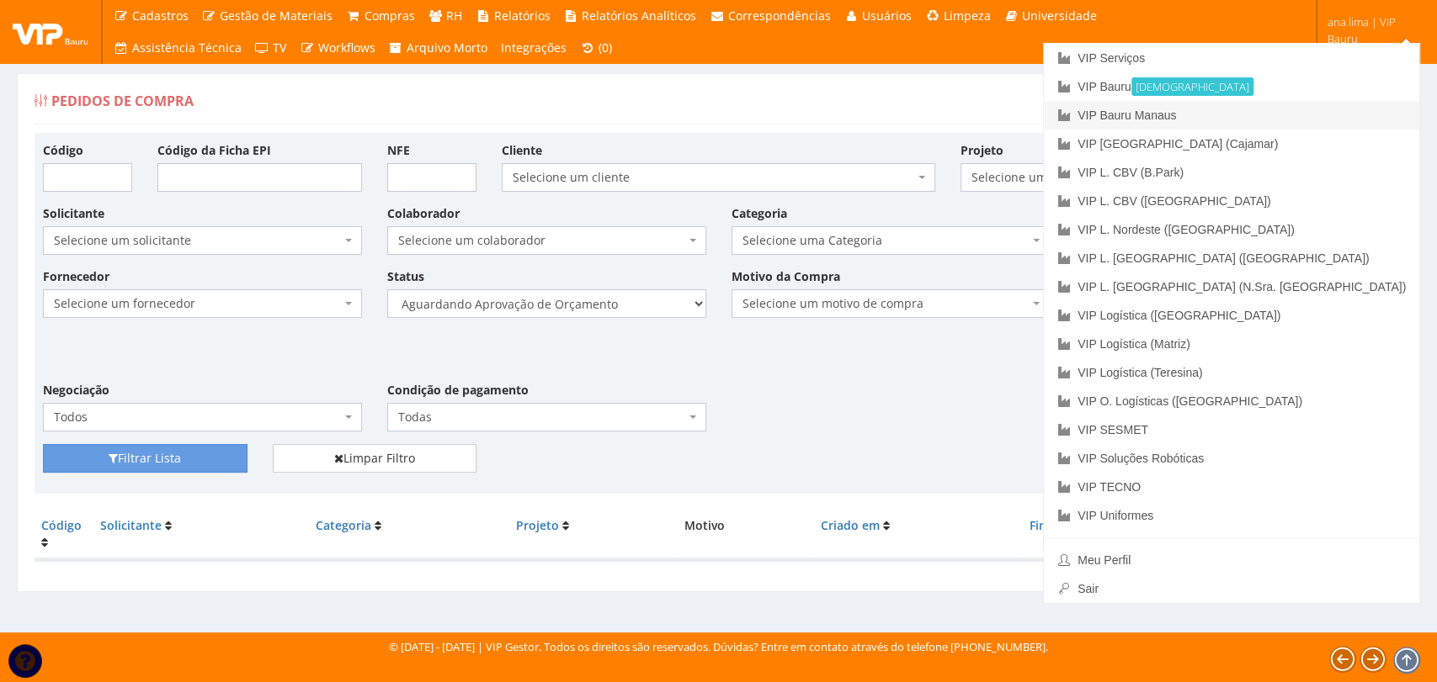
click at [1333, 109] on link "VIP Bauru Manaus" at bounding box center [1231, 115] width 375 height 29
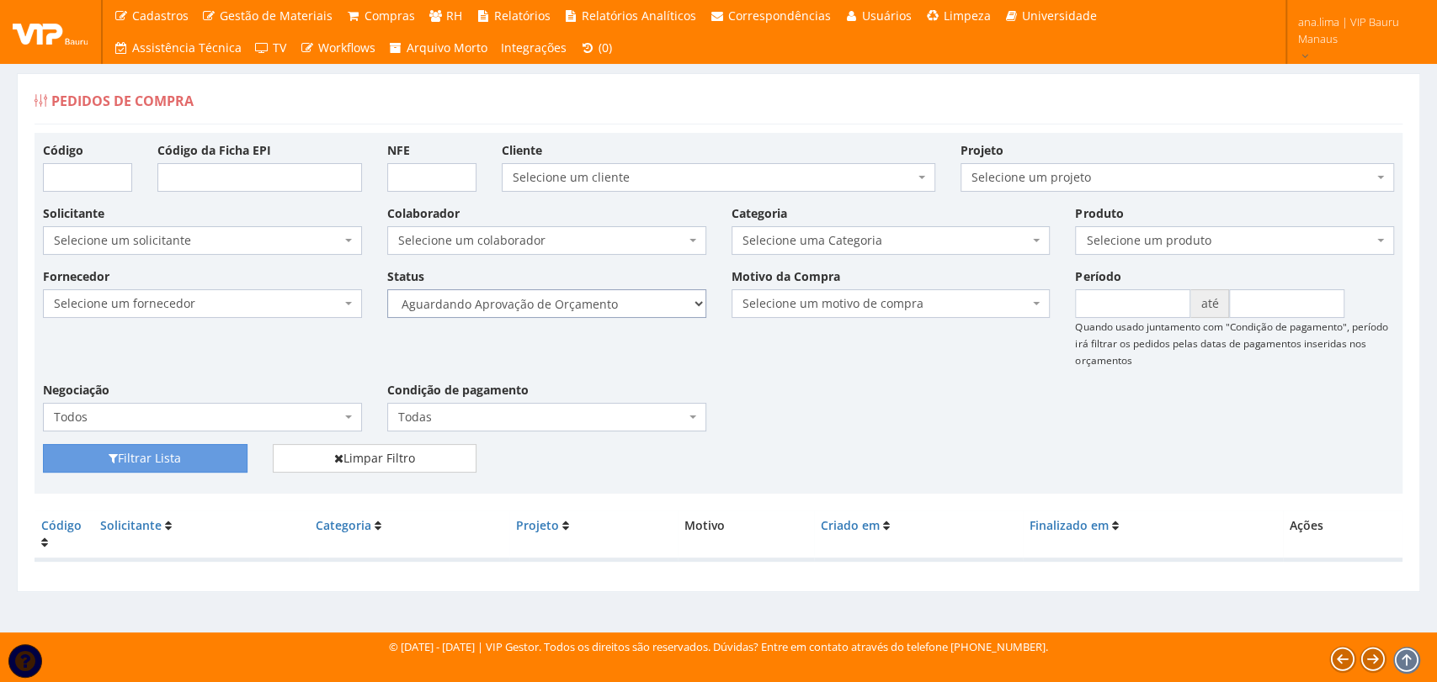
click at [635, 305] on select "Selecione um status Cancelado Aguardando Aprovação Diretoria Pedido Aprovado Ag…" at bounding box center [546, 303] width 319 height 29
select select "1"
click at [387, 289] on select "Selecione um status Cancelado Aguardando Aprovação Diretoria Pedido Aprovado Ag…" at bounding box center [546, 303] width 319 height 29
click at [195, 459] on button "Filtrar Lista" at bounding box center [145, 458] width 204 height 29
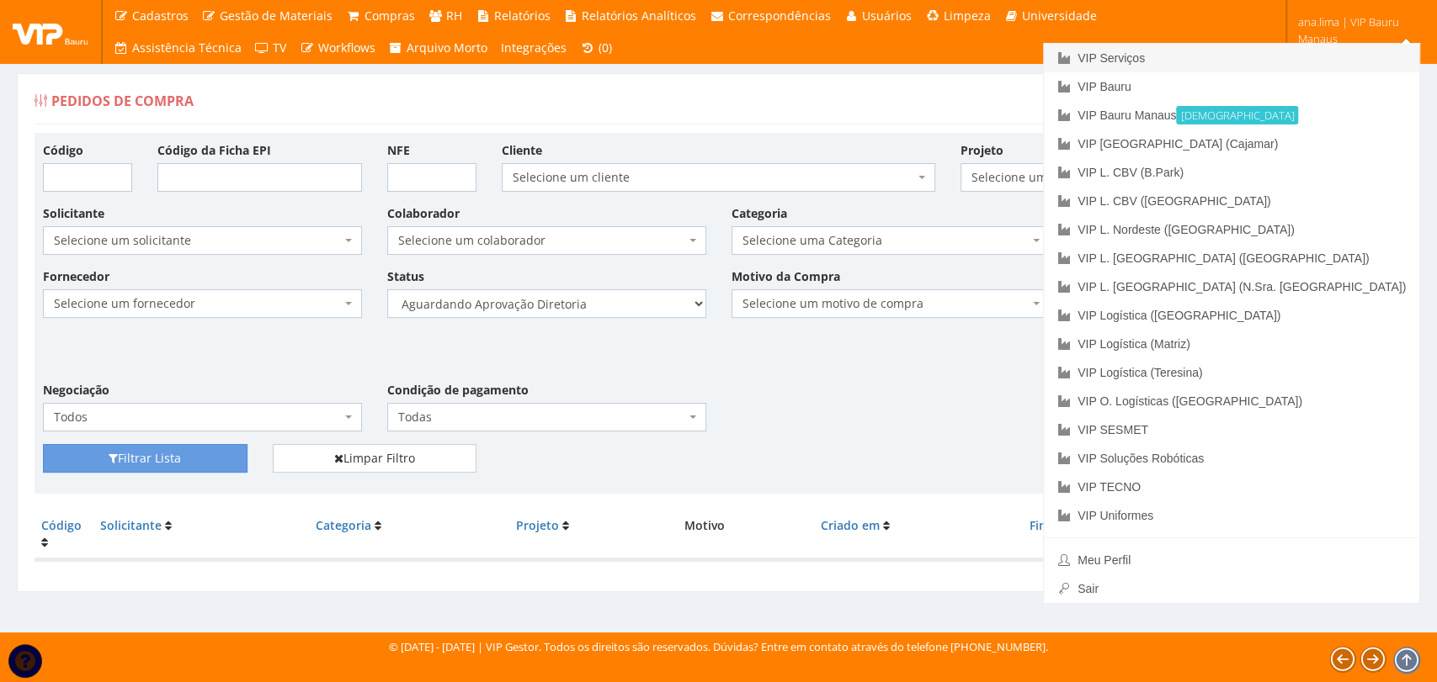
click at [1293, 56] on link "VIP Serviços" at bounding box center [1231, 58] width 375 height 29
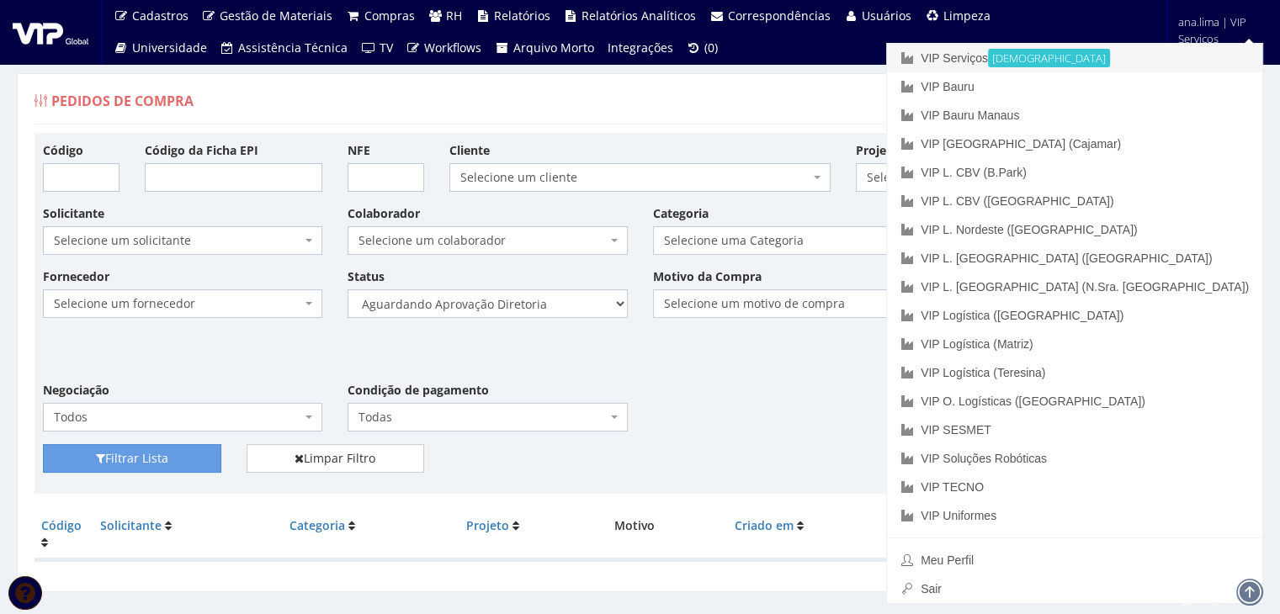
drag, startPoint x: 1119, startPoint y: 56, endPoint x: 999, endPoint y: 109, distance: 131.5
click at [1119, 57] on link "VIP Serviços Ativa" at bounding box center [1074, 58] width 375 height 29
click at [1116, 180] on link "VIP L. CBV (B.Park)" at bounding box center [1074, 172] width 375 height 29
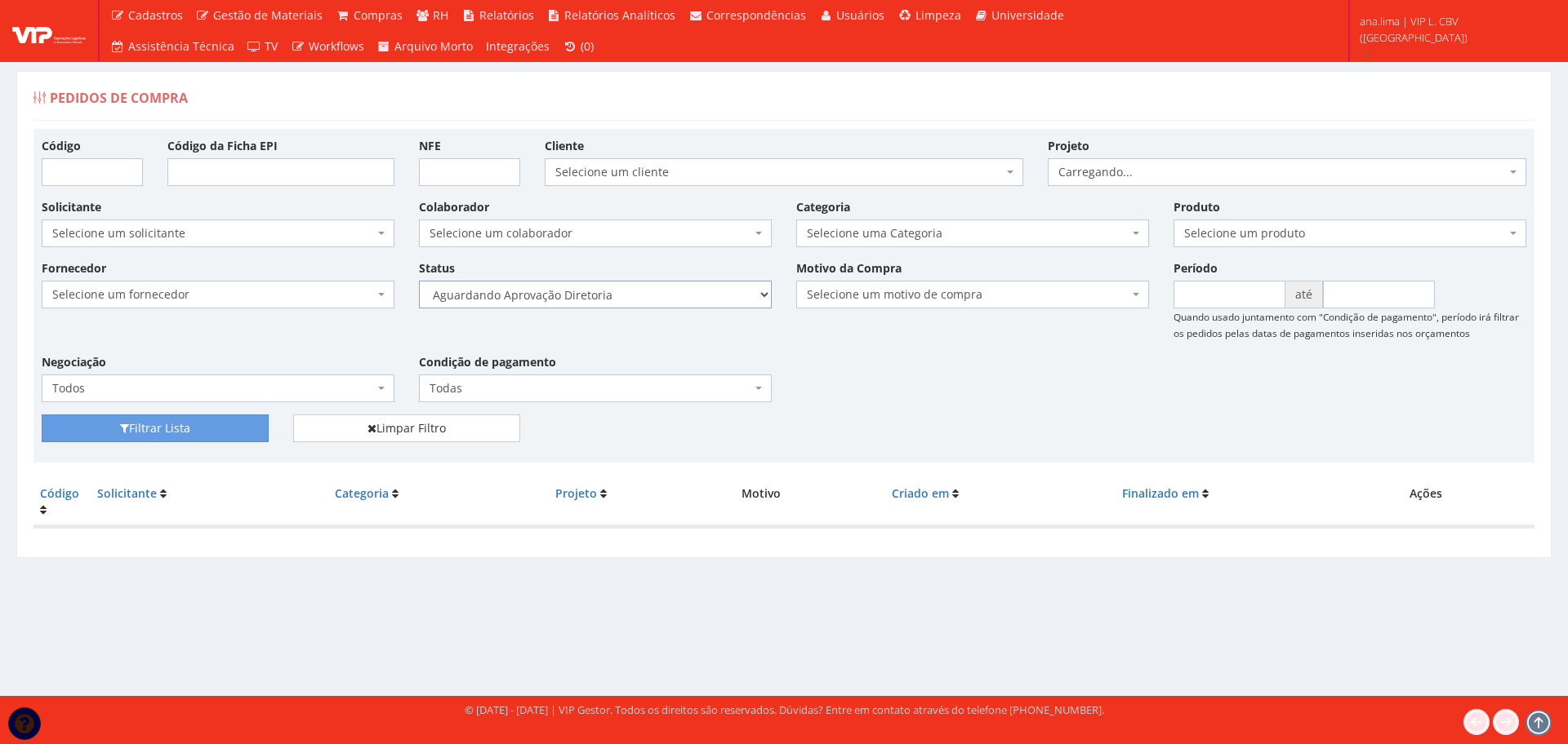
drag, startPoint x: 686, startPoint y: 294, endPoint x: 690, endPoint y: 306, distance: 12.6
click at [686, 294] on select "Selecione um status Cancelado Aguardando Aprovação Diretoria Pedido Aprovado Ag…" at bounding box center [596, 294] width 353 height 28
click at [419, 280] on select "Selecione um status Cancelado Aguardando Aprovação Diretoria Pedido Aprovado Ag…" at bounding box center [596, 294] width 353 height 28
click at [212, 430] on button "Filtrar Lista" at bounding box center [155, 429] width 227 height 28
drag, startPoint x: 644, startPoint y: 295, endPoint x: 646, endPoint y: 306, distance: 11.2
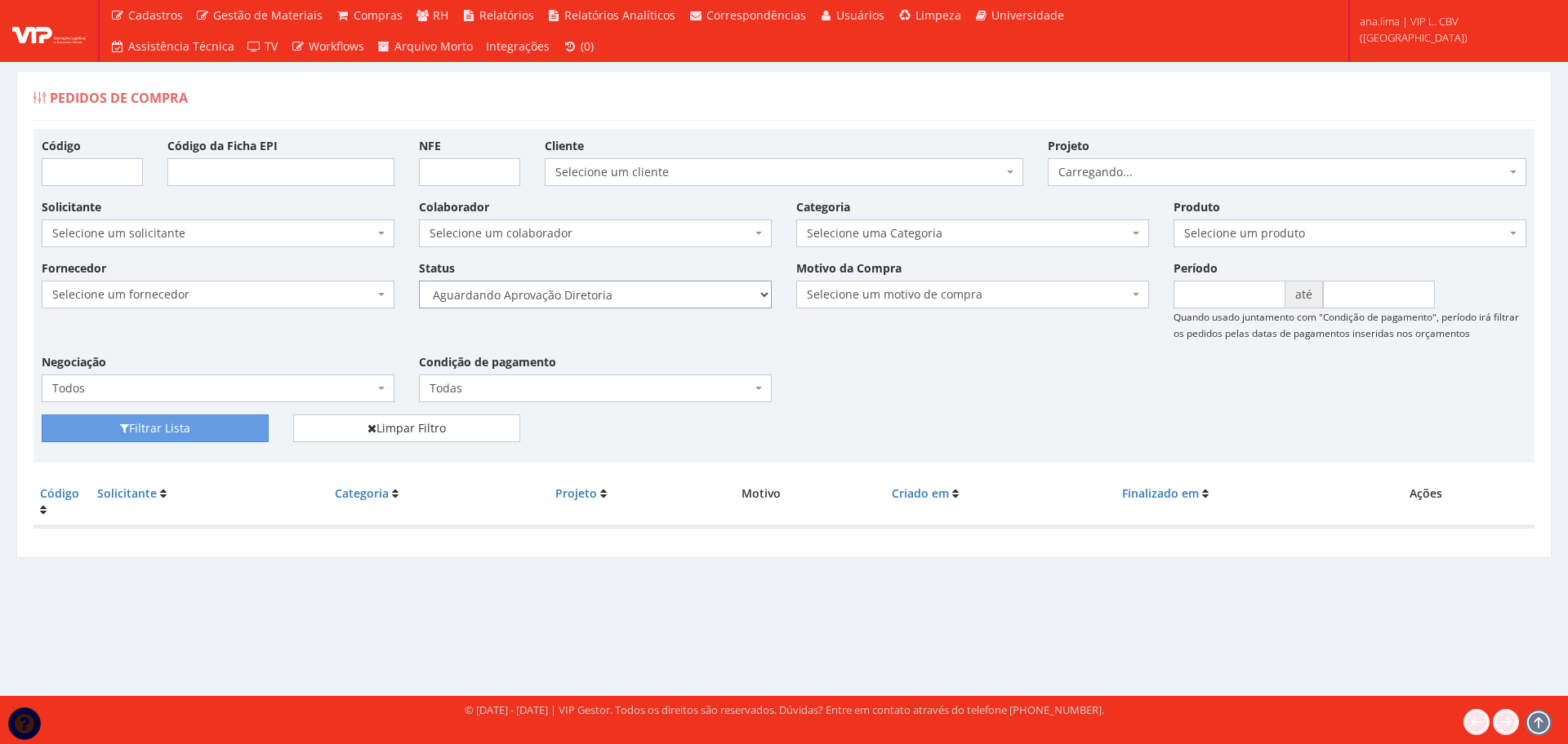
click at [644, 297] on select "Selecione um status Cancelado Aguardando Aprovação Diretoria Pedido Aprovado Ag…" at bounding box center [596, 294] width 353 height 28
select select "4"
click at [419, 280] on select "Selecione um status Cancelado Aguardando Aprovação Diretoria Pedido Aprovado Ag…" at bounding box center [596, 294] width 353 height 28
click at [243, 420] on button "Filtrar Lista" at bounding box center [155, 429] width 227 height 28
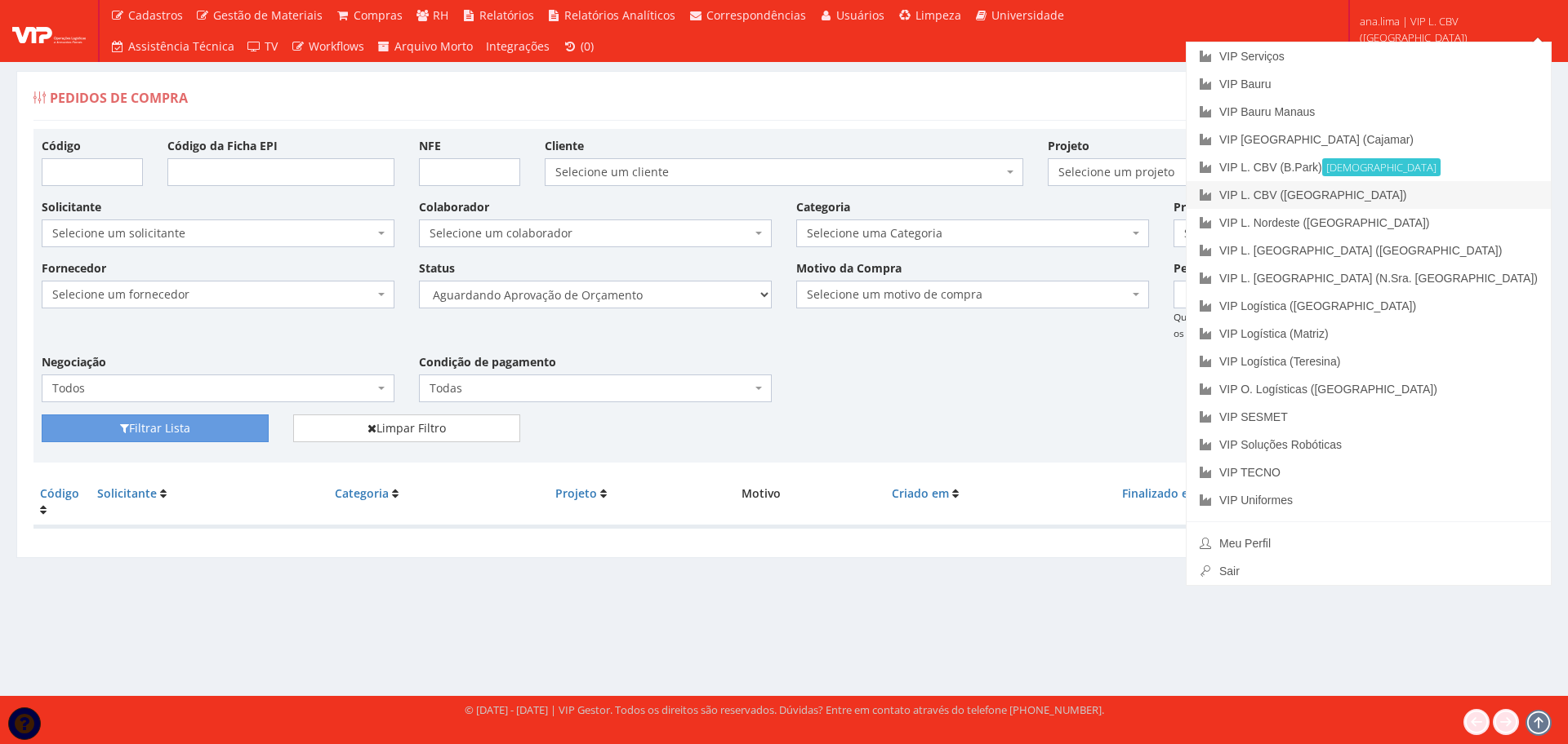
click at [1425, 197] on link "VIP L. CBV ([GEOGRAPHIC_DATA])" at bounding box center [1368, 195] width 364 height 28
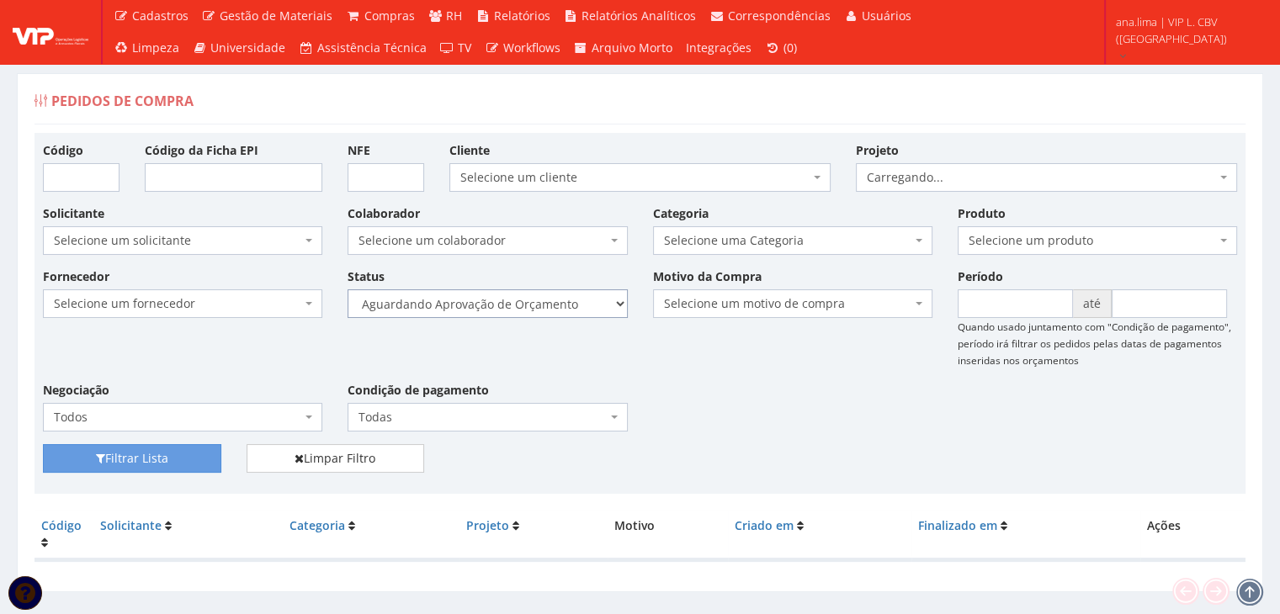
click at [557, 311] on select "Selecione um status Cancelado Aguardando Aprovação Diretoria Pedido Aprovado Ag…" at bounding box center [487, 303] width 279 height 29
select select "1"
click at [348, 289] on select "Selecione um status Cancelado Aguardando Aprovação Diretoria Pedido Aprovado Ag…" at bounding box center [487, 303] width 279 height 29
click at [157, 458] on button "Filtrar Lista" at bounding box center [132, 458] width 178 height 29
click at [555, 305] on select "Selecione um status Cancelado Aguardando Aprovação Diretoria Pedido Aprovado Ag…" at bounding box center [487, 303] width 279 height 29
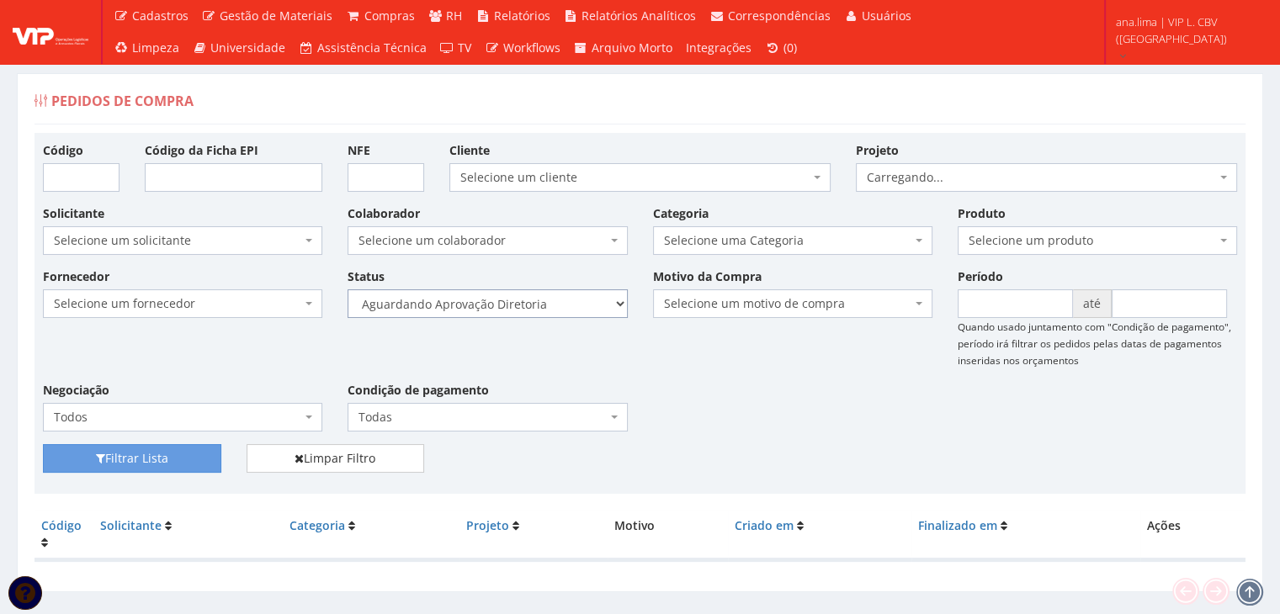
select select "4"
click at [348, 289] on select "Selecione um status Cancelado Aguardando Aprovação Diretoria Pedido Aprovado Ag…" at bounding box center [487, 303] width 279 height 29
click at [176, 456] on button "Filtrar Lista" at bounding box center [132, 458] width 178 height 29
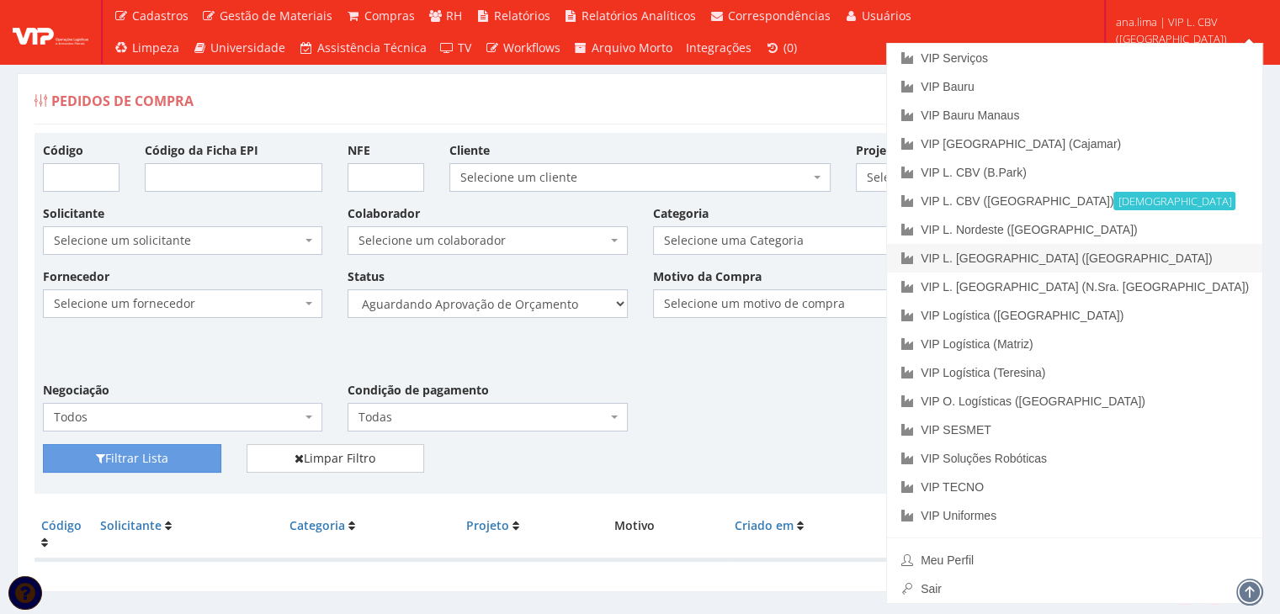
click at [1146, 263] on link "VIP L. [GEOGRAPHIC_DATA] ([GEOGRAPHIC_DATA])" at bounding box center [1074, 258] width 375 height 29
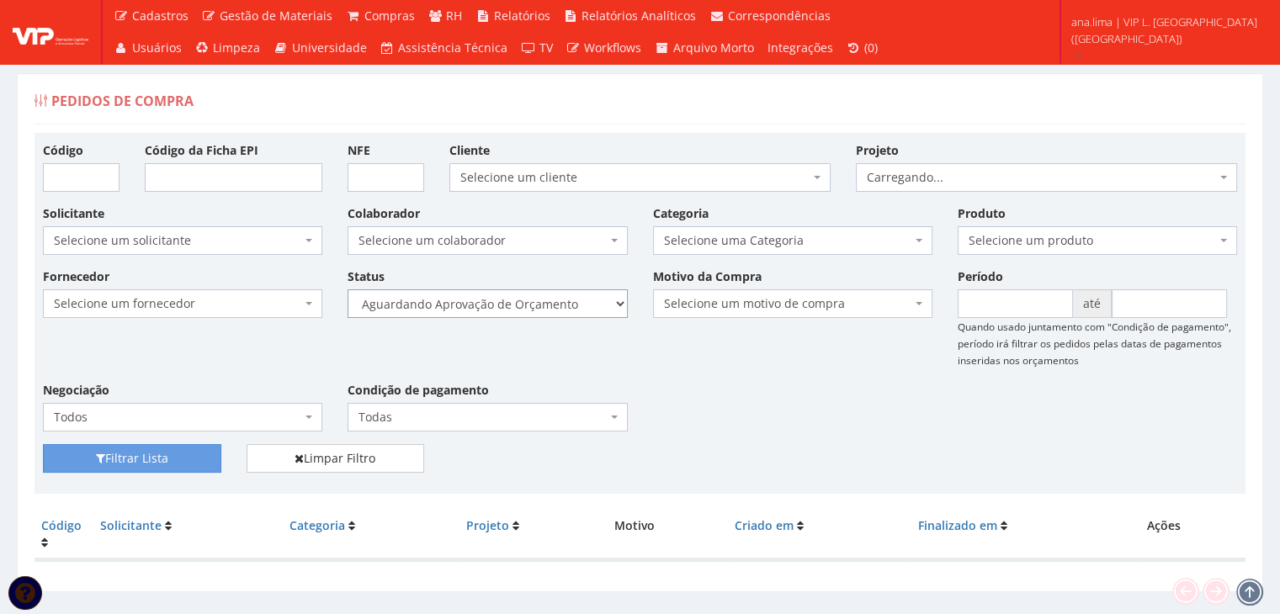
drag, startPoint x: 569, startPoint y: 294, endPoint x: 565, endPoint y: 313, distance: 19.8
click at [569, 294] on select "Selecione um status Cancelado Aguardando Aprovação Diretoria Pedido Aprovado Ag…" at bounding box center [487, 303] width 279 height 29
select select "1"
click at [348, 289] on select "Selecione um status Cancelado Aguardando Aprovação Diretoria Pedido Aprovado Ag…" at bounding box center [487, 303] width 279 height 29
click at [211, 447] on button "Filtrar Lista" at bounding box center [132, 458] width 178 height 29
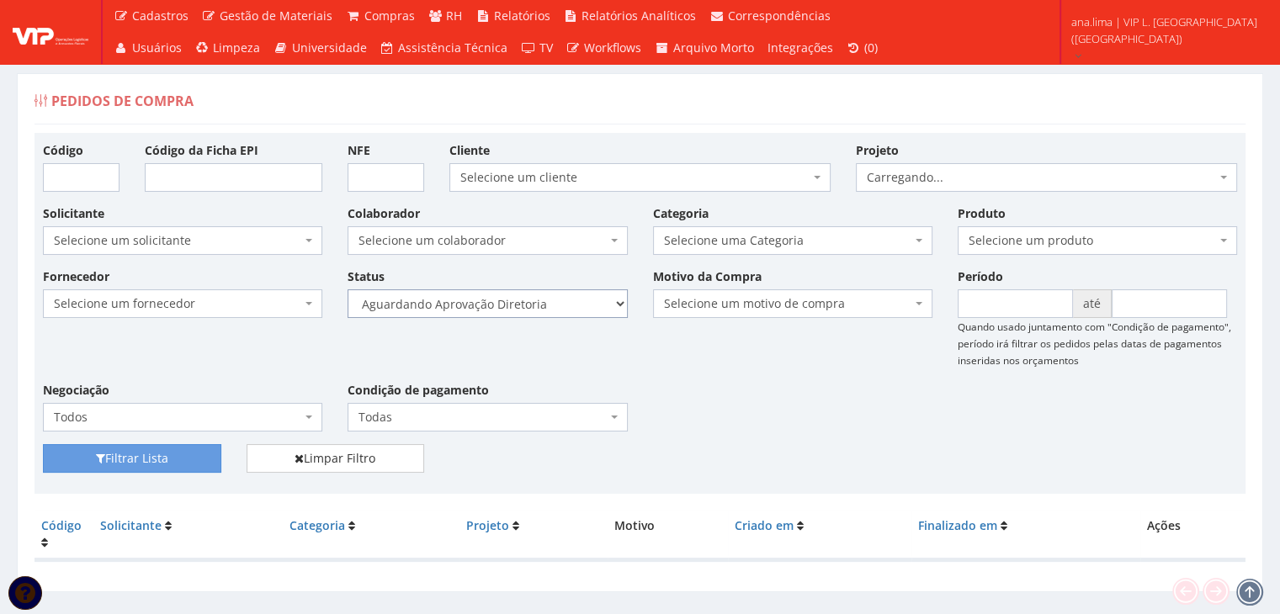
click at [550, 301] on select "Selecione um status Cancelado Aguardando Aprovação Diretoria Pedido Aprovado Ag…" at bounding box center [487, 303] width 279 height 29
select select "4"
click at [348, 289] on select "Selecione um status Cancelado Aguardando Aprovação Diretoria Pedido Aprovado Ag…" at bounding box center [487, 303] width 279 height 29
click at [206, 449] on button "Filtrar Lista" at bounding box center [132, 458] width 178 height 29
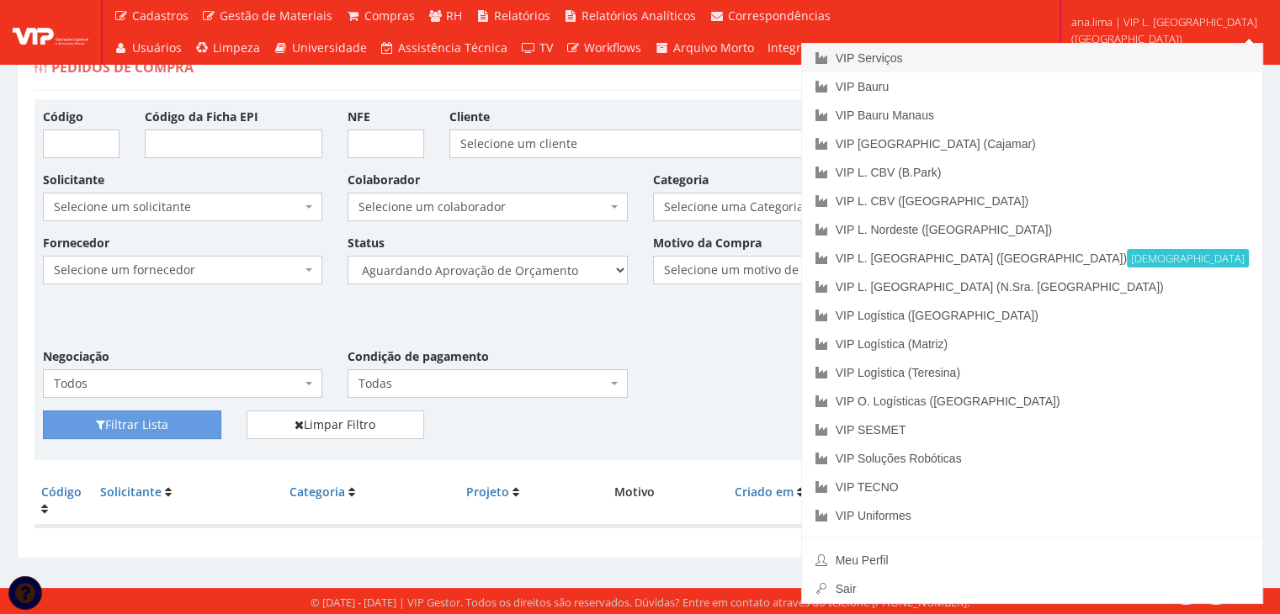
click at [1148, 58] on link "VIP Serviços" at bounding box center [1032, 58] width 460 height 29
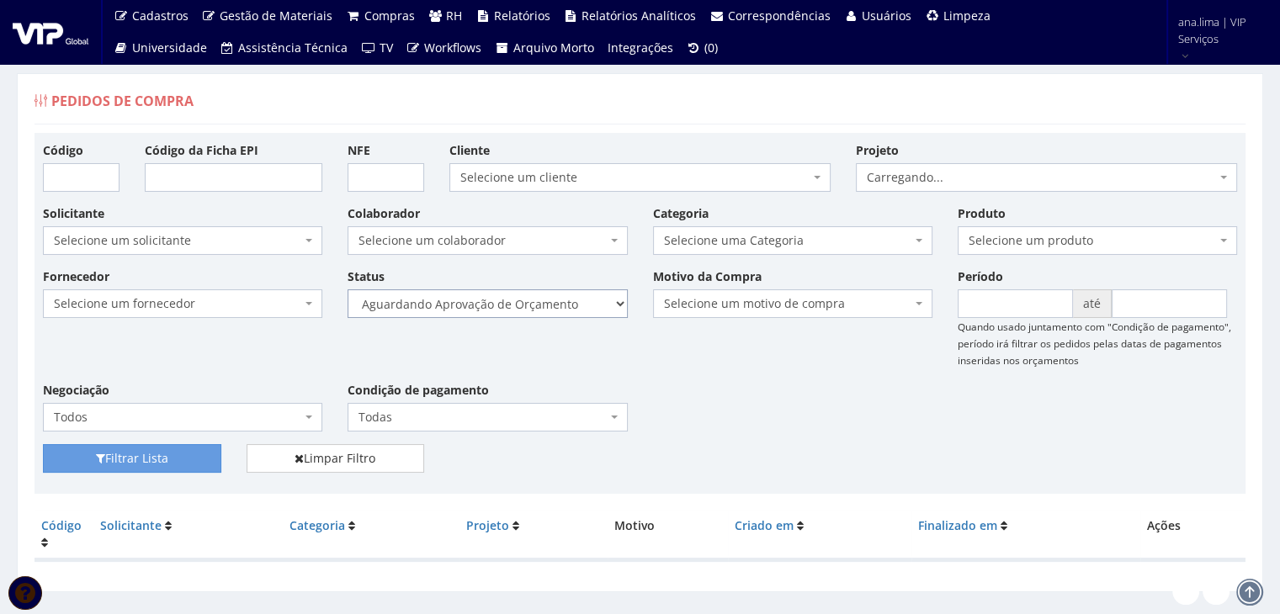
click at [546, 315] on select "Selecione um status Cancelado Aguardando Aprovação Diretoria Pedido Aprovado Ag…" at bounding box center [487, 303] width 279 height 29
select select "1"
click at [348, 289] on select "Selecione um status Cancelado Aguardando Aprovação Diretoria Pedido Aprovado Ag…" at bounding box center [487, 303] width 279 height 29
drag, startPoint x: 189, startPoint y: 453, endPoint x: 306, endPoint y: 412, distance: 124.0
click at [189, 454] on button "Filtrar Lista" at bounding box center [132, 458] width 178 height 29
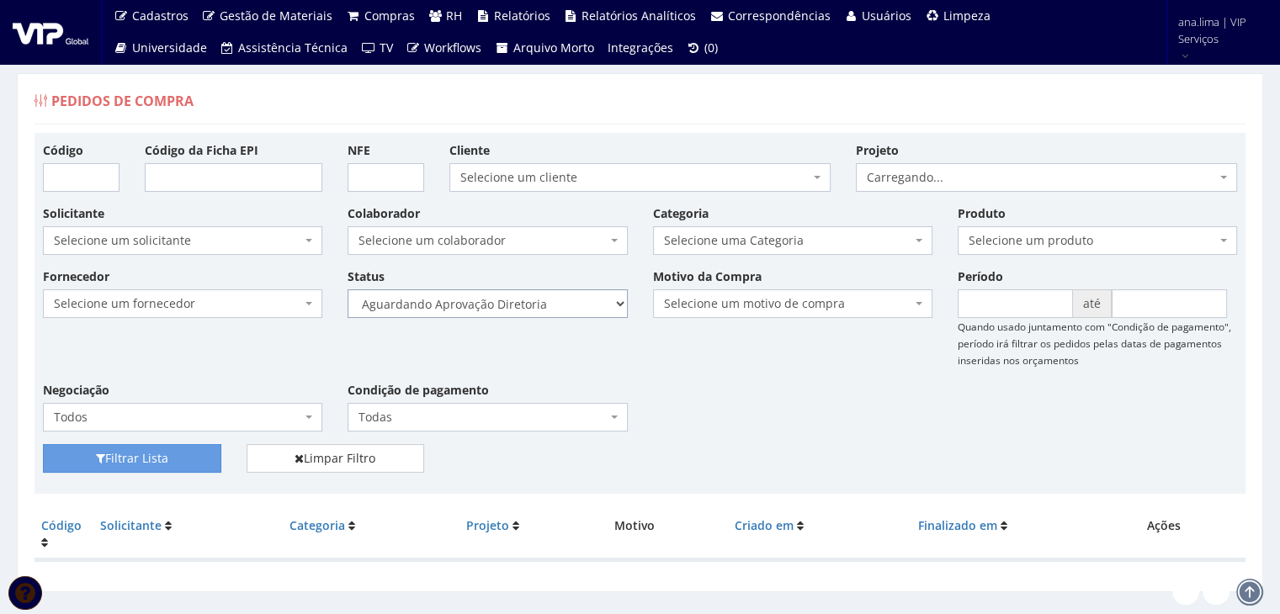
click at [532, 300] on select "Selecione um status Cancelado Aguardando Aprovação Diretoria Pedido Aprovado Ag…" at bounding box center [487, 303] width 279 height 29
select select "4"
click at [348, 289] on select "Selecione um status Cancelado Aguardando Aprovação Diretoria Pedido Aprovado Ag…" at bounding box center [487, 303] width 279 height 29
click at [186, 461] on button "Filtrar Lista" at bounding box center [132, 458] width 178 height 29
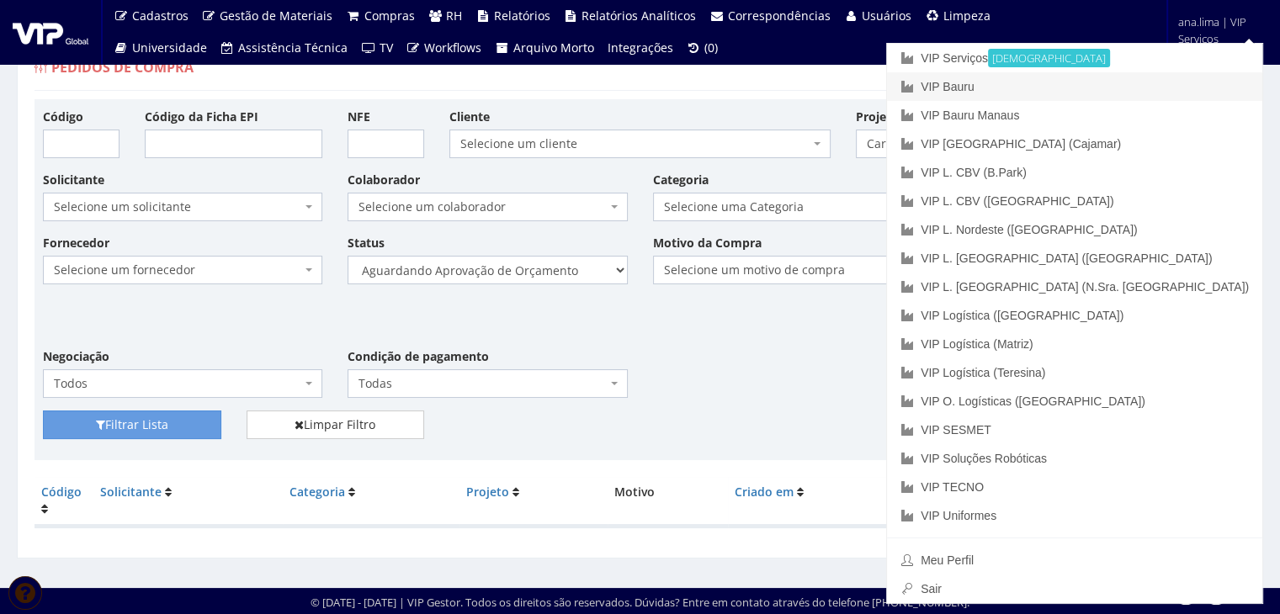
click at [1138, 89] on link "VIP Bauru" at bounding box center [1074, 86] width 375 height 29
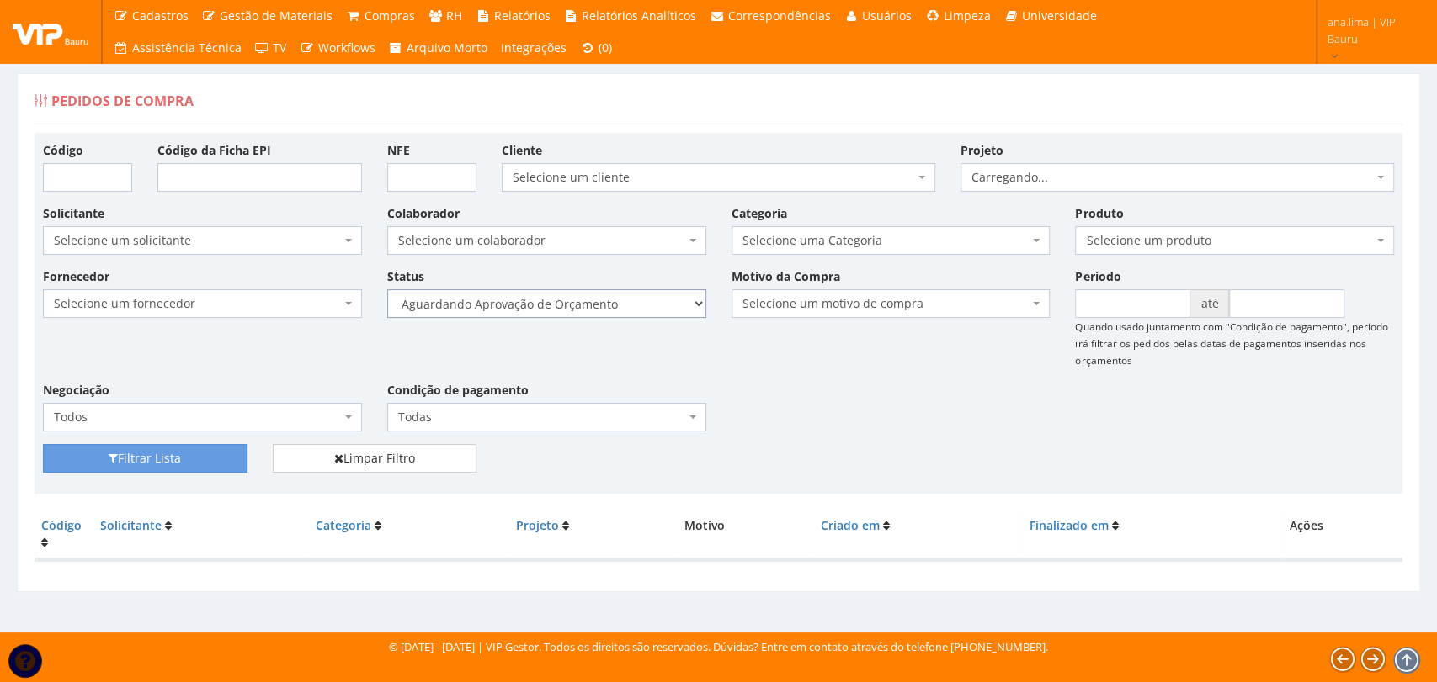
drag, startPoint x: 617, startPoint y: 305, endPoint x: 613, endPoint y: 313, distance: 9.4
click at [617, 304] on select "Selecione um status Cancelado Aguardando Aprovação Diretoria Pedido Aprovado Ag…" at bounding box center [546, 303] width 319 height 29
select select "1"
click at [387, 289] on select "Selecione um status Cancelado Aguardando Aprovação Diretoria Pedido Aprovado Ag…" at bounding box center [546, 303] width 319 height 29
click at [203, 453] on button "Filtrar Lista" at bounding box center [145, 458] width 204 height 29
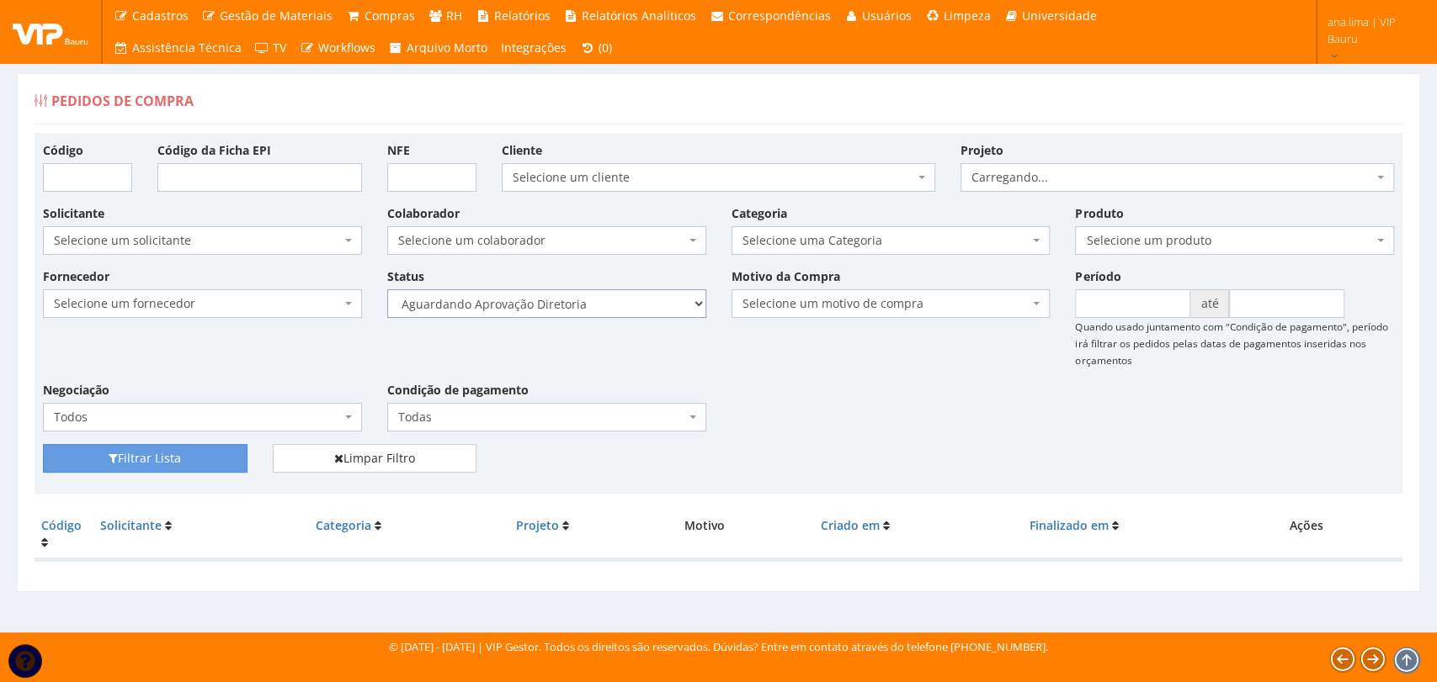
click at [600, 310] on select "Selecione um status Cancelado Aguardando Aprovação Diretoria Pedido Aprovado Ag…" at bounding box center [546, 303] width 319 height 29
select select "4"
click at [387, 289] on select "Selecione um status Cancelado Aguardando Aprovação Diretoria Pedido Aprovado Ag…" at bounding box center [546, 303] width 319 height 29
click at [210, 455] on button "Filtrar Lista" at bounding box center [145, 458] width 204 height 29
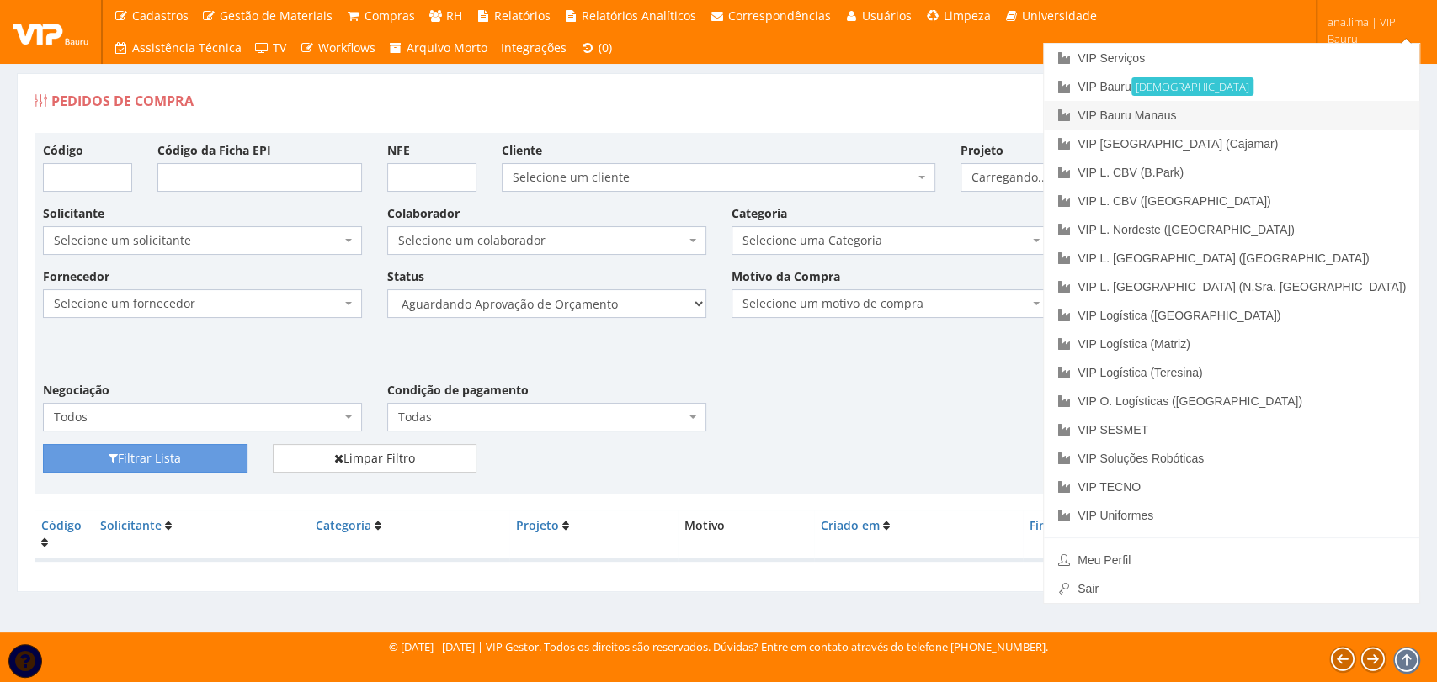
click at [1318, 121] on link "VIP Bauru Manaus" at bounding box center [1231, 115] width 375 height 29
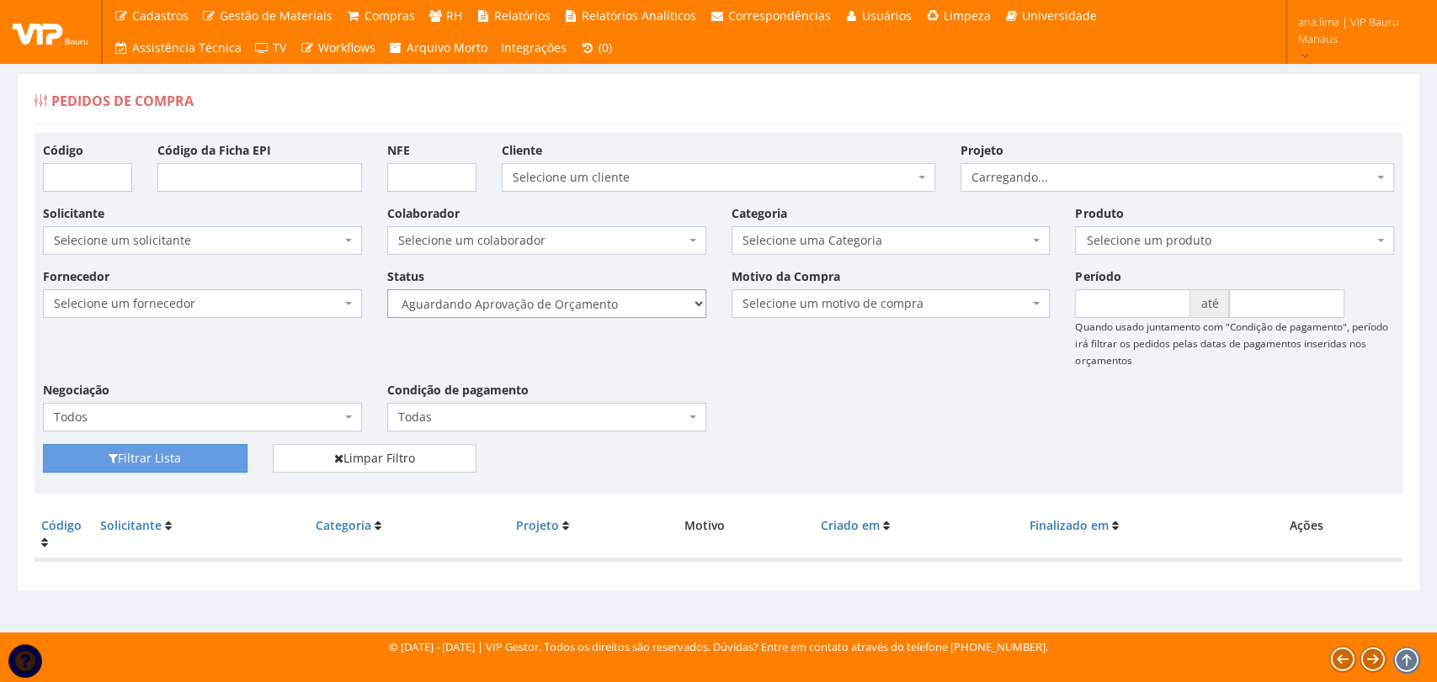
click at [636, 308] on select "Selecione um status Cancelado Aguardando Aprovação Diretoria Pedido Aprovado Ag…" at bounding box center [546, 303] width 319 height 29
select select "1"
click at [387, 289] on select "Selecione um status Cancelado Aguardando Aprovação Diretoria Pedido Aprovado Ag…" at bounding box center [546, 303] width 319 height 29
click at [221, 449] on button "Filtrar Lista" at bounding box center [145, 458] width 204 height 29
click at [608, 315] on select "Selecione um status Cancelado Aguardando Aprovação Diretoria Pedido Aprovado Ag…" at bounding box center [546, 303] width 319 height 29
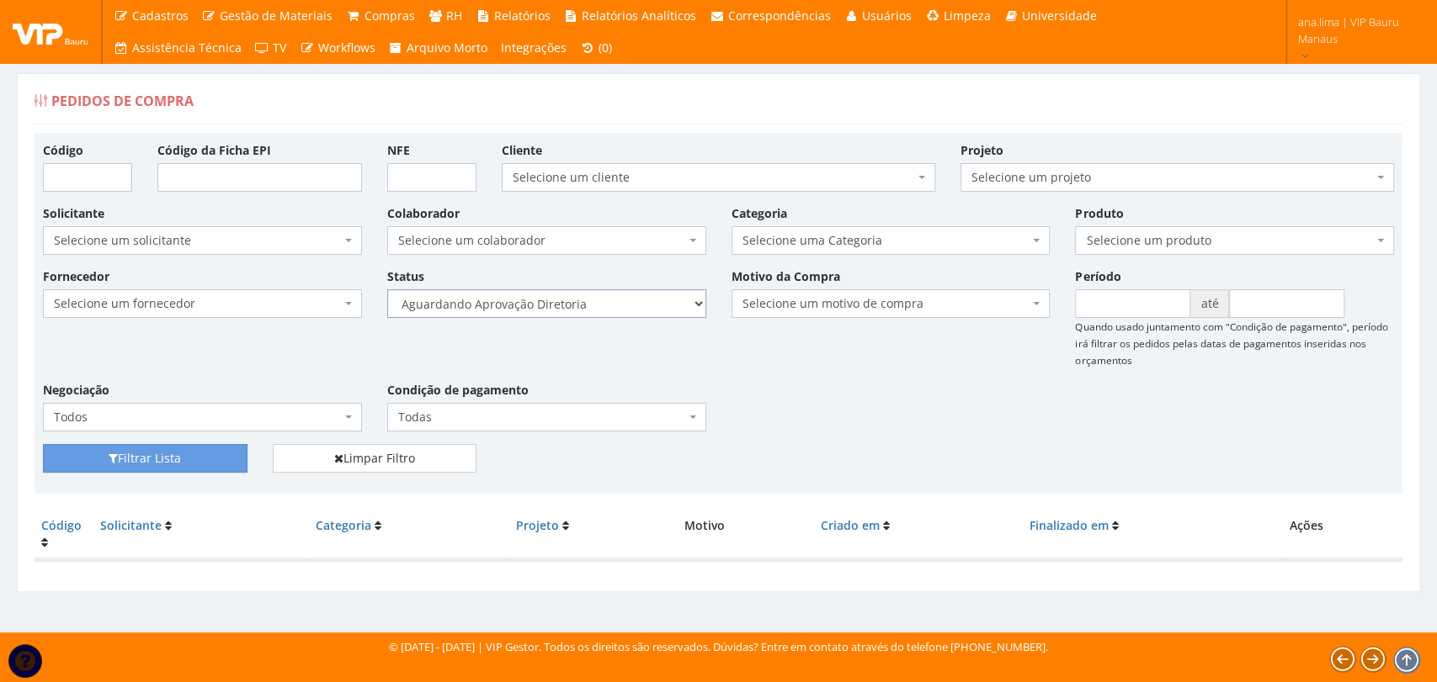
select select "4"
click at [387, 289] on select "Selecione um status Cancelado Aguardando Aprovação Diretoria Pedido Aprovado Ag…" at bounding box center [546, 303] width 319 height 29
drag, startPoint x: 210, startPoint y: 455, endPoint x: 496, endPoint y: 403, distance: 290.8
click at [210, 454] on button "Filtrar Lista" at bounding box center [145, 458] width 204 height 29
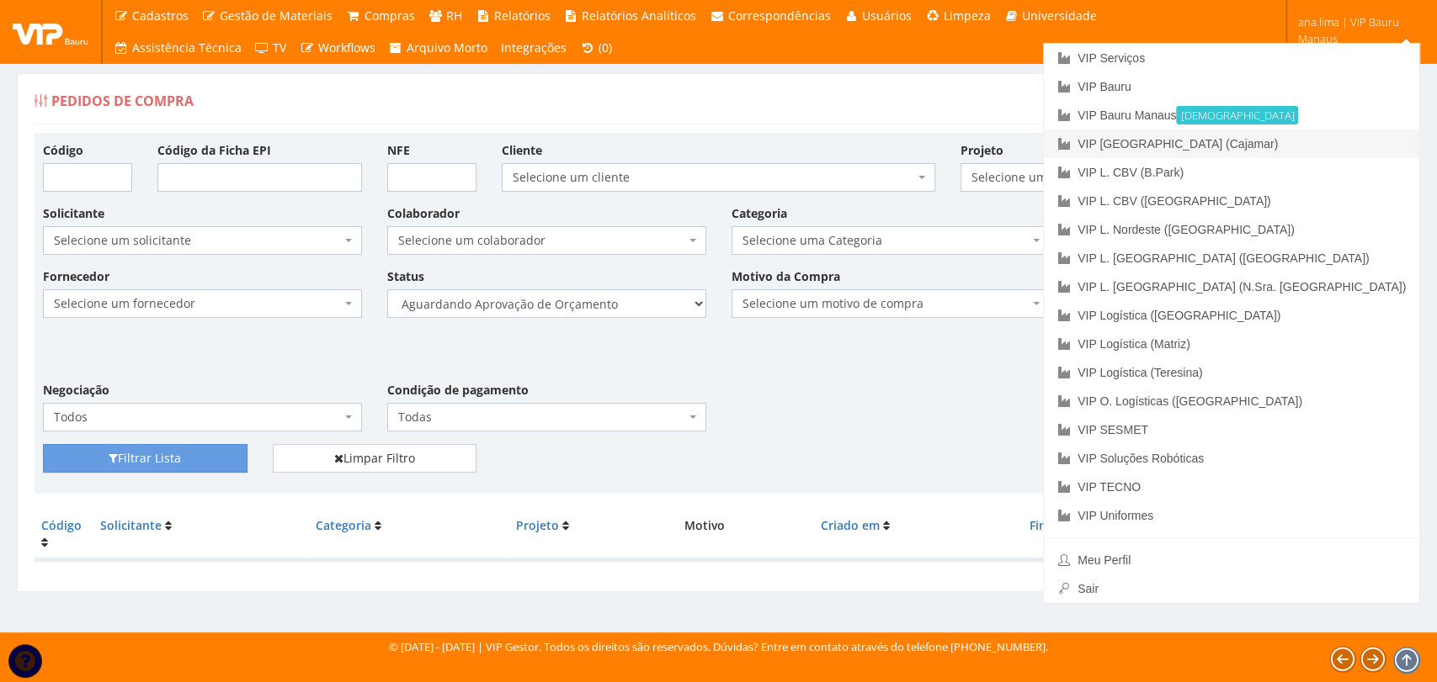
click at [1300, 146] on link "VIP [GEOGRAPHIC_DATA] (Cajamar)" at bounding box center [1231, 144] width 375 height 29
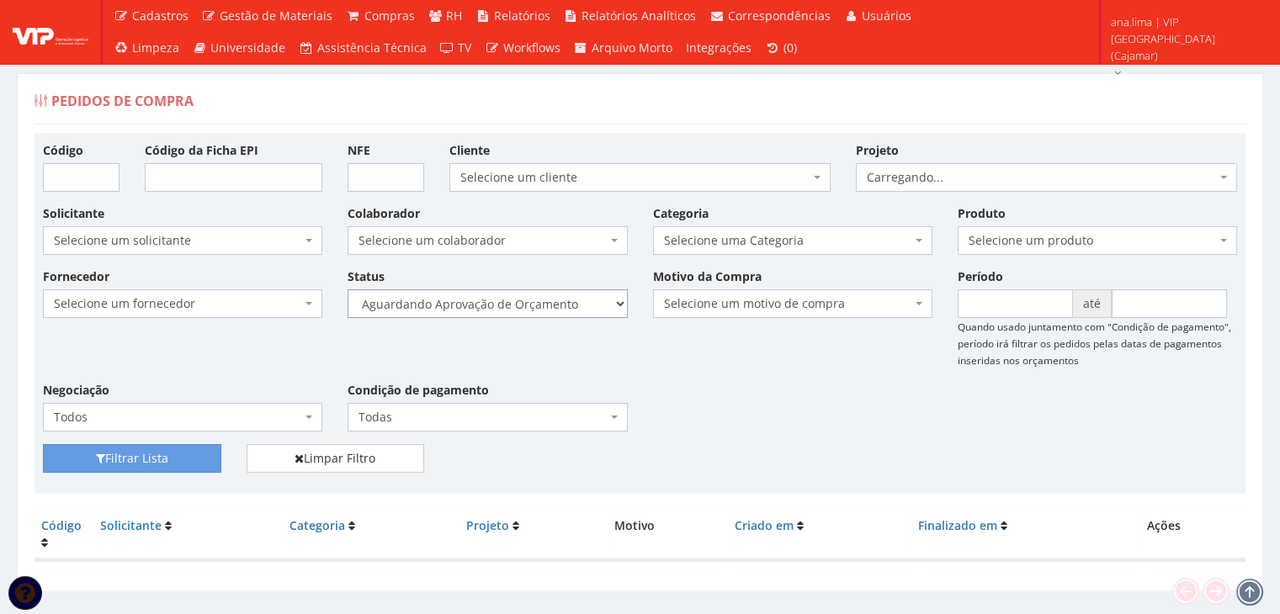
click at [572, 315] on select "Selecione um status Cancelado Aguardando Aprovação Diretoria Pedido Aprovado Ag…" at bounding box center [487, 303] width 279 height 29
select select "1"
click at [348, 289] on select "Selecione um status Cancelado Aguardando Aprovação Diretoria Pedido Aprovado Ag…" at bounding box center [487, 303] width 279 height 29
click at [179, 454] on button "Filtrar Lista" at bounding box center [132, 458] width 178 height 29
click at [566, 304] on select "Selecione um status Cancelado Aguardando Aprovação Diretoria Pedido Aprovado Ag…" at bounding box center [487, 303] width 279 height 29
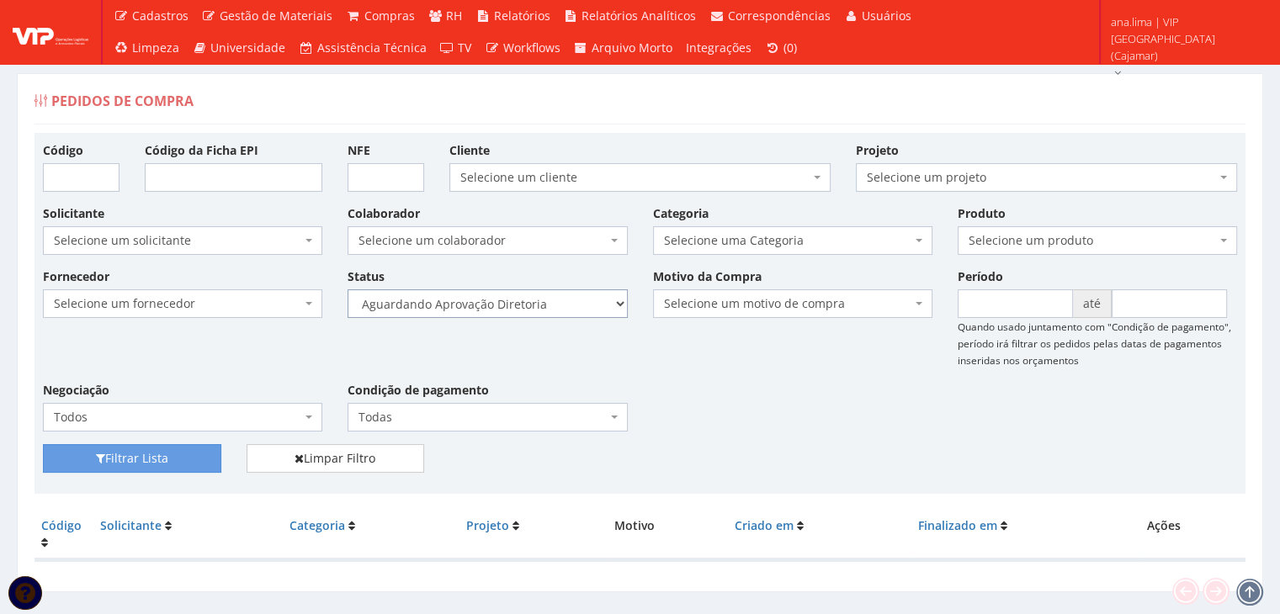
select select "4"
click at [348, 289] on select "Selecione um status Cancelado Aguardando Aprovação Diretoria Pedido Aprovado Ag…" at bounding box center [487, 303] width 279 height 29
click at [137, 453] on button "Filtrar Lista" at bounding box center [132, 458] width 178 height 29
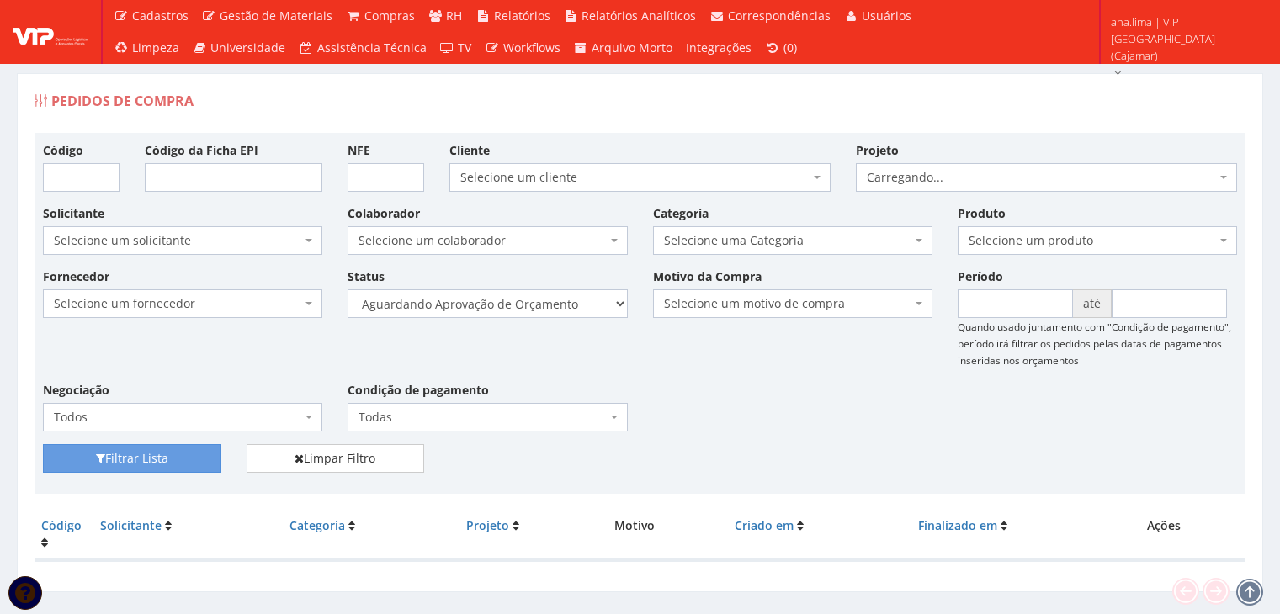
scroll to position [34, 0]
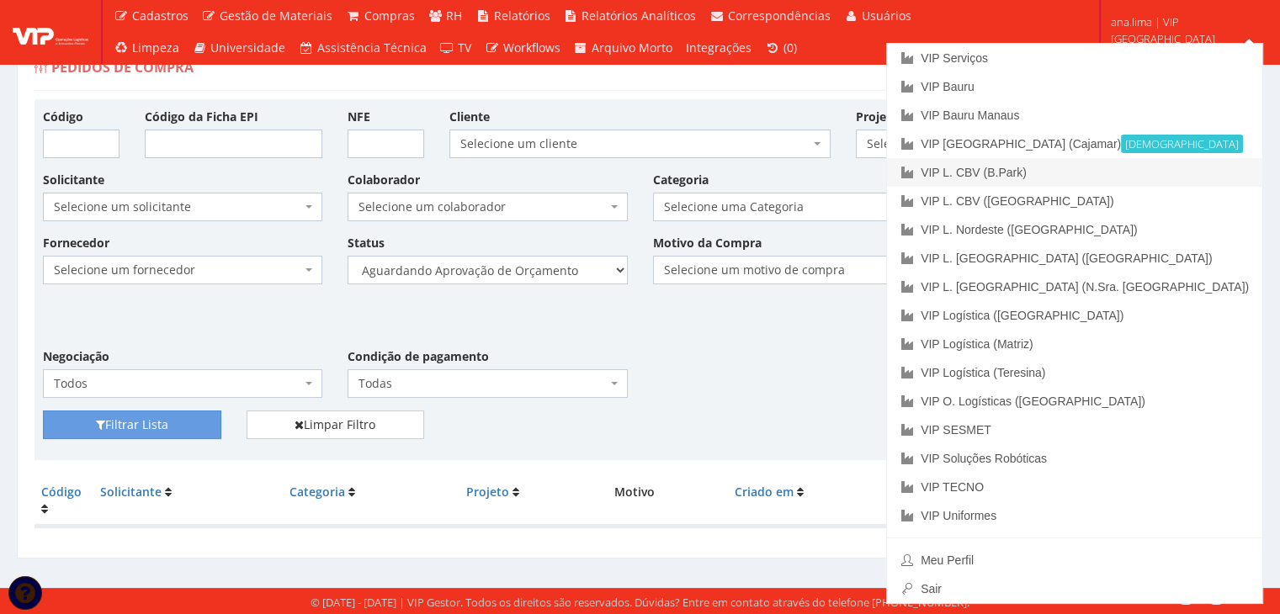
click at [1186, 175] on link "VIP L. CBV (B.Park)" at bounding box center [1074, 172] width 375 height 29
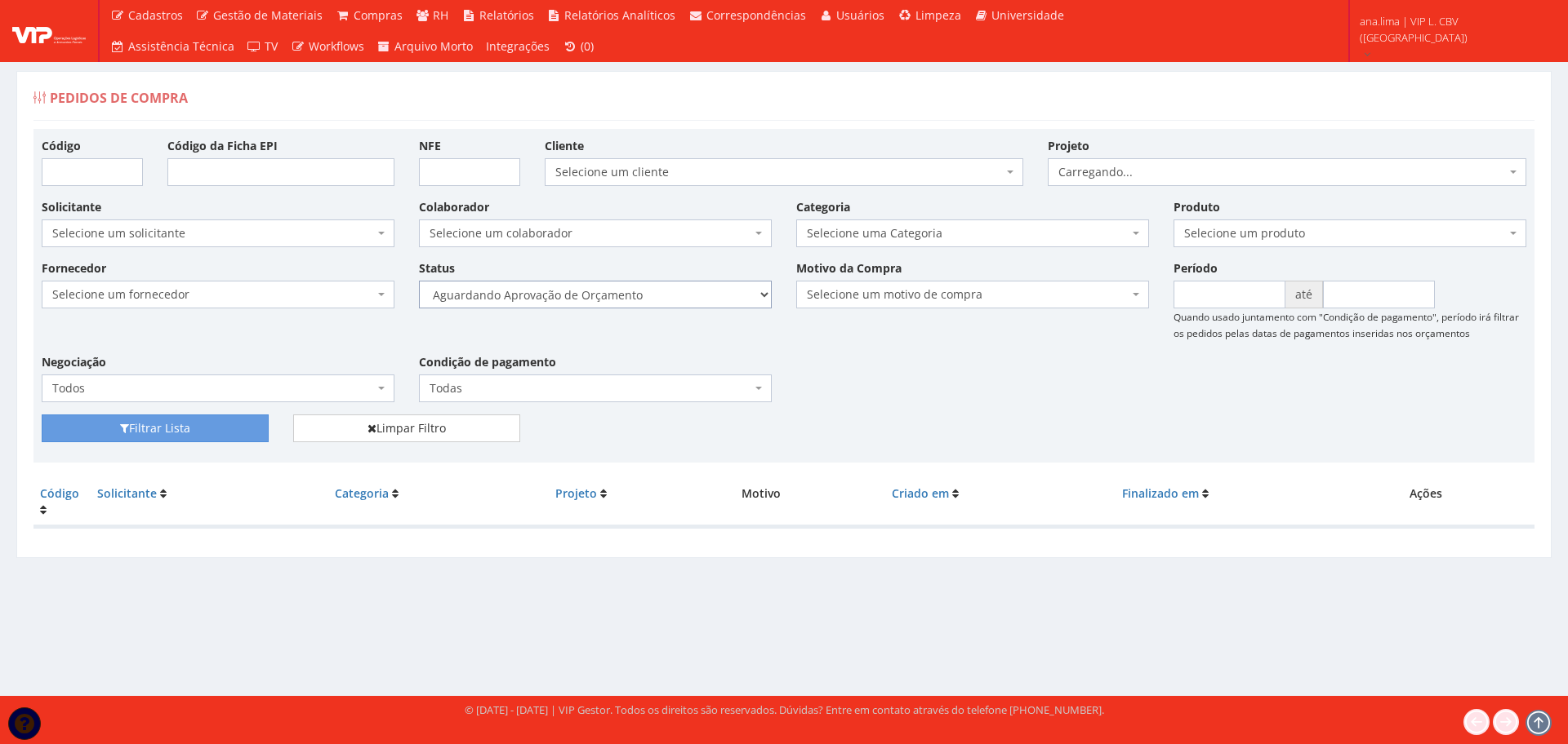
drag, startPoint x: 677, startPoint y: 299, endPoint x: 677, endPoint y: 307, distance: 8.0
click at [677, 299] on select "Selecione um status Cancelado Aguardando Aprovação Diretoria Pedido Aprovado Ag…" at bounding box center [596, 294] width 353 height 28
select select "1"
click at [419, 280] on select "Selecione um status Cancelado Aguardando Aprovação Diretoria Pedido Aprovado Ag…" at bounding box center [596, 294] width 353 height 28
click at [245, 424] on button "Filtrar Lista" at bounding box center [155, 429] width 227 height 28
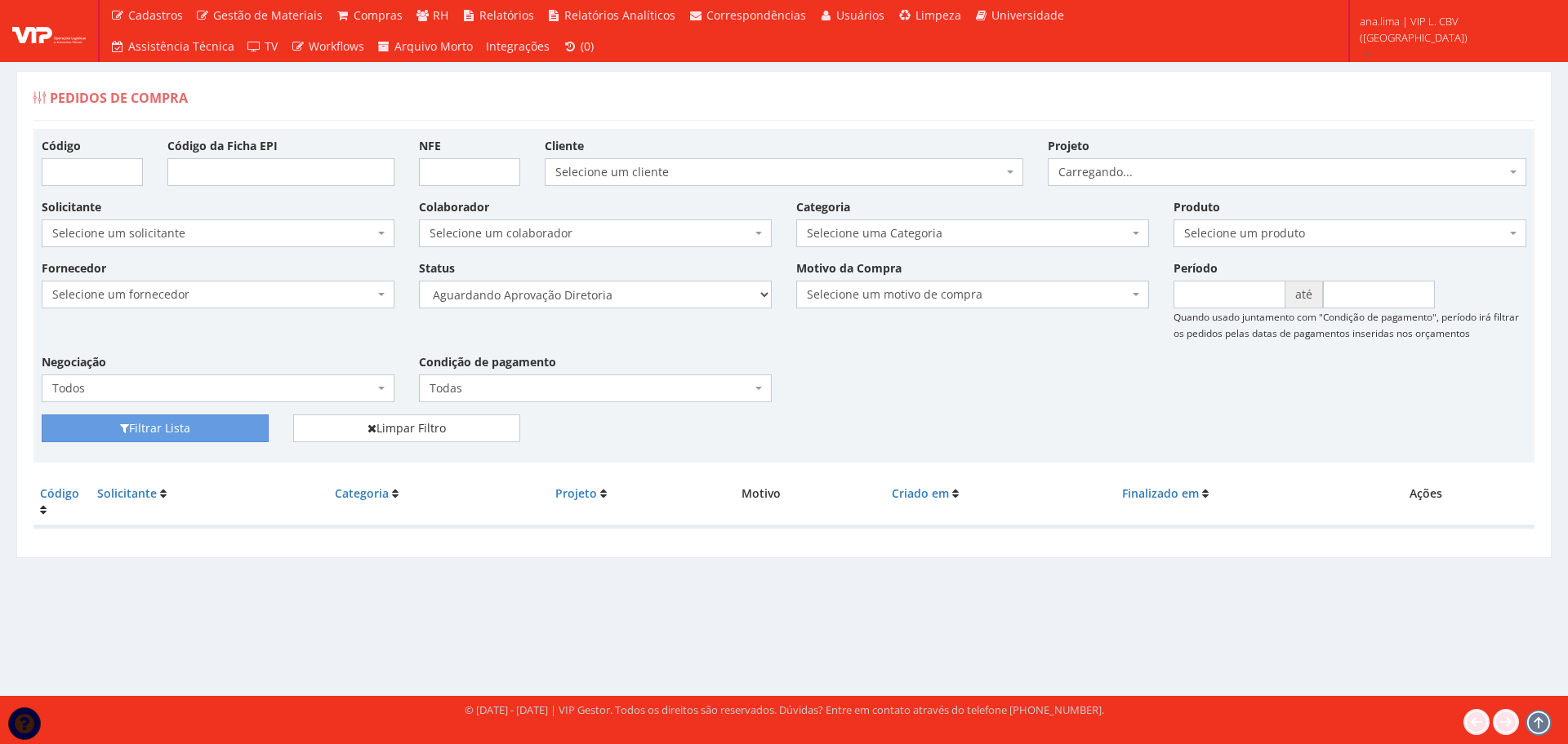
click at [662, 275] on div "Status Selecione um status Cancelado Aguardando Aprovação Diretoria Pedido Apro…" at bounding box center [595, 284] width 377 height 49
drag, startPoint x: 659, startPoint y: 295, endPoint x: 663, endPoint y: 307, distance: 12.6
click at [659, 297] on select "Selecione um status Cancelado Aguardando Aprovação Diretoria Pedido Aprovado Ag…" at bounding box center [596, 294] width 353 height 28
select select "4"
click at [419, 280] on select "Selecione um status Cancelado Aguardando Aprovação Diretoria Pedido Aprovado Ag…" at bounding box center [596, 294] width 353 height 28
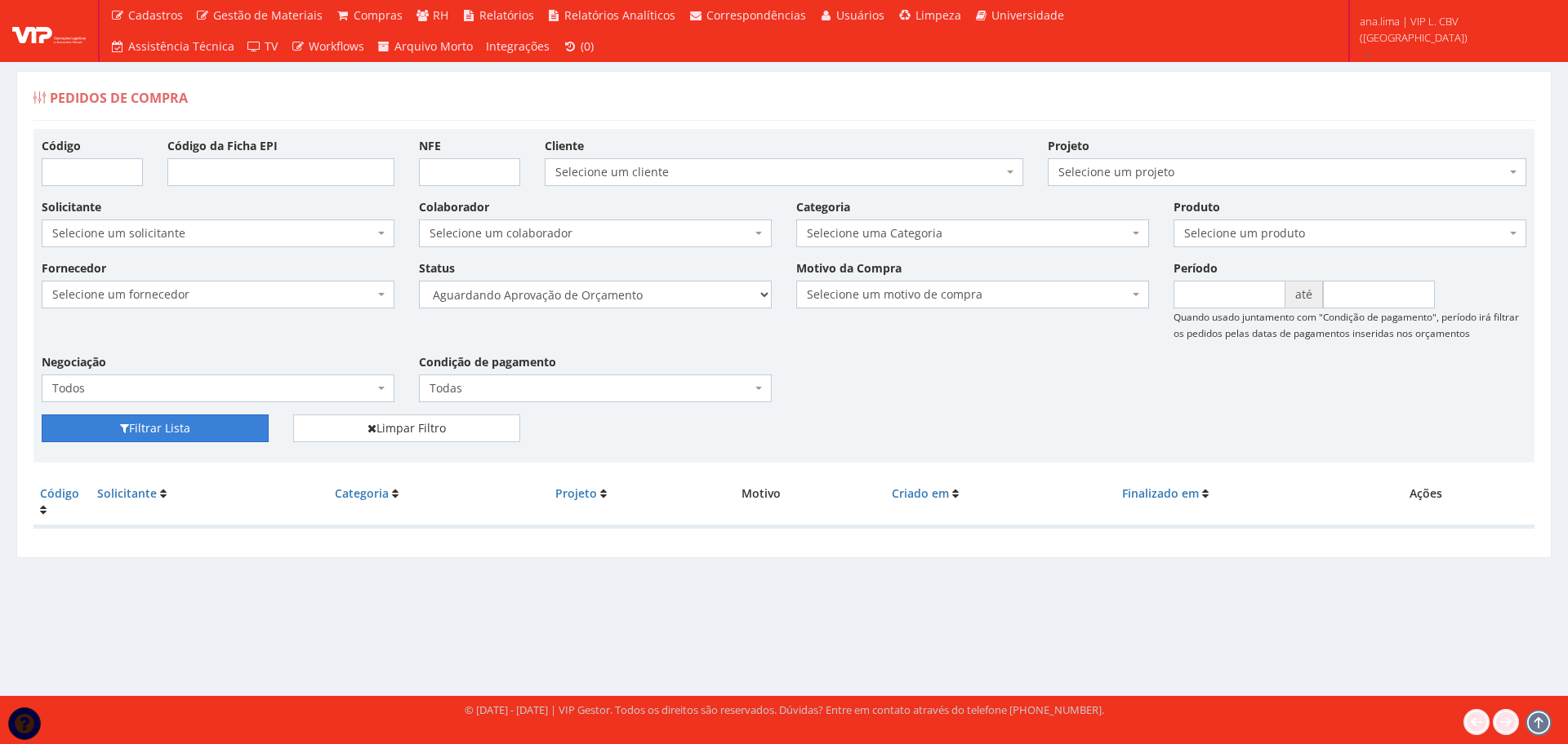
click at [201, 431] on button "Filtrar Lista" at bounding box center [155, 429] width 227 height 28
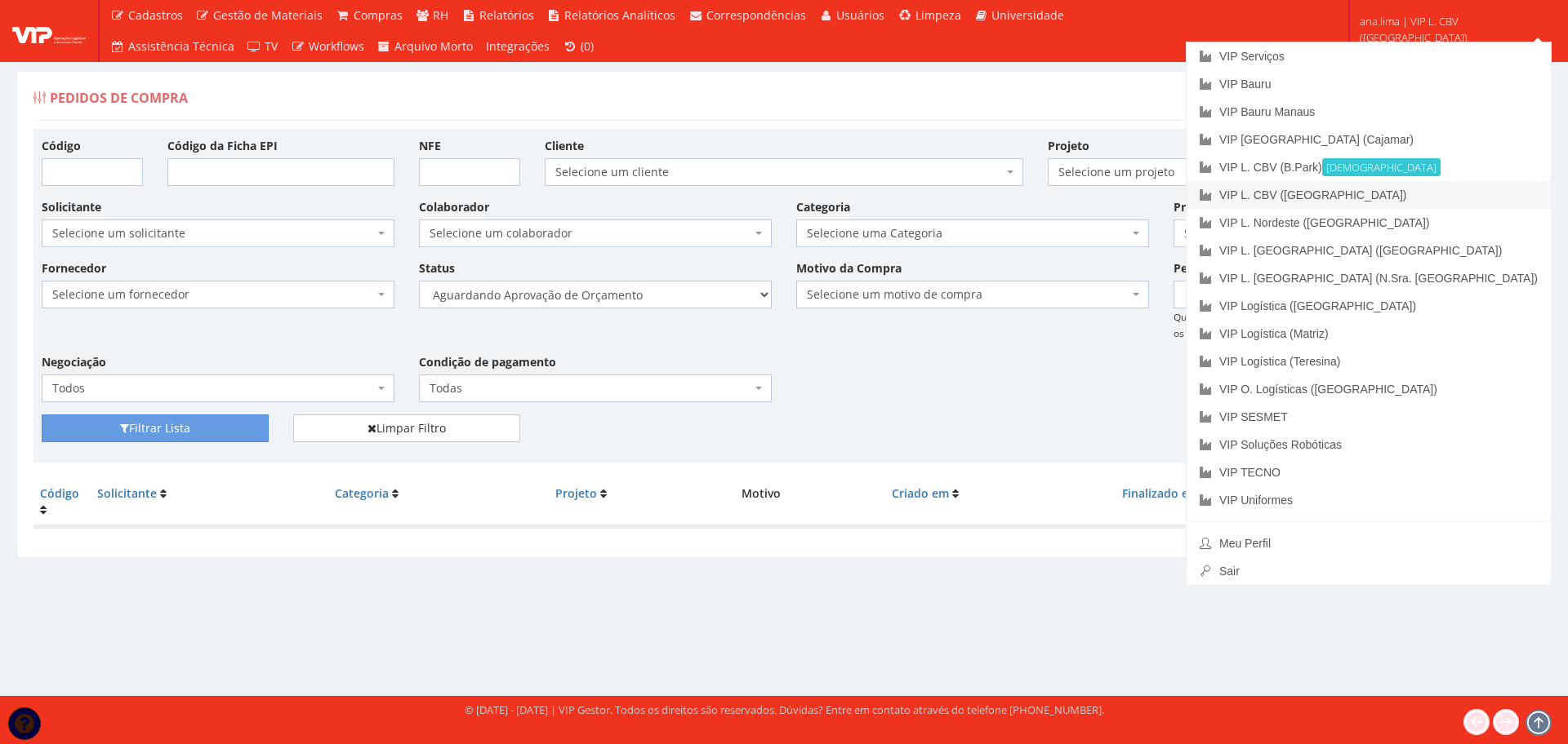
click at [1458, 198] on link "VIP L. CBV ([GEOGRAPHIC_DATA])" at bounding box center [1368, 195] width 364 height 28
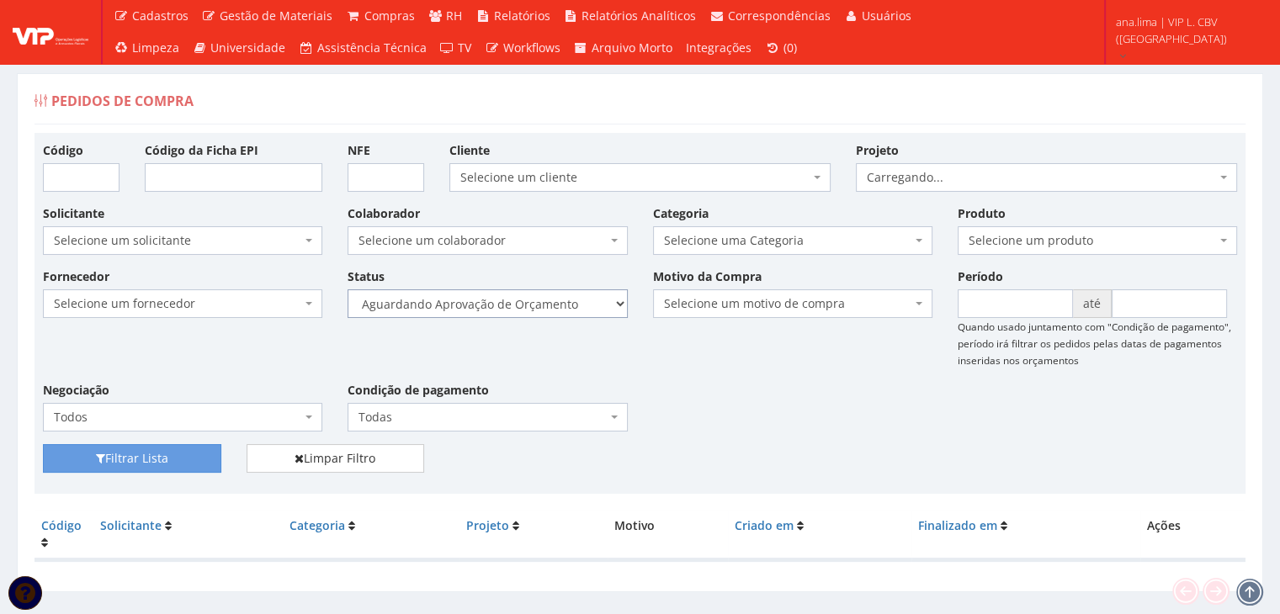
click at [545, 307] on select "Selecione um status Cancelado Aguardando Aprovação Diretoria Pedido Aprovado Ag…" at bounding box center [487, 303] width 279 height 29
select select "1"
click at [348, 289] on select "Selecione um status Cancelado Aguardando Aprovação Diretoria Pedido Aprovado Ag…" at bounding box center [487, 303] width 279 height 29
click at [167, 454] on button "Filtrar Lista" at bounding box center [132, 458] width 178 height 29
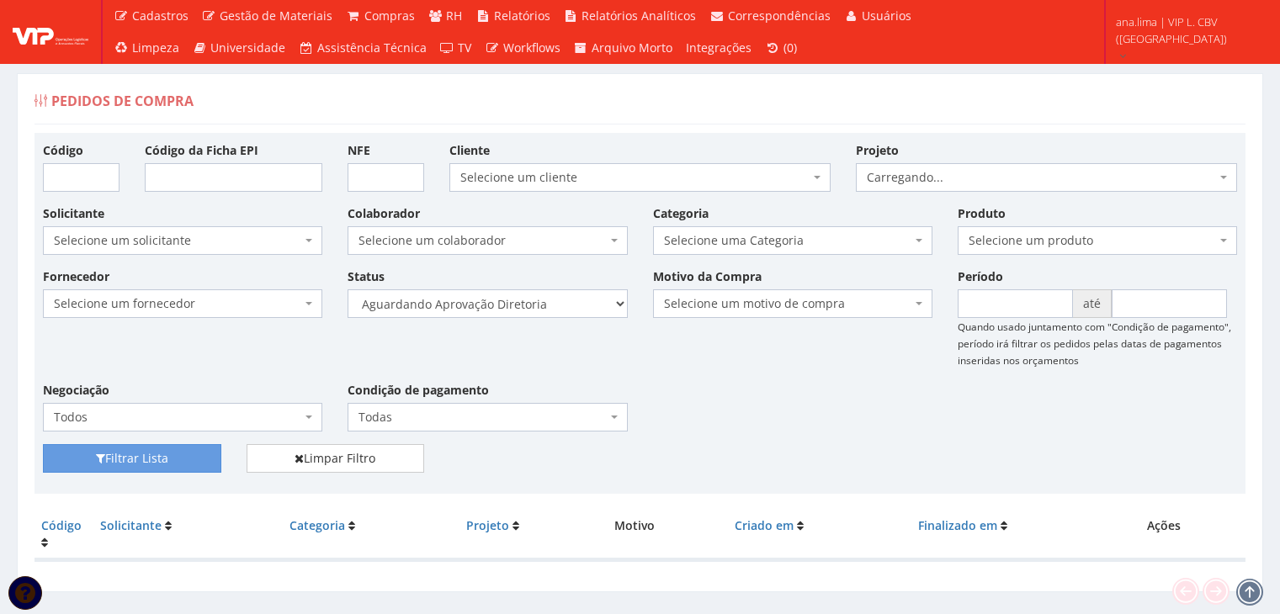
click at [513, 309] on select "Selecione um status Cancelado Aguardando Aprovação Diretoria Pedido Aprovado Ag…" at bounding box center [487, 303] width 279 height 29
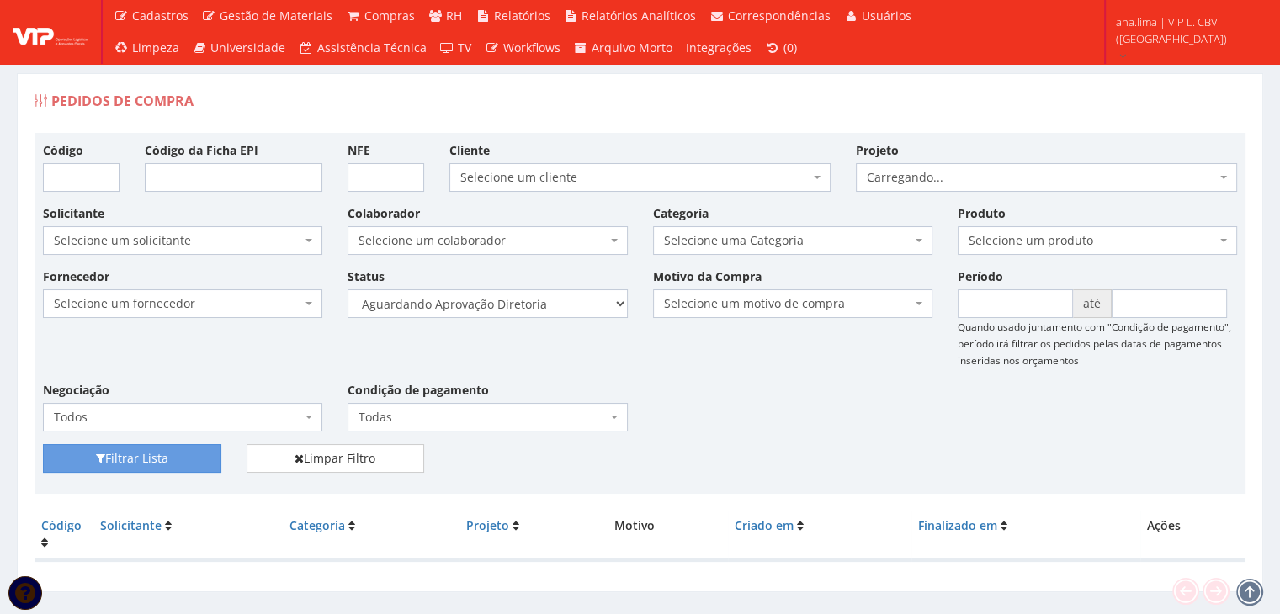
select select "4"
click at [348, 289] on select "Selecione um status Cancelado Aguardando Aprovação Diretoria Pedido Aprovado Ag…" at bounding box center [487, 303] width 279 height 29
click at [137, 462] on button "Filtrar Lista" at bounding box center [132, 458] width 178 height 29
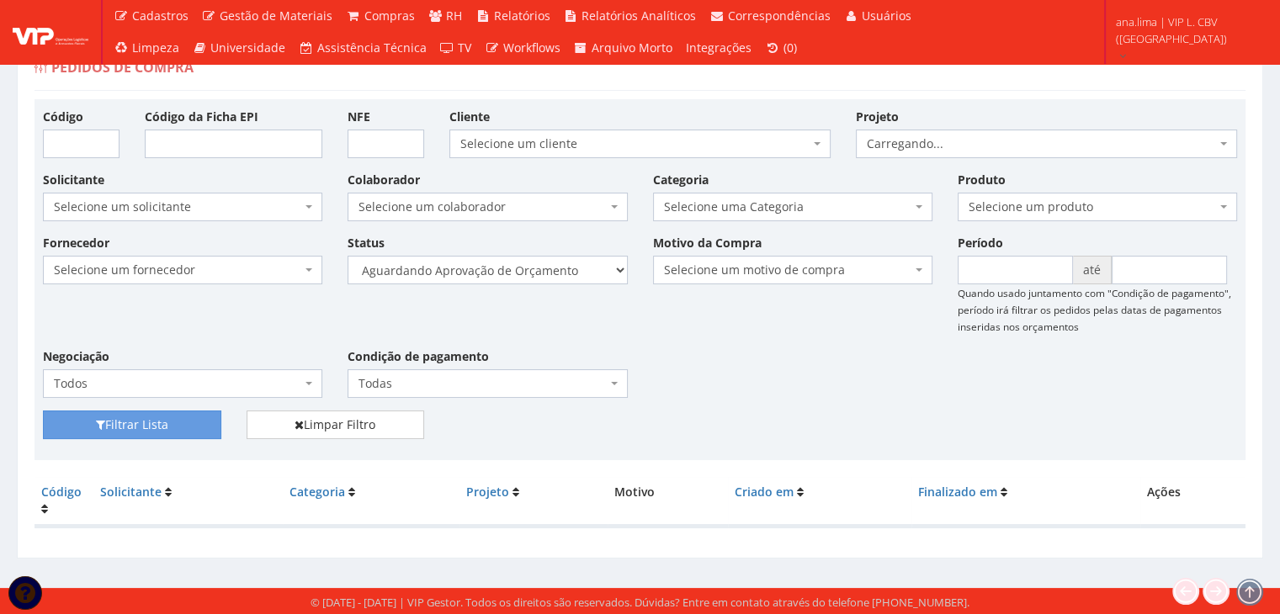
scroll to position [34, 0]
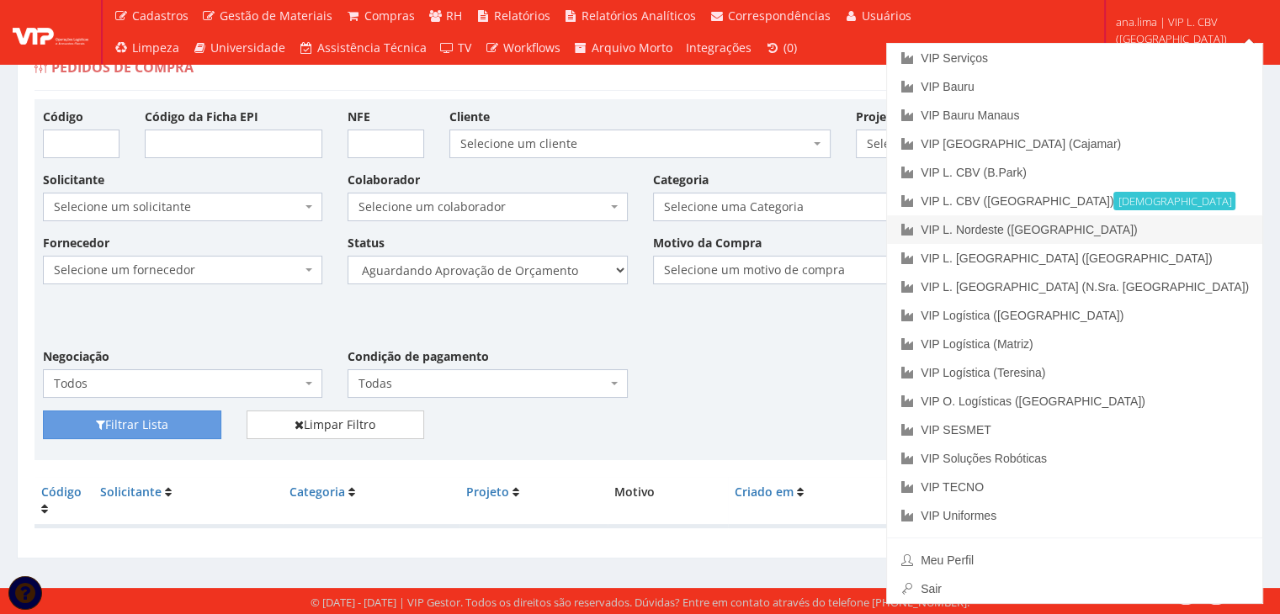
click at [1204, 227] on link "VIP L. Nordeste ([GEOGRAPHIC_DATA])" at bounding box center [1074, 229] width 375 height 29
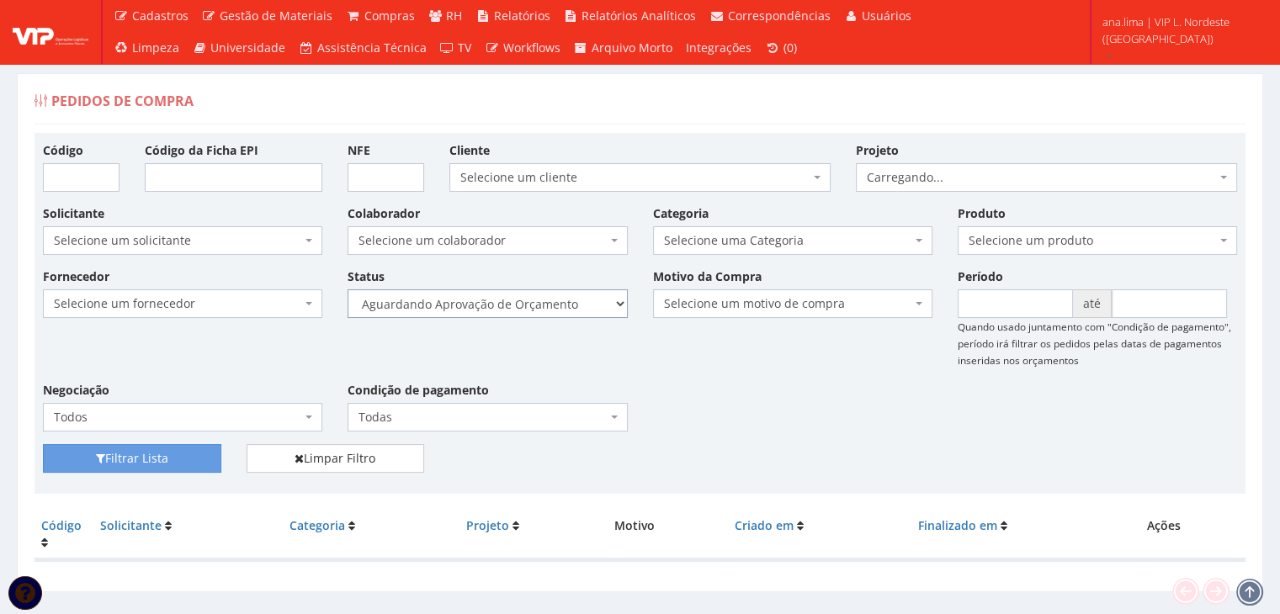
drag, startPoint x: 0, startPoint y: 0, endPoint x: 565, endPoint y: 316, distance: 646.9
click at [565, 311] on select "Selecione um status Cancelado Aguardando Aprovação Diretoria Pedido Aprovado Ag…" at bounding box center [487, 303] width 279 height 29
select select "1"
click at [348, 289] on select "Selecione um status Cancelado Aguardando Aprovação Diretoria Pedido Aprovado Ag…" at bounding box center [487, 303] width 279 height 29
drag, startPoint x: 195, startPoint y: 450, endPoint x: 298, endPoint y: 422, distance: 106.4
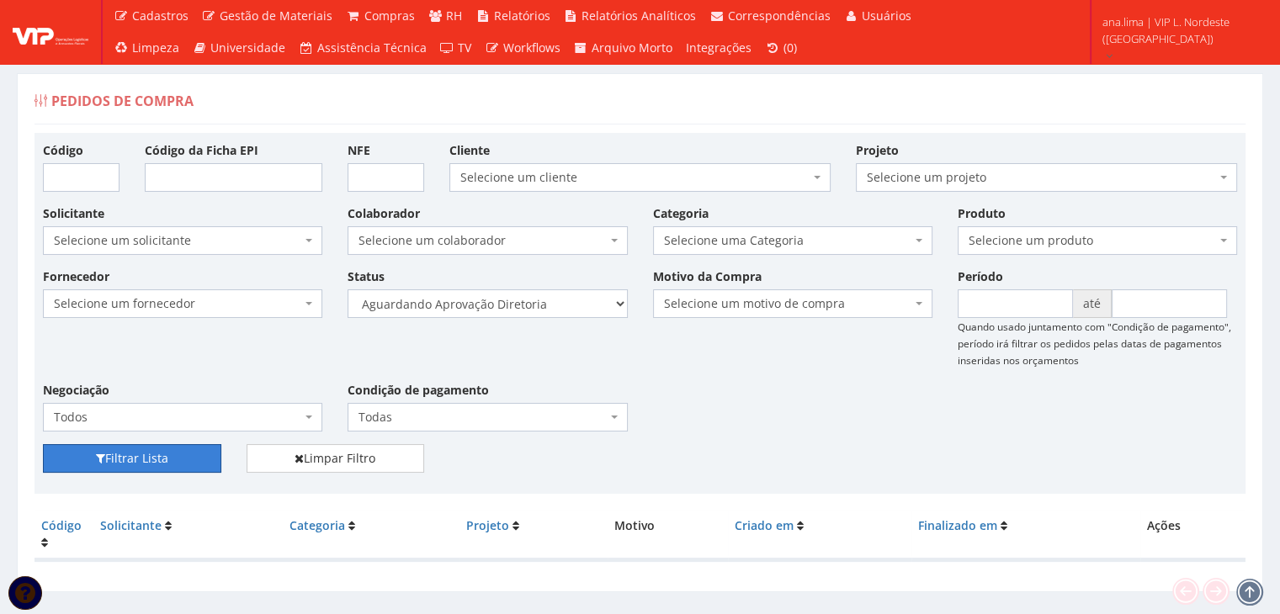
click at [195, 451] on button "Filtrar Lista" at bounding box center [132, 458] width 178 height 29
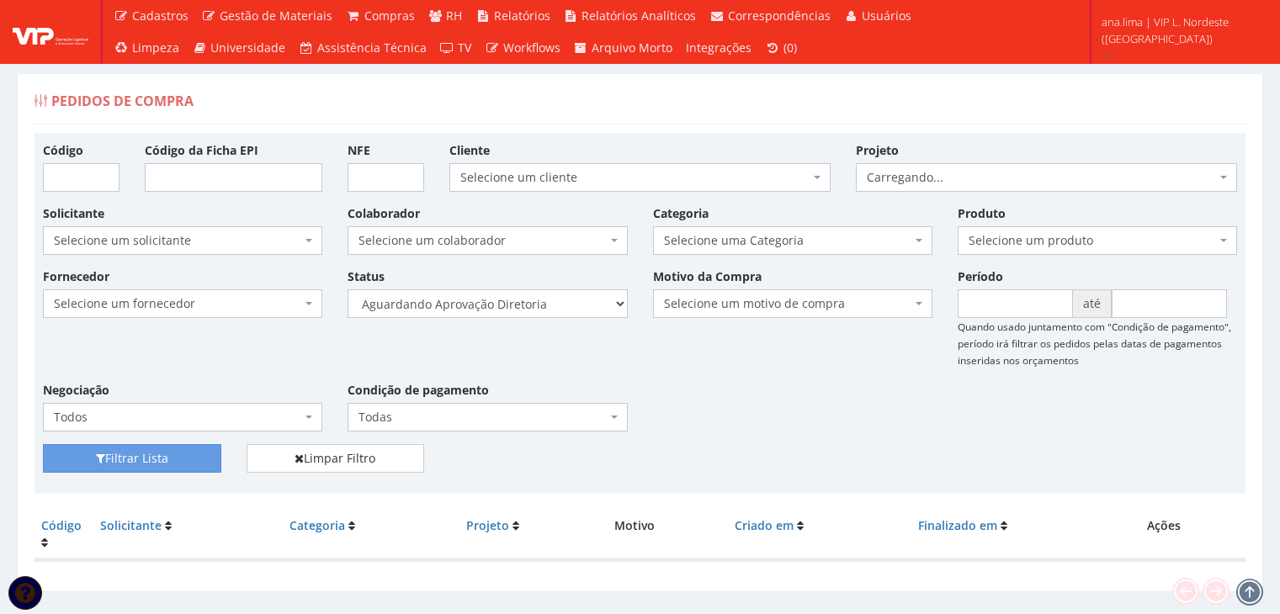
click at [562, 301] on select "Selecione um status Cancelado Aguardando Aprovação Diretoria Pedido Aprovado Ag…" at bounding box center [487, 303] width 279 height 29
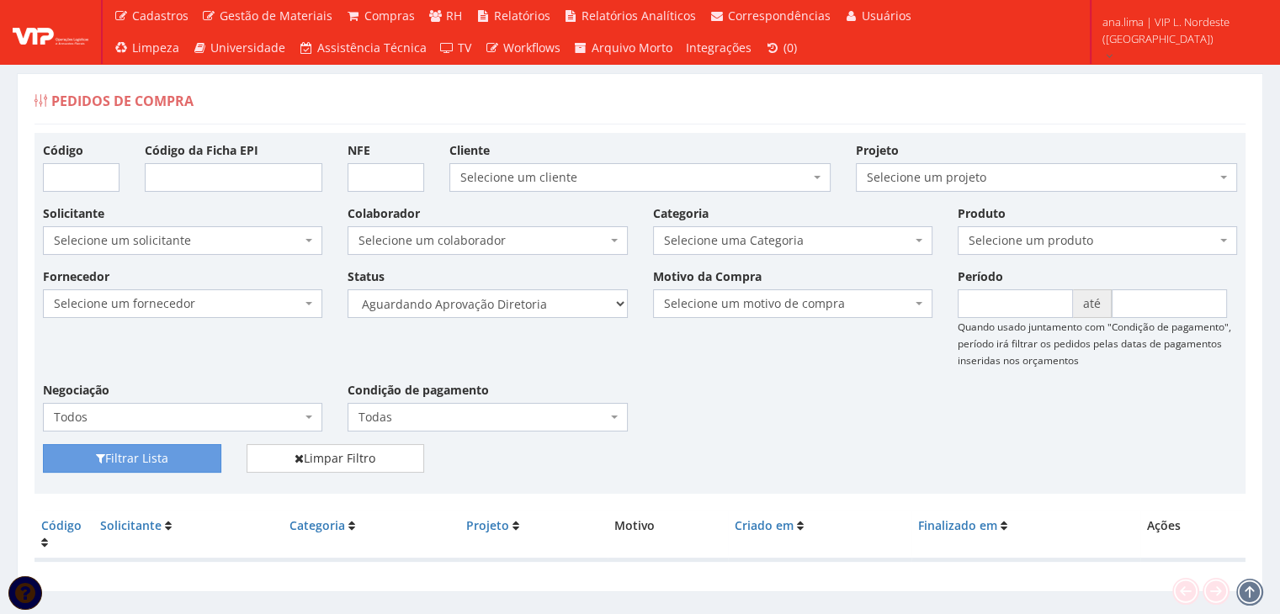
select select "4"
click at [348, 289] on select "Selecione um status Cancelado Aguardando Aprovação Diretoria Pedido Aprovado Ag…" at bounding box center [487, 303] width 279 height 29
click at [185, 452] on button "Filtrar Lista" at bounding box center [132, 458] width 178 height 29
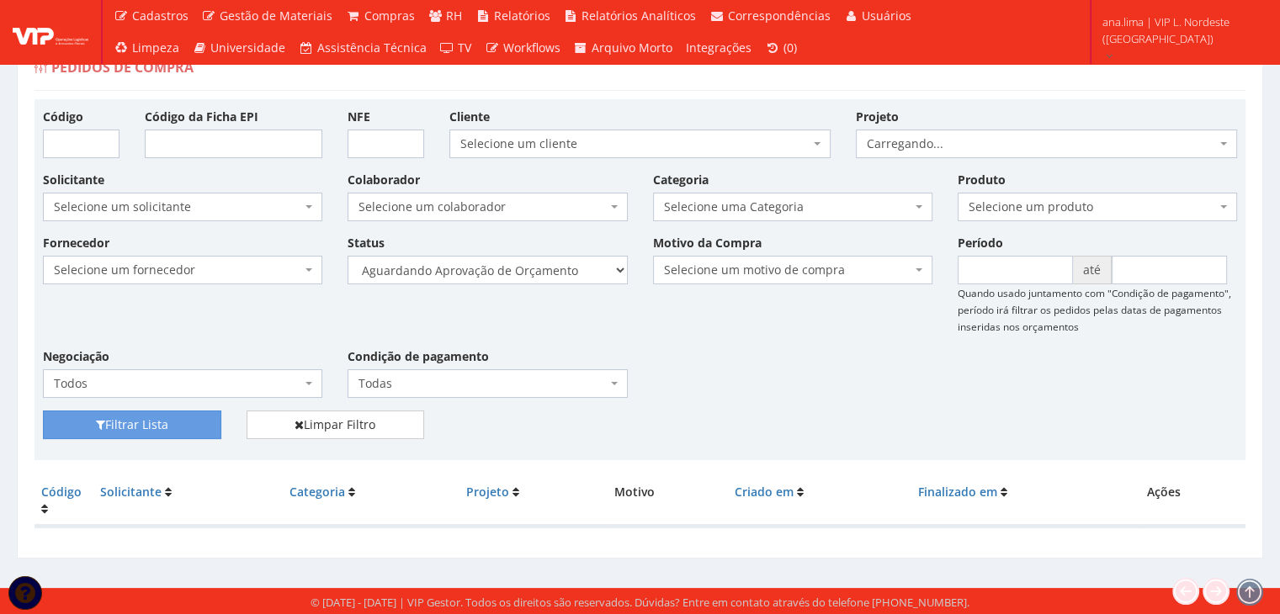
scroll to position [34, 0]
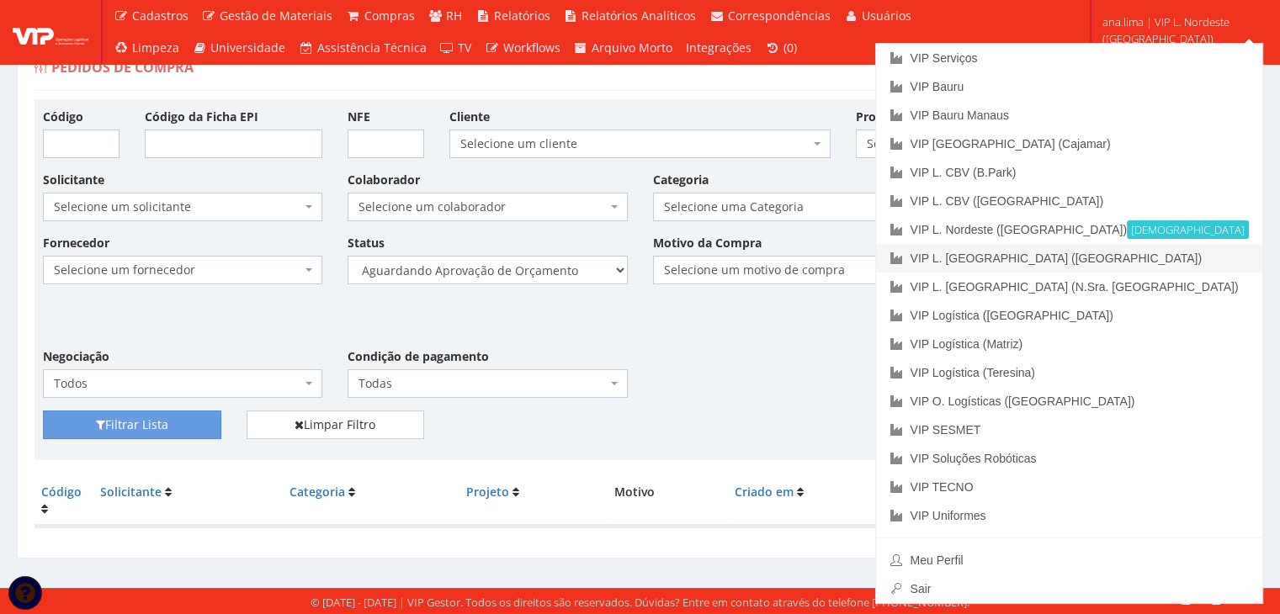
click at [1210, 252] on link "VIP L. [GEOGRAPHIC_DATA] ([GEOGRAPHIC_DATA])" at bounding box center [1069, 258] width 386 height 29
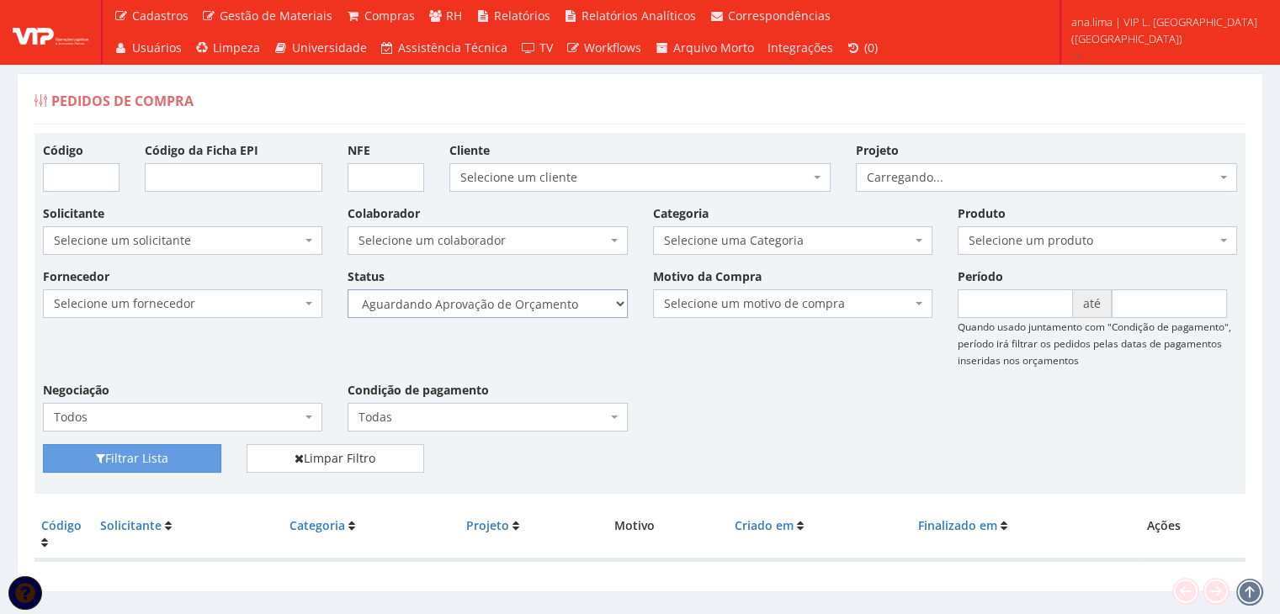
click at [506, 307] on select "Selecione um status Cancelado Aguardando Aprovação Diretoria Pedido Aprovado Ag…" at bounding box center [487, 303] width 279 height 29
select select "1"
click at [348, 289] on select "Selecione um status Cancelado Aguardando Aprovação Diretoria Pedido Aprovado Ag…" at bounding box center [487, 303] width 279 height 29
click at [159, 448] on button "Filtrar Lista" at bounding box center [132, 458] width 178 height 29
drag, startPoint x: 0, startPoint y: 0, endPoint x: 528, endPoint y: 314, distance: 614.7
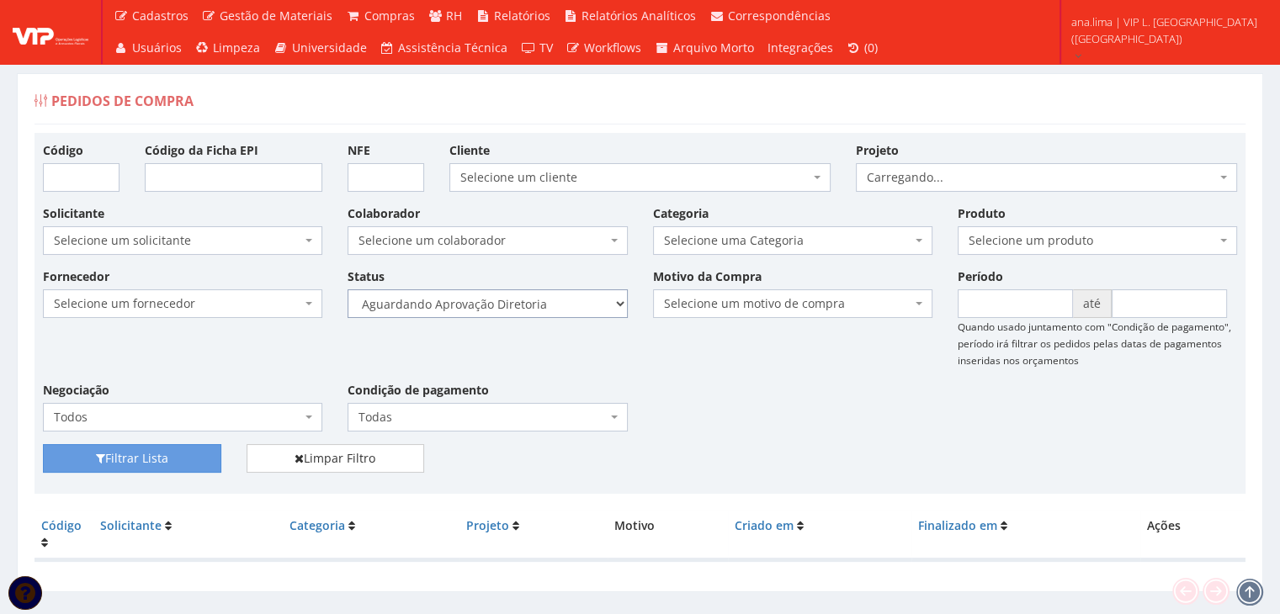
click at [530, 306] on select "Selecione um status Cancelado Aguardando Aprovação Diretoria Pedido Aprovado Ag…" at bounding box center [487, 303] width 279 height 29
select select "4"
click at [348, 289] on select "Selecione um status Cancelado Aguardando Aprovação Diretoria Pedido Aprovado Ag…" at bounding box center [487, 303] width 279 height 29
drag, startPoint x: 169, startPoint y: 449, endPoint x: 202, endPoint y: 443, distance: 33.3
click at [170, 450] on button "Filtrar Lista" at bounding box center [132, 458] width 178 height 29
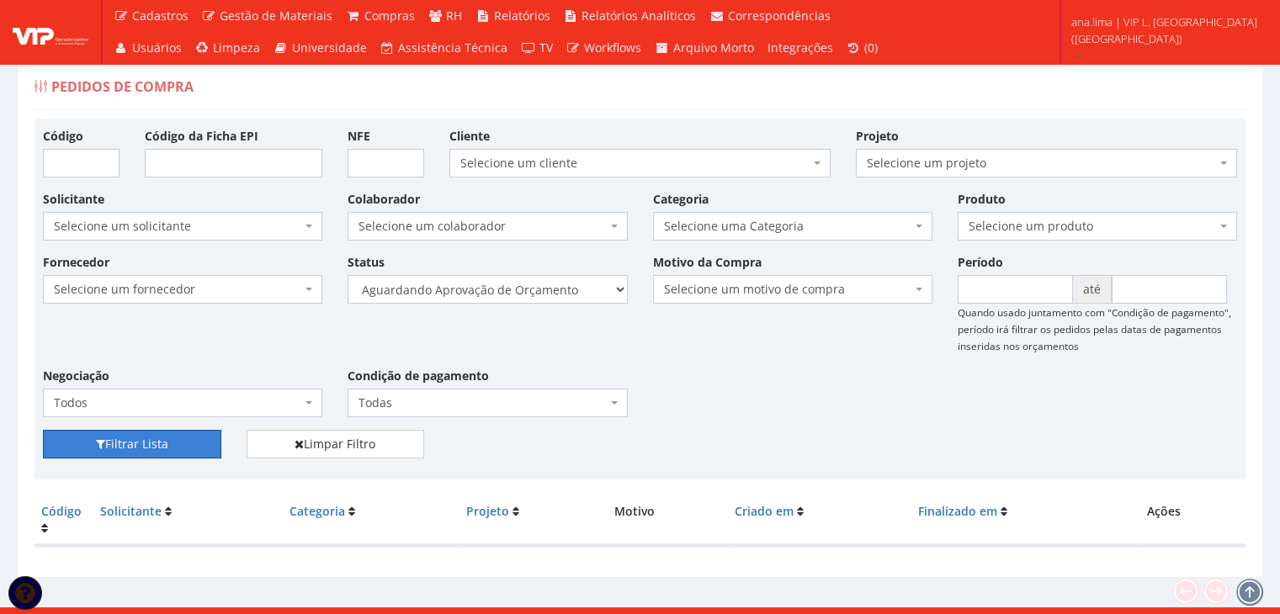
scroll to position [34, 0]
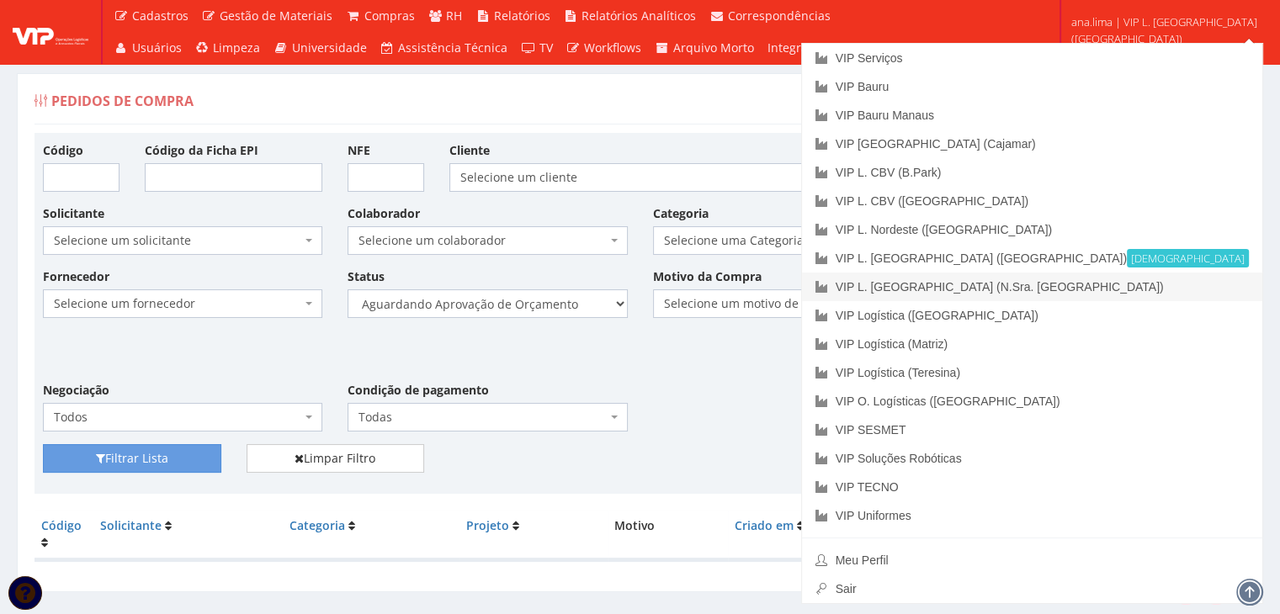
click at [1203, 296] on link "VIP L. [GEOGRAPHIC_DATA] (N.Sra. [GEOGRAPHIC_DATA])" at bounding box center [1032, 287] width 460 height 29
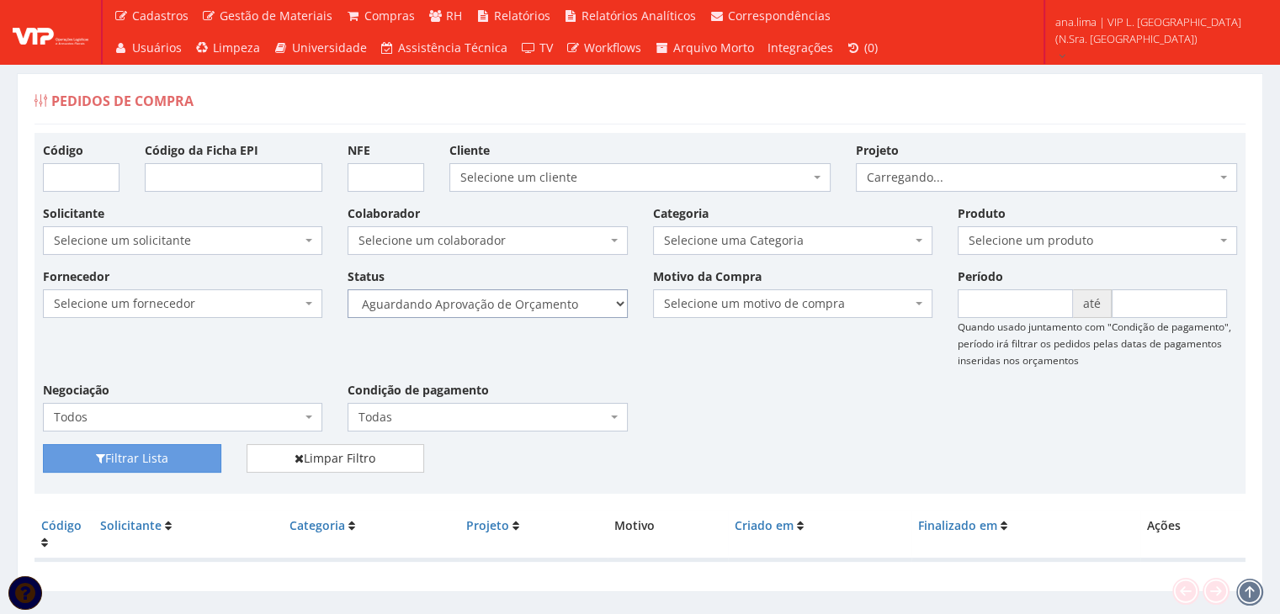
click at [550, 304] on select "Selecione um status Cancelado Aguardando Aprovação Diretoria Pedido Aprovado Ag…" at bounding box center [487, 303] width 279 height 29
select select "1"
click at [348, 289] on select "Selecione um status Cancelado Aguardando Aprovação Diretoria Pedido Aprovado Ag…" at bounding box center [487, 303] width 279 height 29
drag, startPoint x: 212, startPoint y: 448, endPoint x: 374, endPoint y: 405, distance: 167.2
click at [211, 449] on button "Filtrar Lista" at bounding box center [132, 458] width 178 height 29
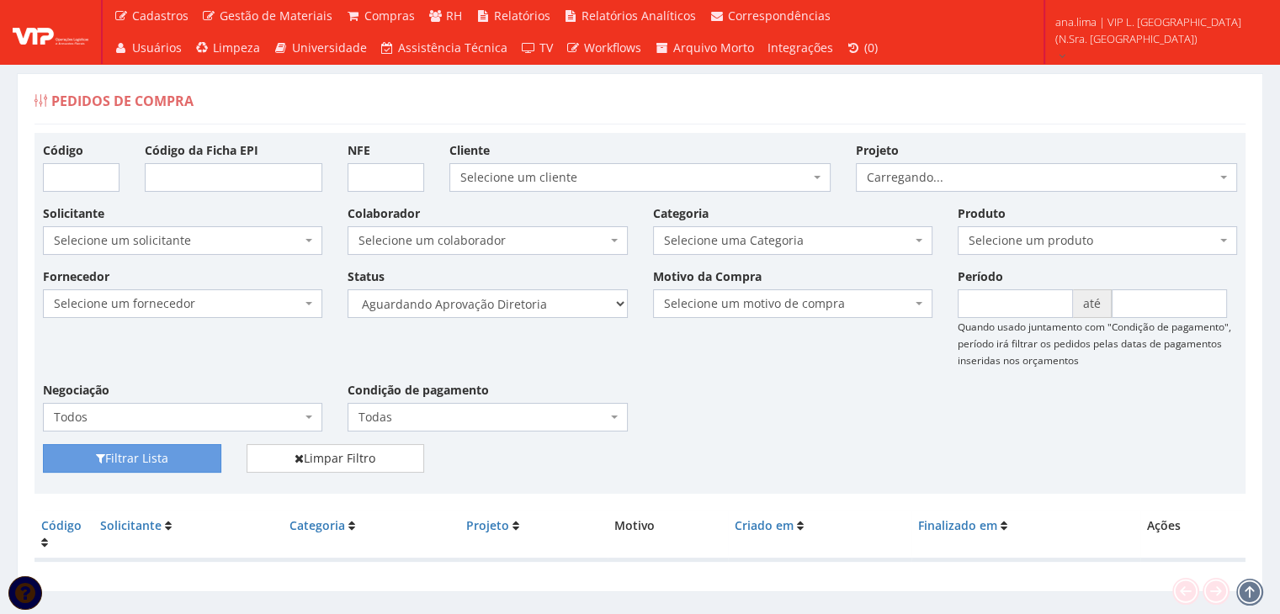
click at [548, 302] on select "Selecione um status Cancelado Aguardando Aprovação Diretoria Pedido Aprovado Ag…" at bounding box center [487, 303] width 279 height 29
select select "4"
click at [348, 289] on select "Selecione um status Cancelado Aguardando Aprovação Diretoria Pedido Aprovado Ag…" at bounding box center [487, 303] width 279 height 29
click at [123, 444] on button "Filtrar Lista" at bounding box center [132, 458] width 178 height 29
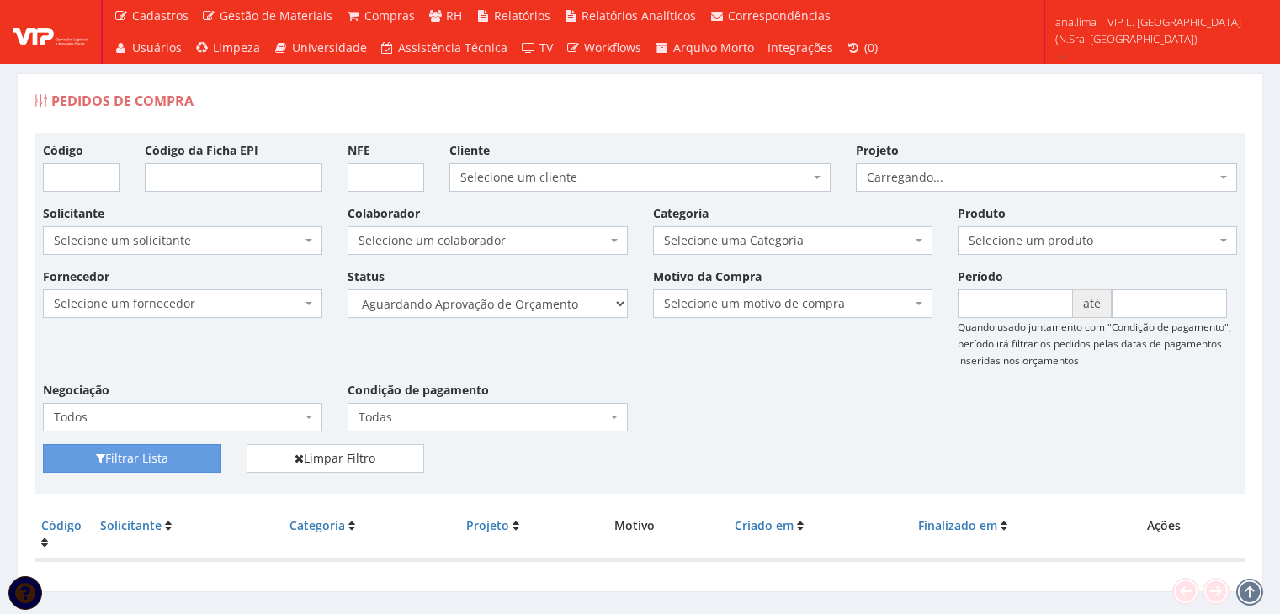
scroll to position [34, 0]
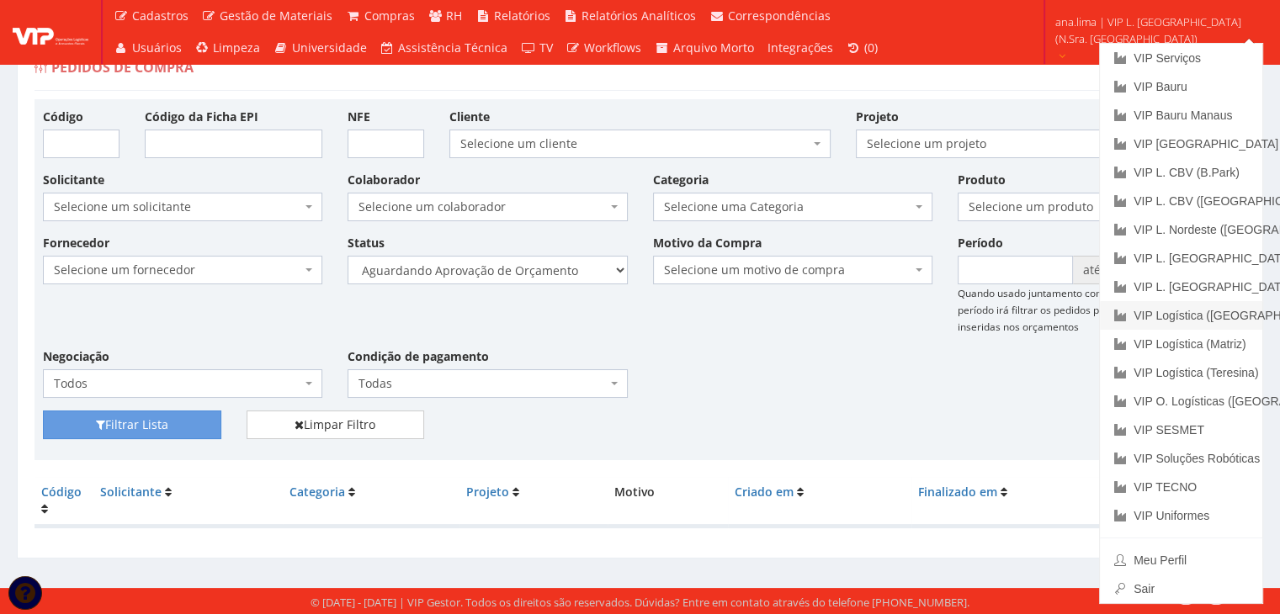
click at [1214, 308] on link "VIP Logística ([GEOGRAPHIC_DATA])" at bounding box center [1181, 315] width 162 height 29
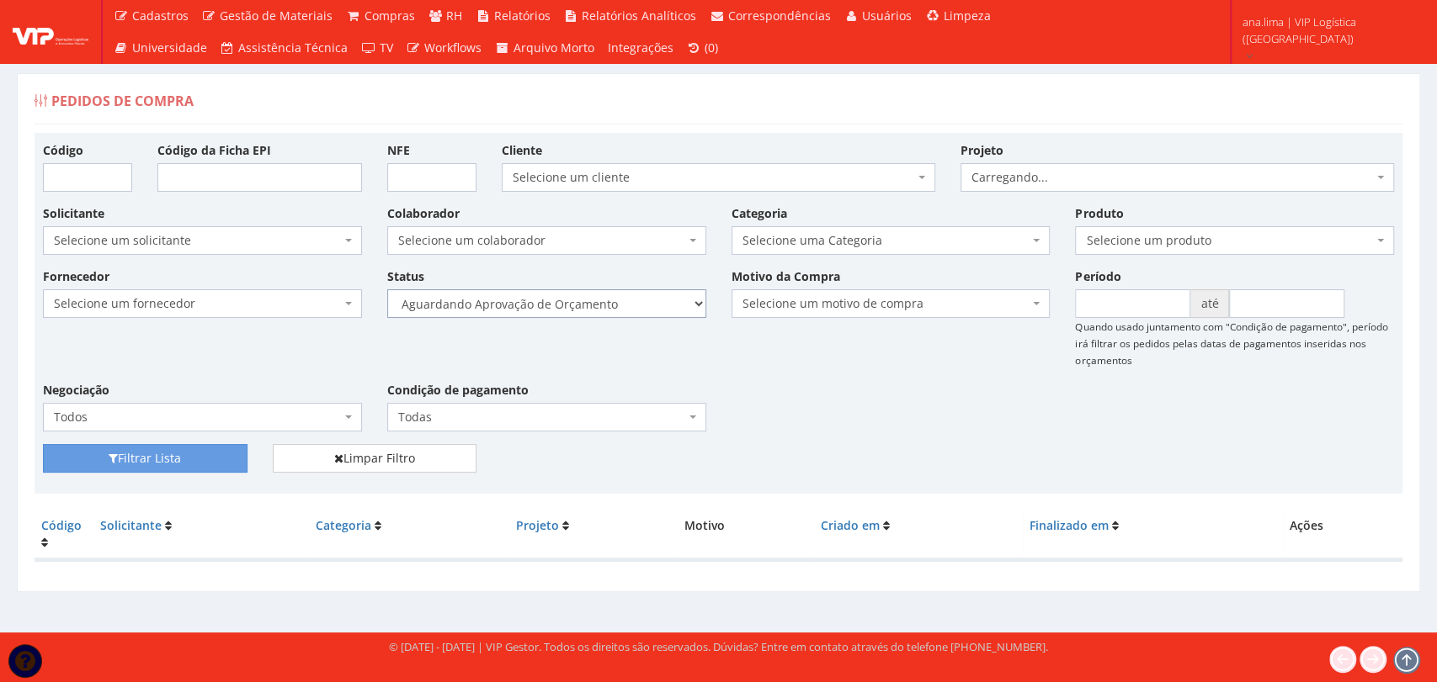
drag, startPoint x: 651, startPoint y: 300, endPoint x: 648, endPoint y: 316, distance: 16.2
click at [651, 300] on select "Selecione um status Cancelado Aguardando Aprovação Diretoria Pedido Aprovado Ag…" at bounding box center [546, 303] width 319 height 29
select select "1"
click at [387, 289] on select "Selecione um status Cancelado Aguardando Aprovação Diretoria Pedido Aprovado Ag…" at bounding box center [546, 303] width 319 height 29
click at [202, 453] on button "Filtrar Lista" at bounding box center [145, 458] width 204 height 29
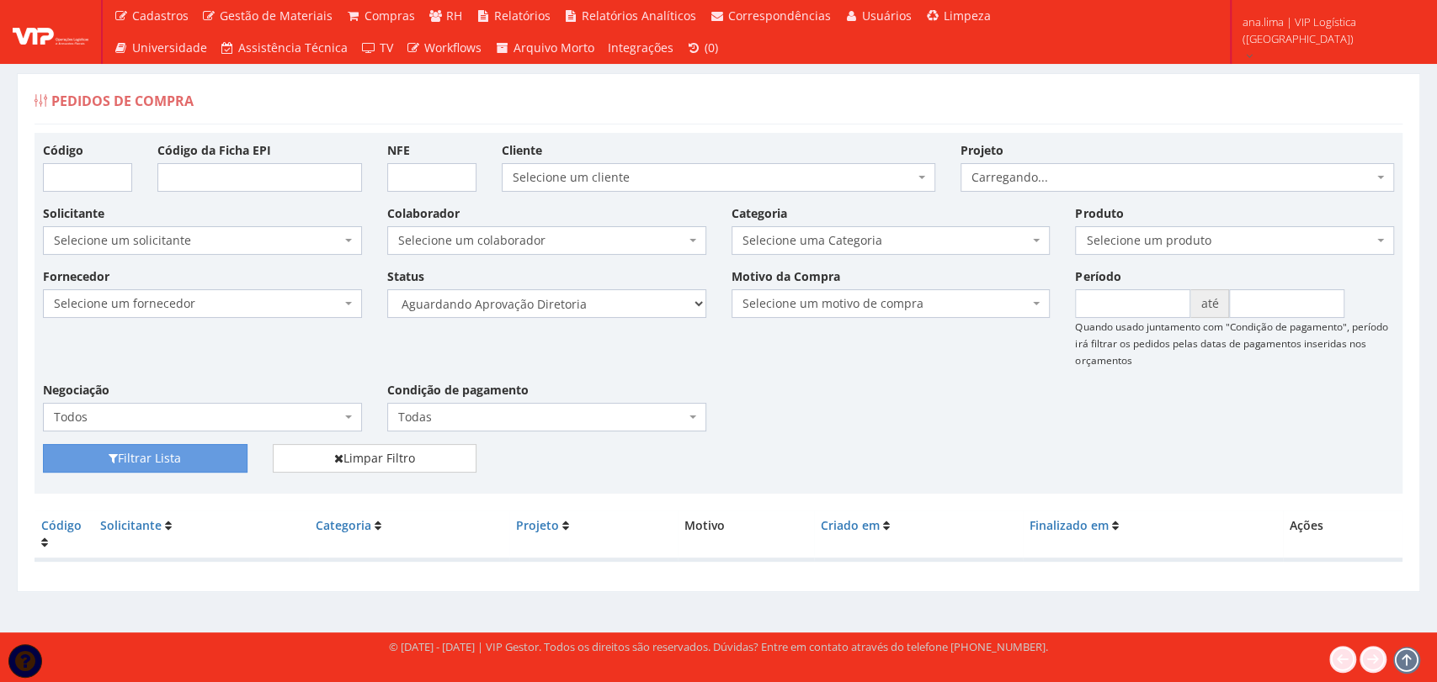
select select "4"
click at [387, 289] on select "Selecione um status Cancelado Aguardando Aprovação Diretoria Pedido Aprovado Ag…" at bounding box center [546, 303] width 319 height 29
click at [221, 460] on button "Filtrar Lista" at bounding box center [145, 458] width 204 height 29
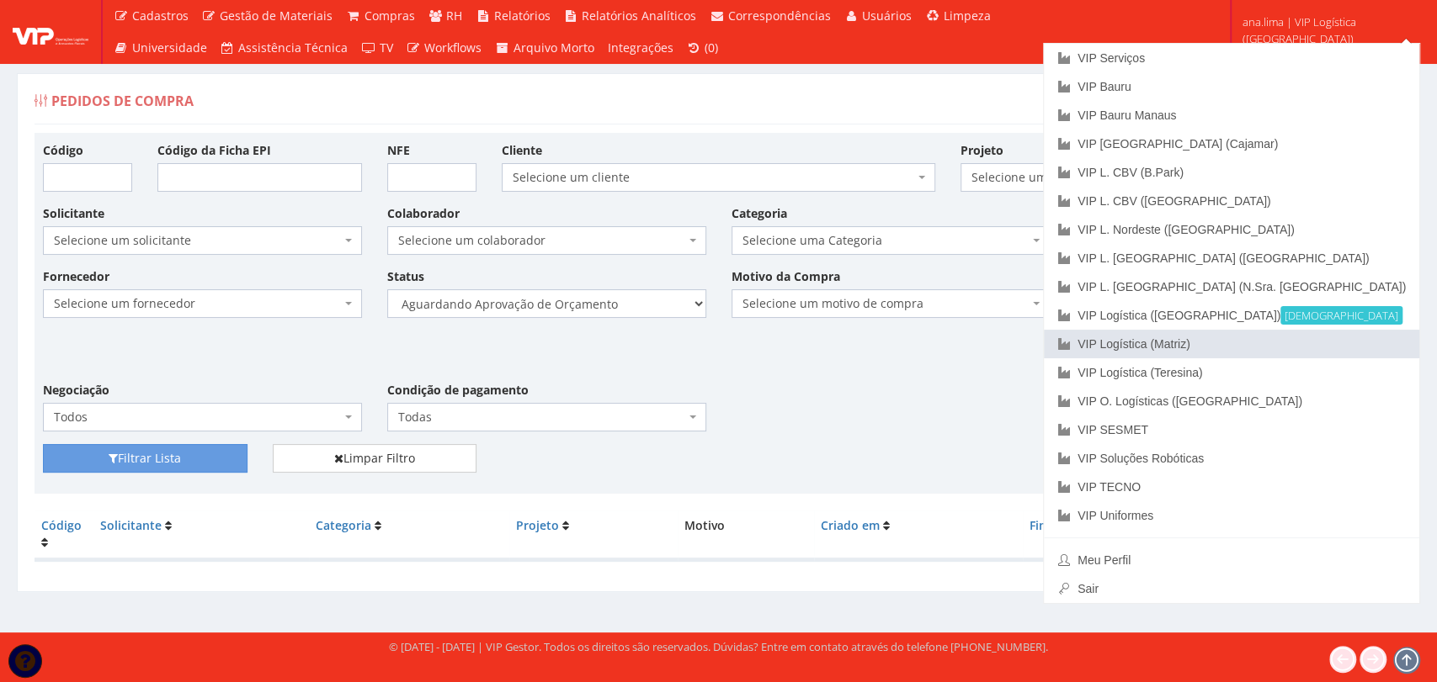
drag, startPoint x: 1322, startPoint y: 346, endPoint x: 1222, endPoint y: 359, distance: 100.9
click at [1322, 347] on link "VIP Logística (Matriz)" at bounding box center [1231, 344] width 375 height 29
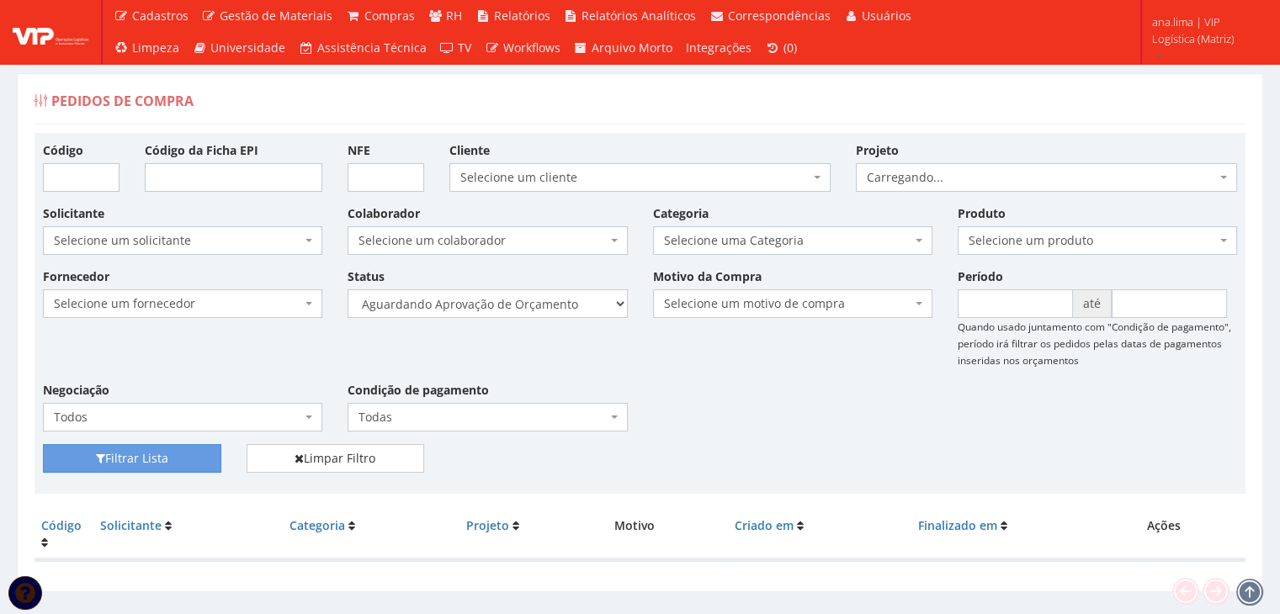
click at [586, 320] on div "Fornecedor Selecione um fornecedor ******** ******** 1000 MARCAS BRASIL 12.203.…" at bounding box center [639, 356] width 1219 height 177
click at [576, 309] on select "Selecione um status Cancelado Aguardando Aprovação Diretoria Pedido Aprovado Ag…" at bounding box center [487, 303] width 279 height 29
select select "1"
click at [348, 289] on select "Selecione um status Cancelado Aguardando Aprovação Diretoria Pedido Aprovado Ag…" at bounding box center [487, 303] width 279 height 29
click at [182, 459] on button "Filtrar Lista" at bounding box center [132, 458] width 178 height 29
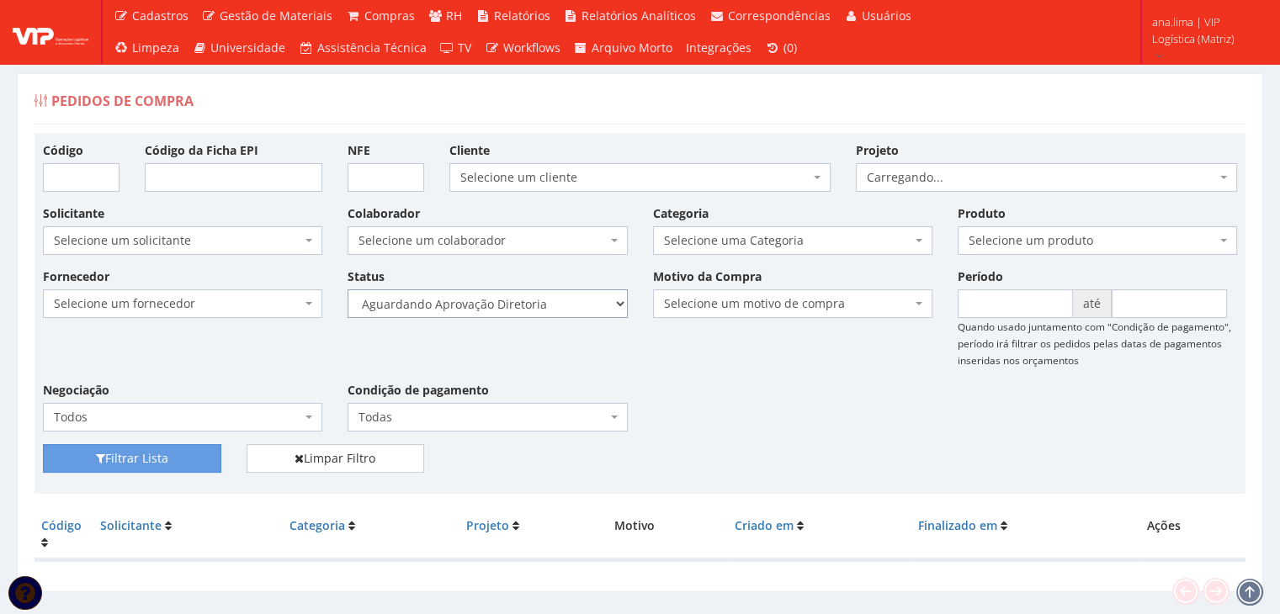
click at [586, 307] on select "Selecione um status Cancelado Aguardando Aprovação Diretoria Pedido Aprovado Ag…" at bounding box center [487, 303] width 279 height 29
select select "4"
click at [348, 289] on select "Selecione um status Cancelado Aguardando Aprovação Diretoria Pedido Aprovado Ag…" at bounding box center [487, 303] width 279 height 29
click at [187, 462] on button "Filtrar Lista" at bounding box center [132, 458] width 178 height 29
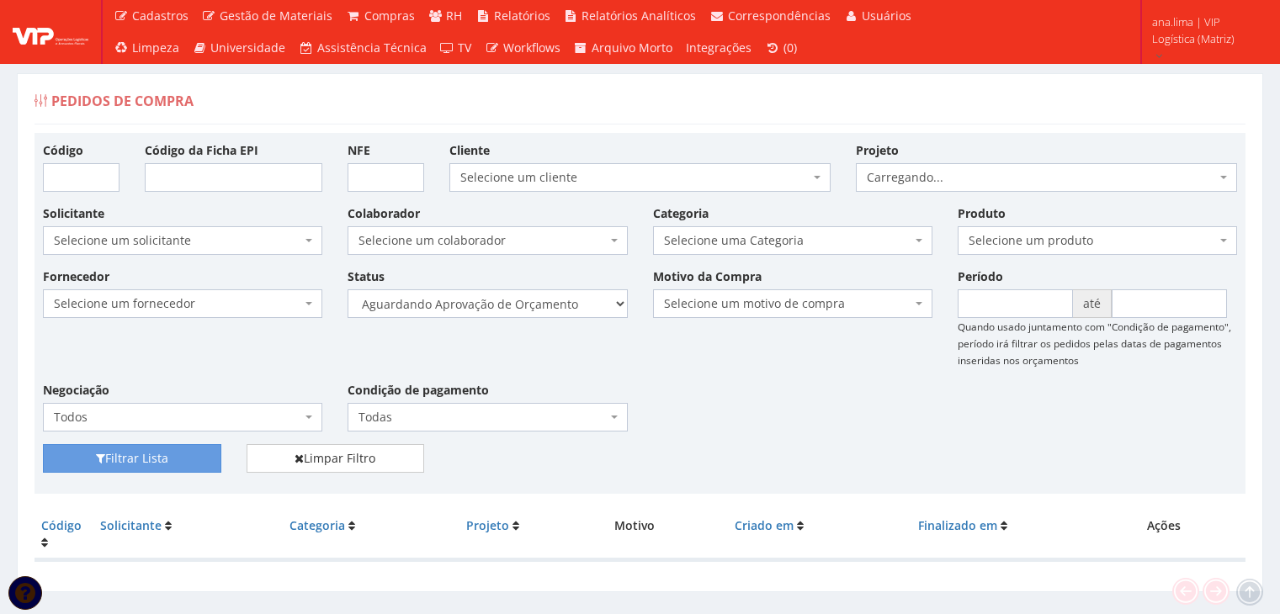
scroll to position [34, 0]
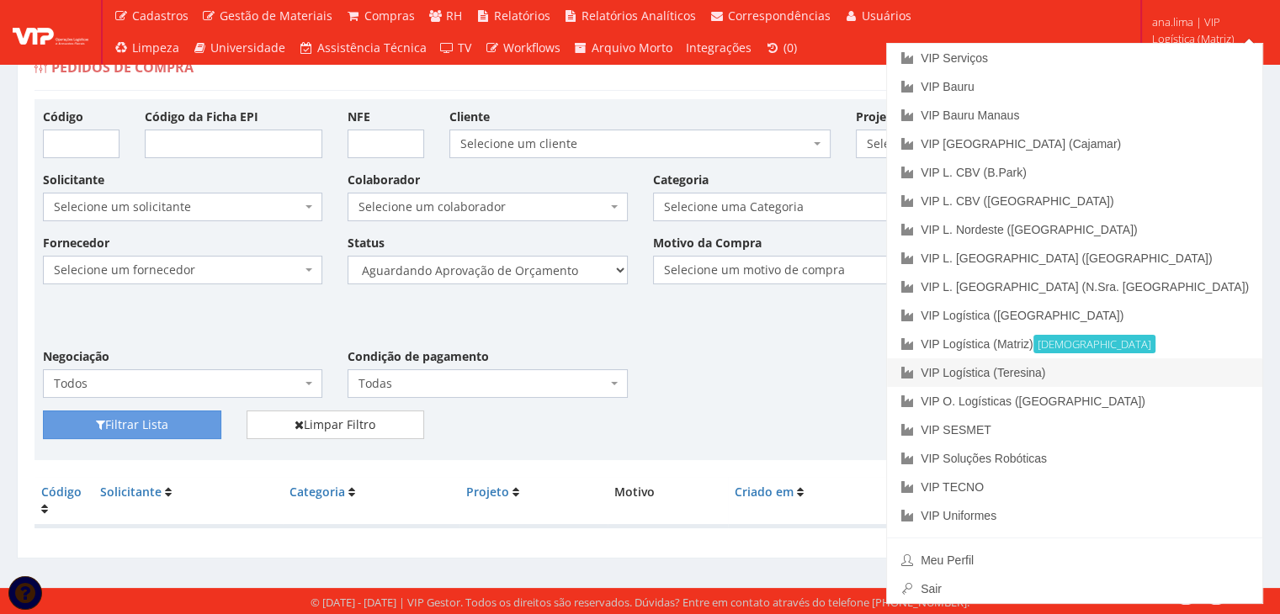
click at [1164, 370] on link "VIP Logística (Teresina)" at bounding box center [1074, 373] width 375 height 29
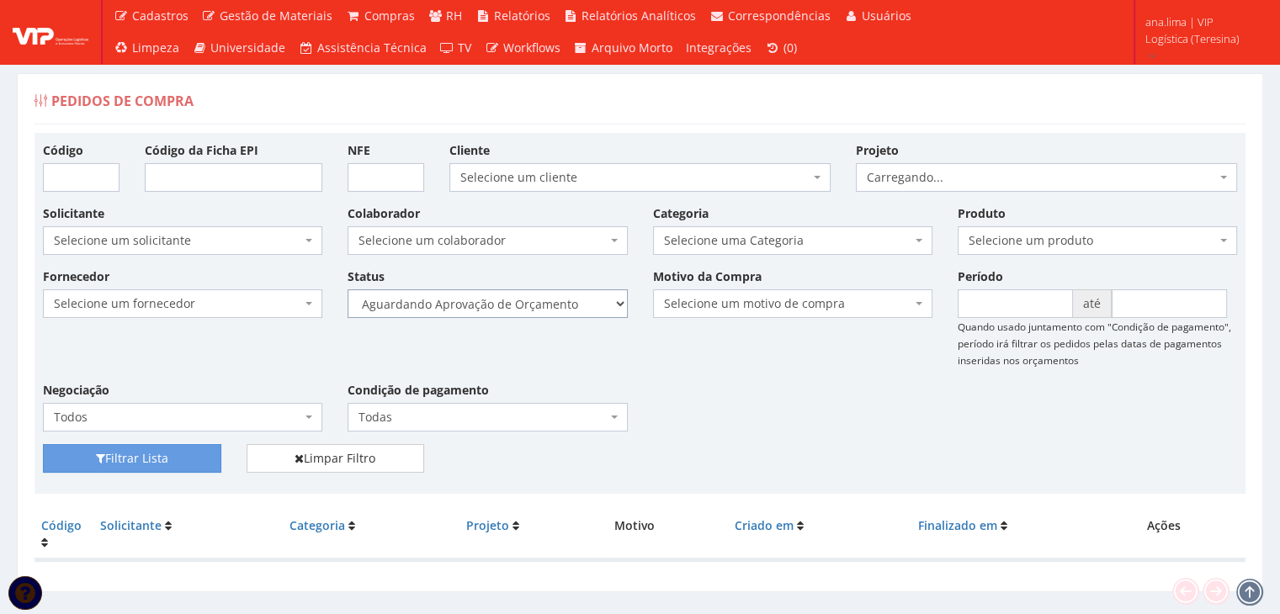
drag, startPoint x: 559, startPoint y: 305, endPoint x: 561, endPoint y: 313, distance: 8.8
click at [559, 305] on select "Selecione um status Cancelado Aguardando Aprovação Diretoria Pedido Aprovado Ag…" at bounding box center [487, 303] width 279 height 29
select select "1"
click at [348, 289] on select "Selecione um status Cancelado Aguardando Aprovação Diretoria Pedido Aprovado Ag…" at bounding box center [487, 303] width 279 height 29
drag, startPoint x: 203, startPoint y: 457, endPoint x: 339, endPoint y: 415, distance: 142.7
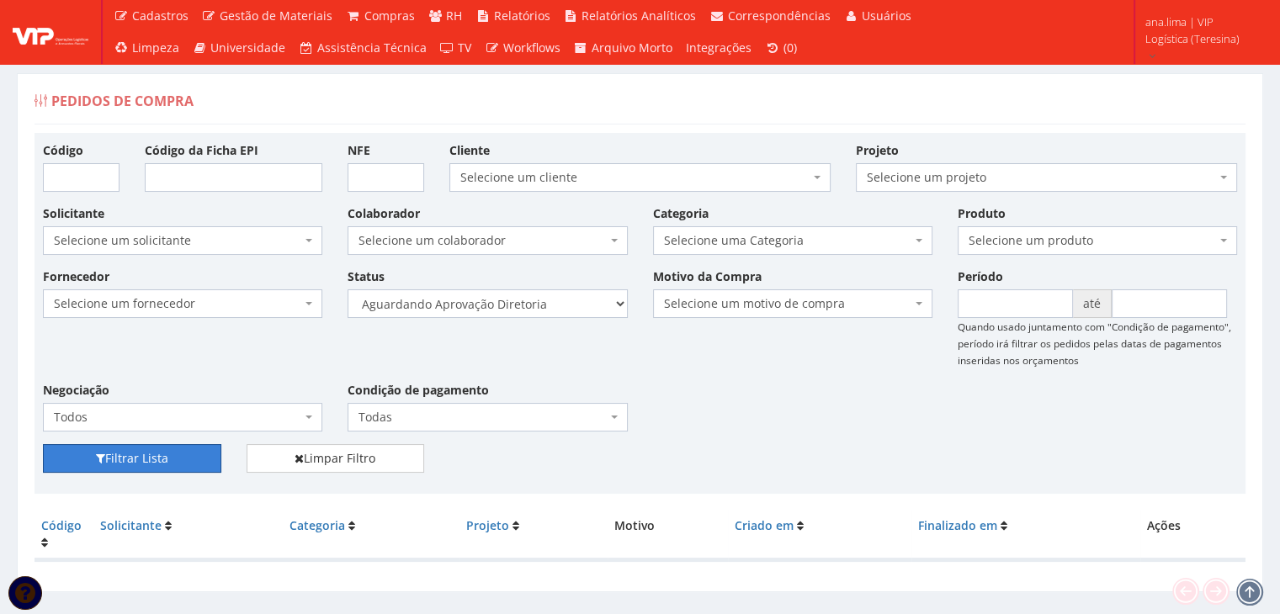
click at [202, 457] on button "Filtrar Lista" at bounding box center [132, 458] width 178 height 29
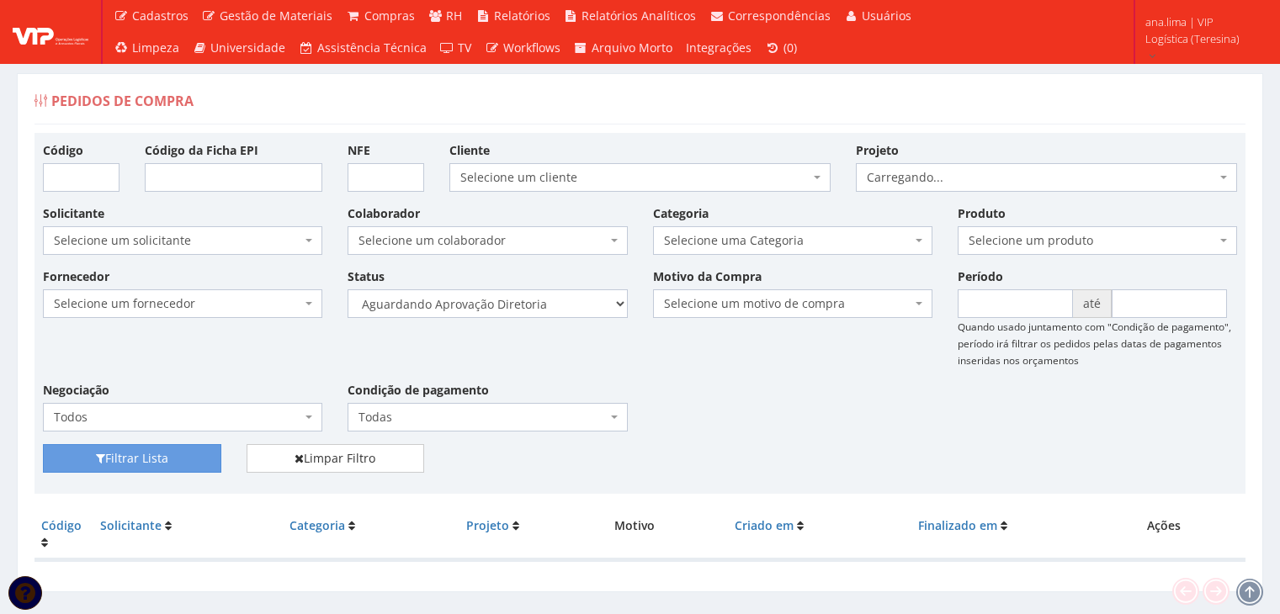
scroll to position [34, 0]
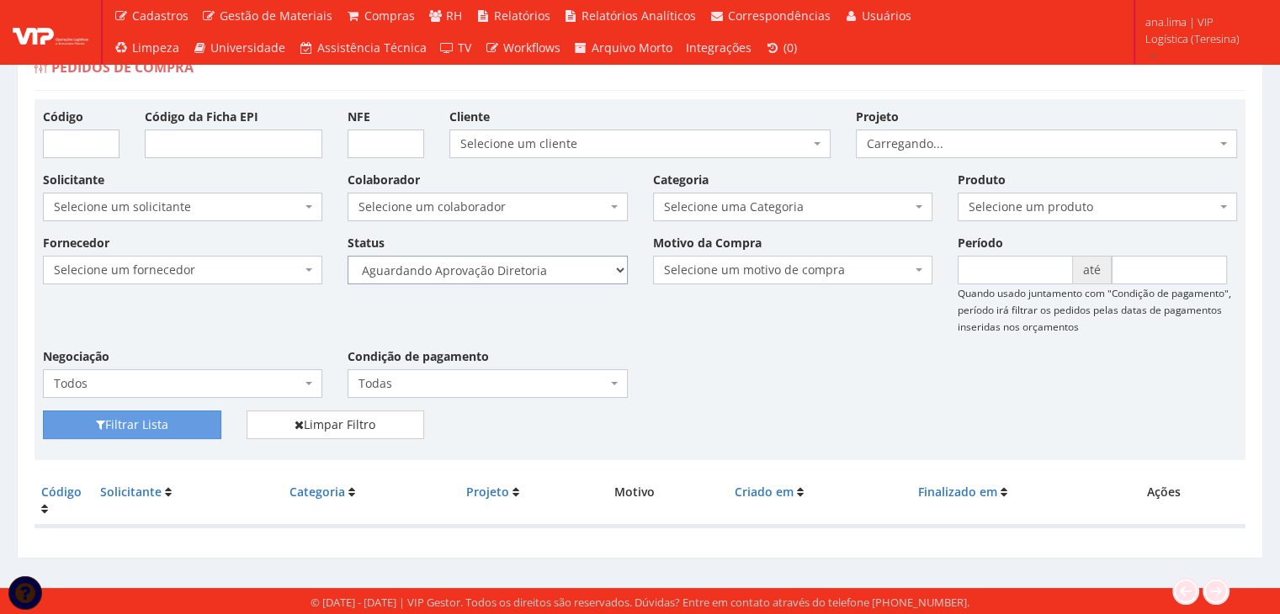
click at [576, 271] on select "Selecione um status Cancelado Aguardando Aprovação Diretoria Pedido Aprovado Ag…" at bounding box center [487, 270] width 279 height 29
select select "4"
click at [348, 256] on select "Selecione um status Cancelado Aguardando Aprovação Diretoria Pedido Aprovado Ag…" at bounding box center [487, 270] width 279 height 29
click at [193, 425] on button "Filtrar Lista" at bounding box center [132, 425] width 178 height 29
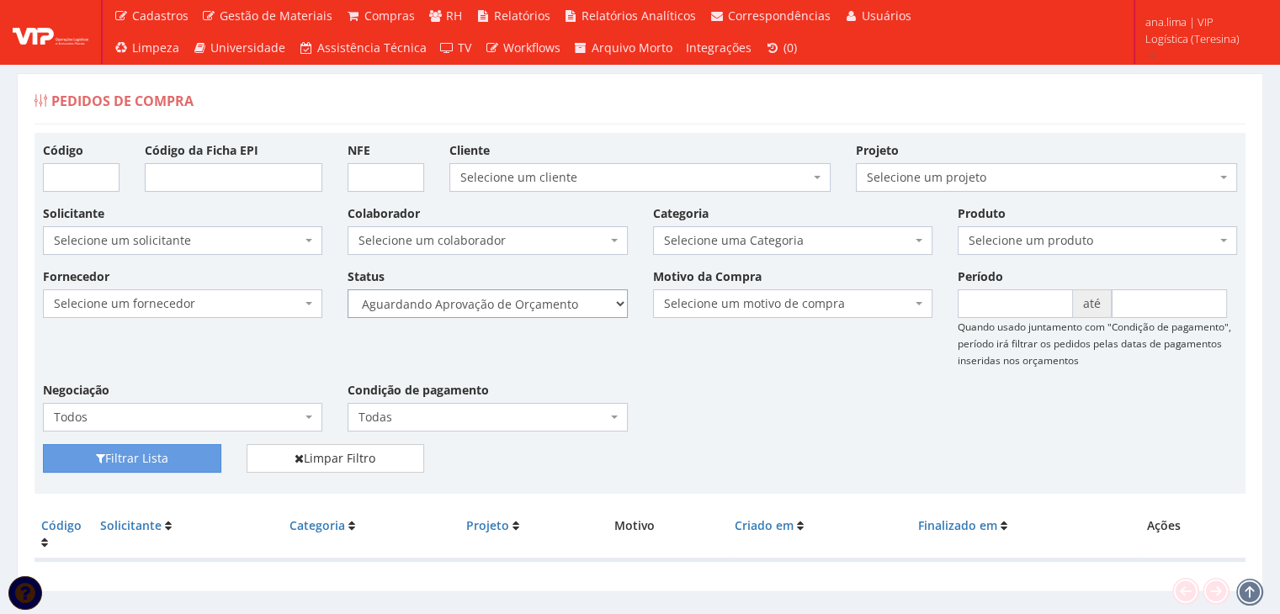
click at [475, 304] on select "Selecione um status Cancelado Aguardando Aprovação Diretoria Pedido Aprovado Ag…" at bounding box center [487, 303] width 279 height 29
select select "1"
click at [348, 289] on select "Selecione um status Cancelado Aguardando Aprovação Diretoria Pedido Aprovado Ag…" at bounding box center [487, 303] width 279 height 29
click at [191, 450] on button "Filtrar Lista" at bounding box center [132, 458] width 178 height 29
select select "4"
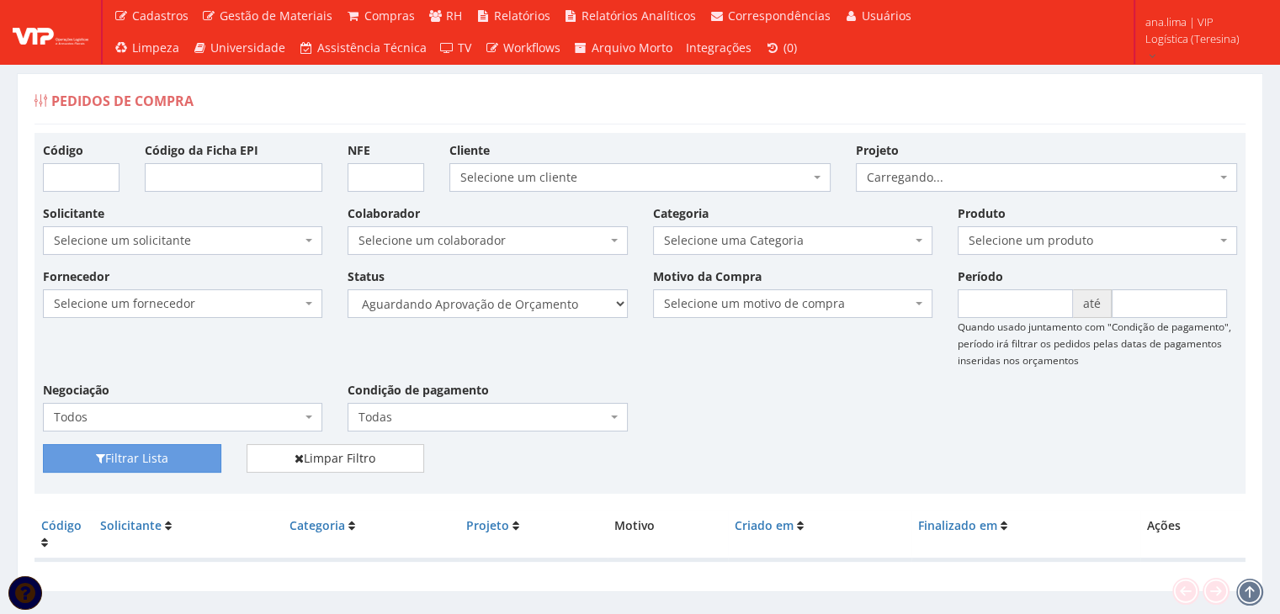
click at [348, 289] on select "Selecione um status Cancelado Aguardando Aprovação Diretoria Pedido Aprovado Ag…" at bounding box center [487, 303] width 279 height 29
click at [183, 462] on button "Filtrar Lista" at bounding box center [132, 458] width 178 height 29
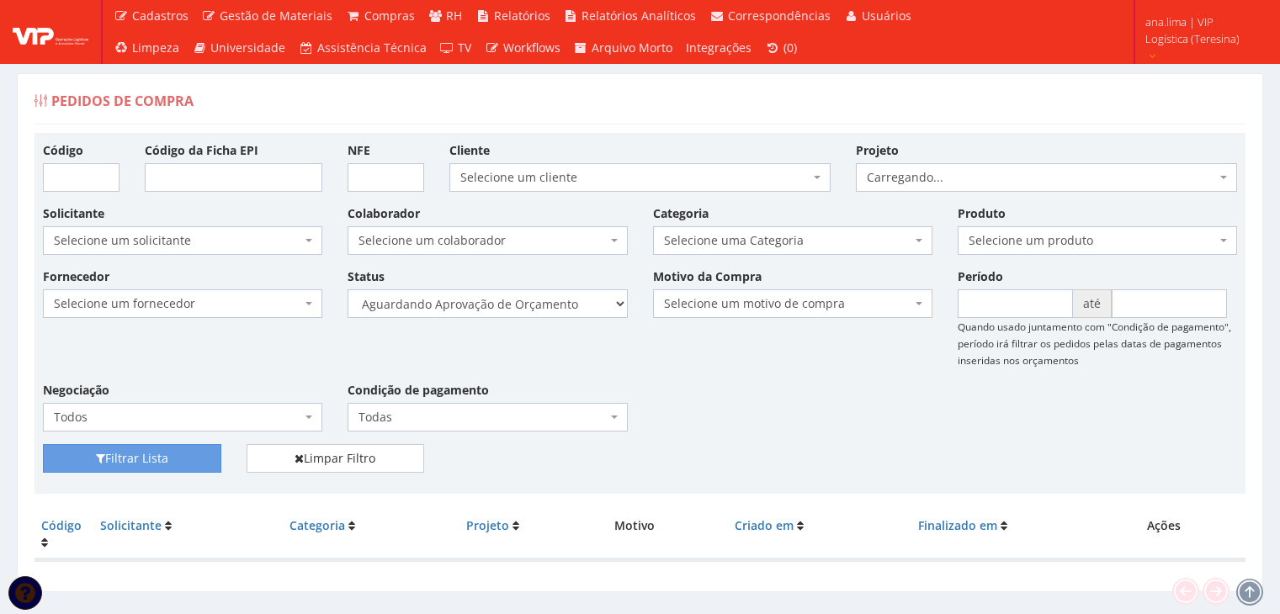
scroll to position [34, 0]
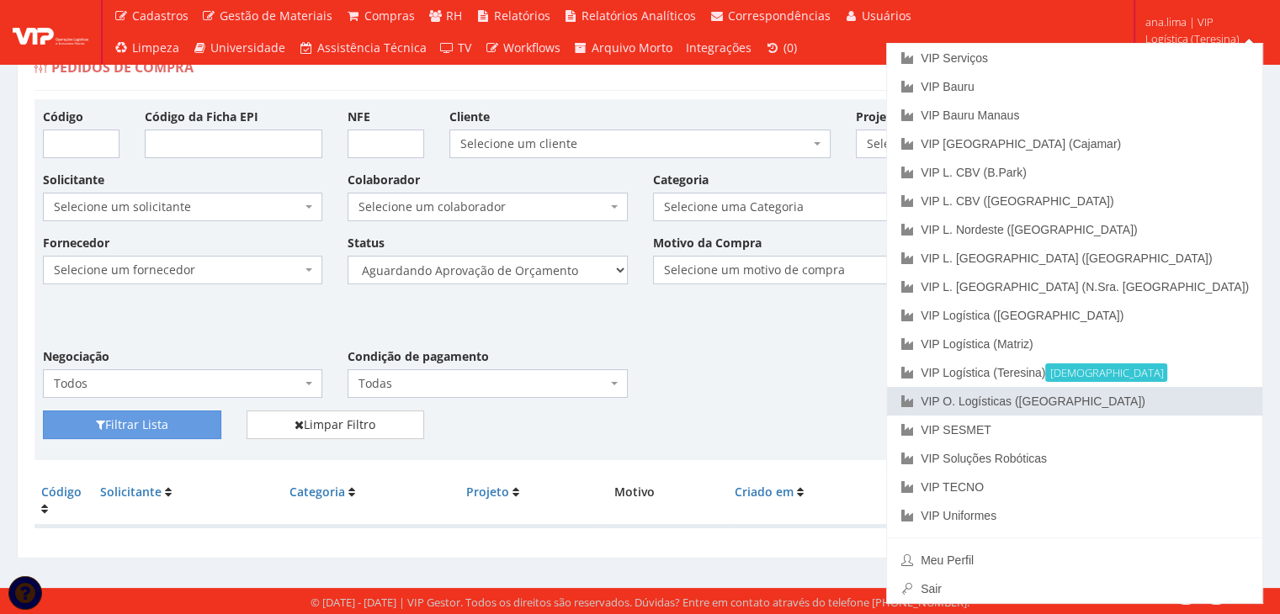
drag, startPoint x: 1192, startPoint y: 406, endPoint x: 1161, endPoint y: 413, distance: 31.0
click at [1191, 406] on link "VIP O. Logísticas ([GEOGRAPHIC_DATA])" at bounding box center [1074, 401] width 375 height 29
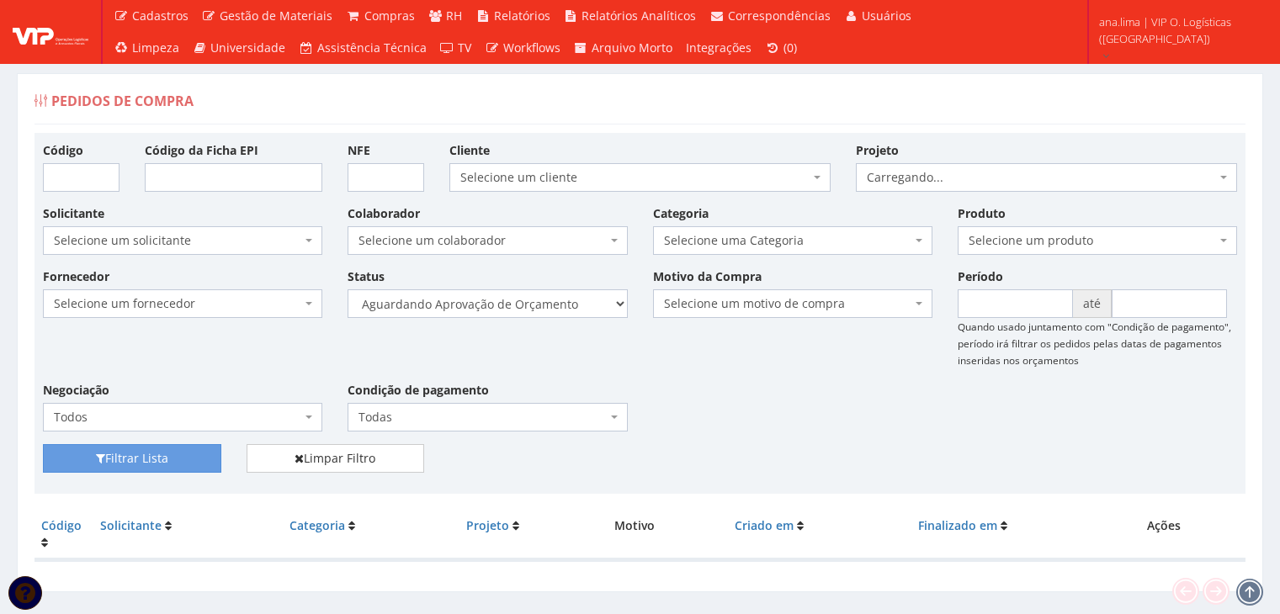
click at [543, 295] on select "Selecione um status Cancelado Aguardando Aprovação Diretoria Pedido Aprovado Ag…" at bounding box center [487, 303] width 279 height 29
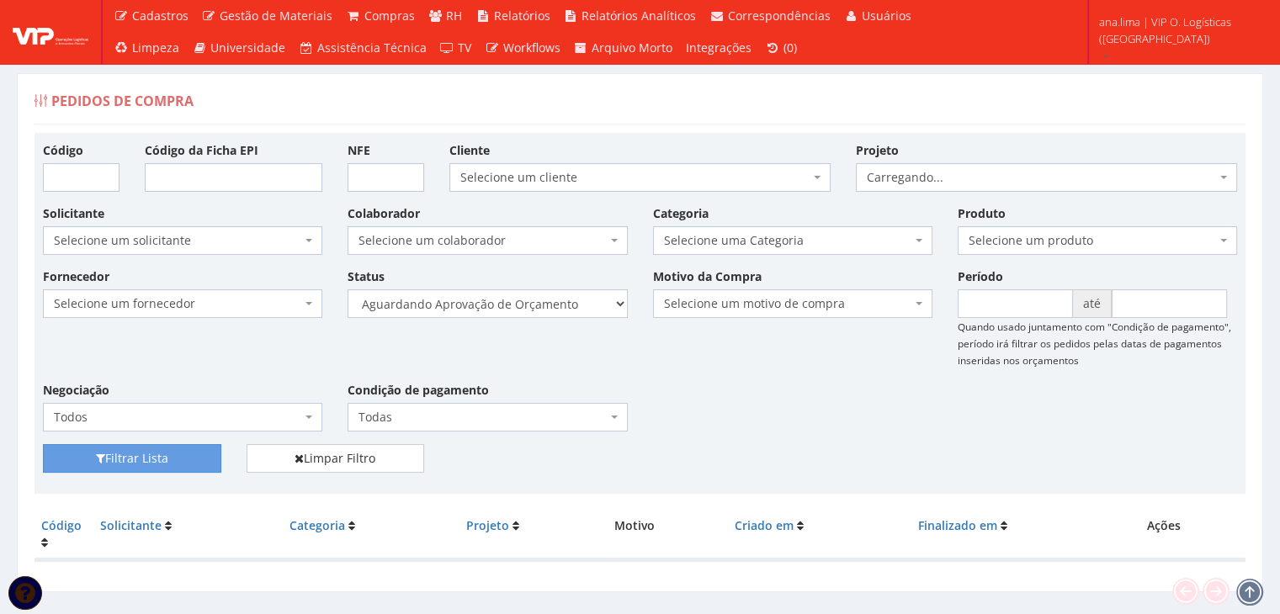
select select "1"
click at [348, 289] on select "Selecione um status Cancelado Aguardando Aprovação Diretoria Pedido Aprovado Ag…" at bounding box center [487, 303] width 279 height 29
click at [185, 458] on button "Filtrar Lista" at bounding box center [132, 458] width 178 height 29
click at [551, 311] on select "Selecione um status Cancelado Aguardando Aprovação Diretoria Pedido Aprovado Ag…" at bounding box center [487, 303] width 279 height 29
select select "4"
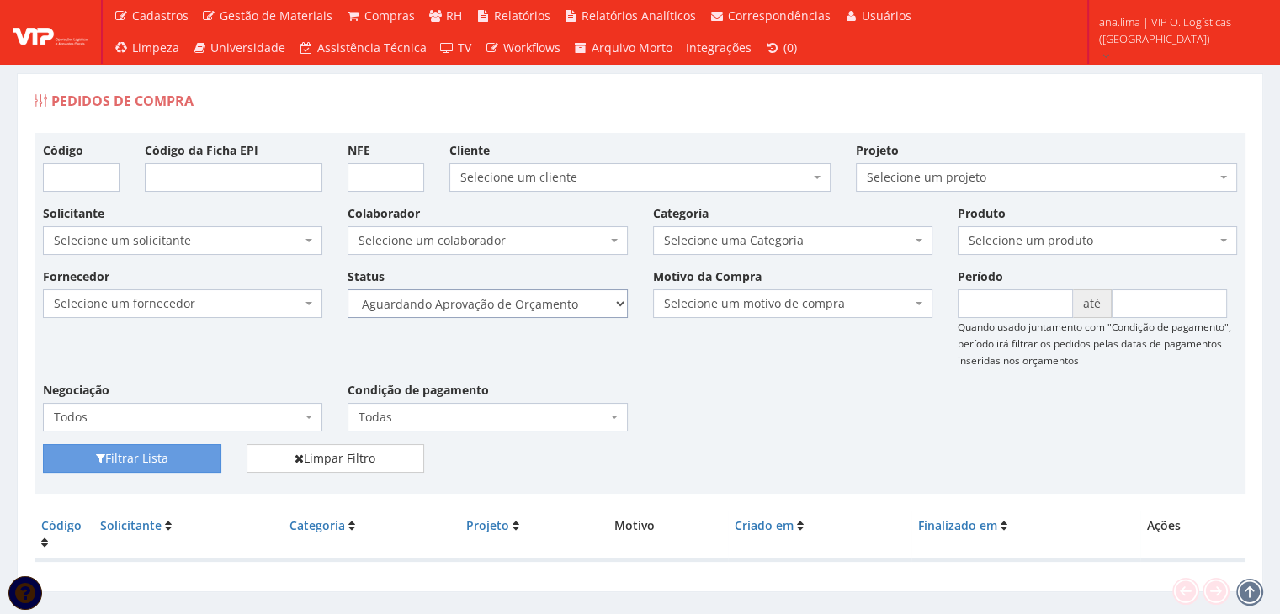
click at [348, 289] on select "Selecione um status Cancelado Aguardando Aprovação Diretoria Pedido Aprovado Ag…" at bounding box center [487, 303] width 279 height 29
click at [182, 448] on button "Filtrar Lista" at bounding box center [132, 458] width 178 height 29
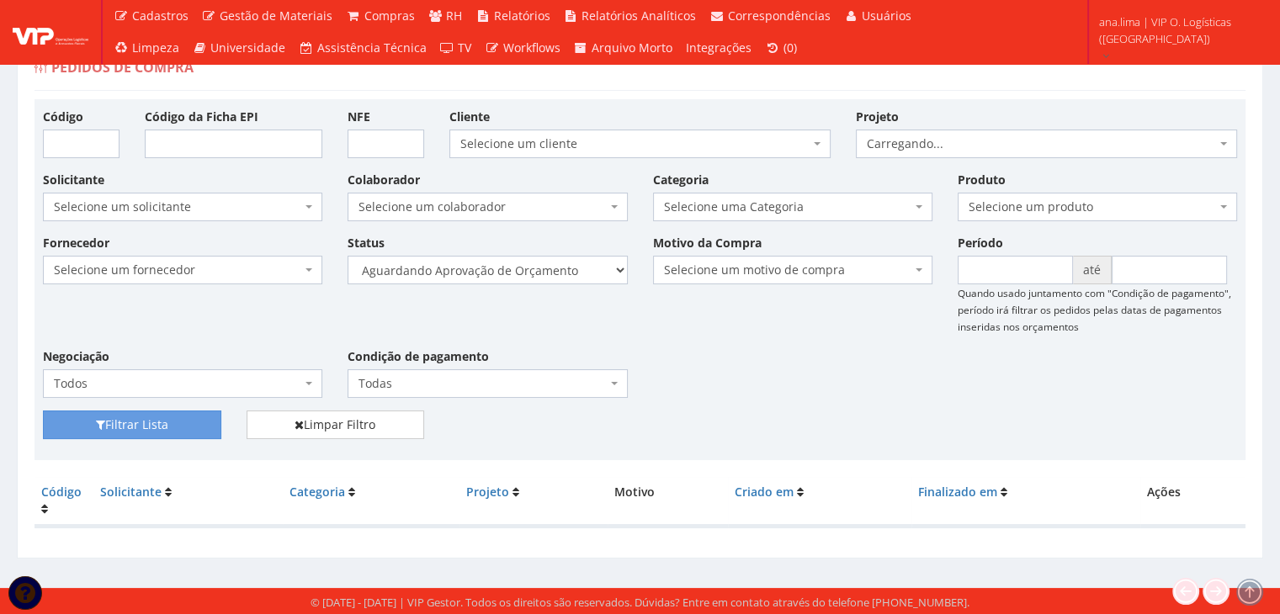
scroll to position [34, 0]
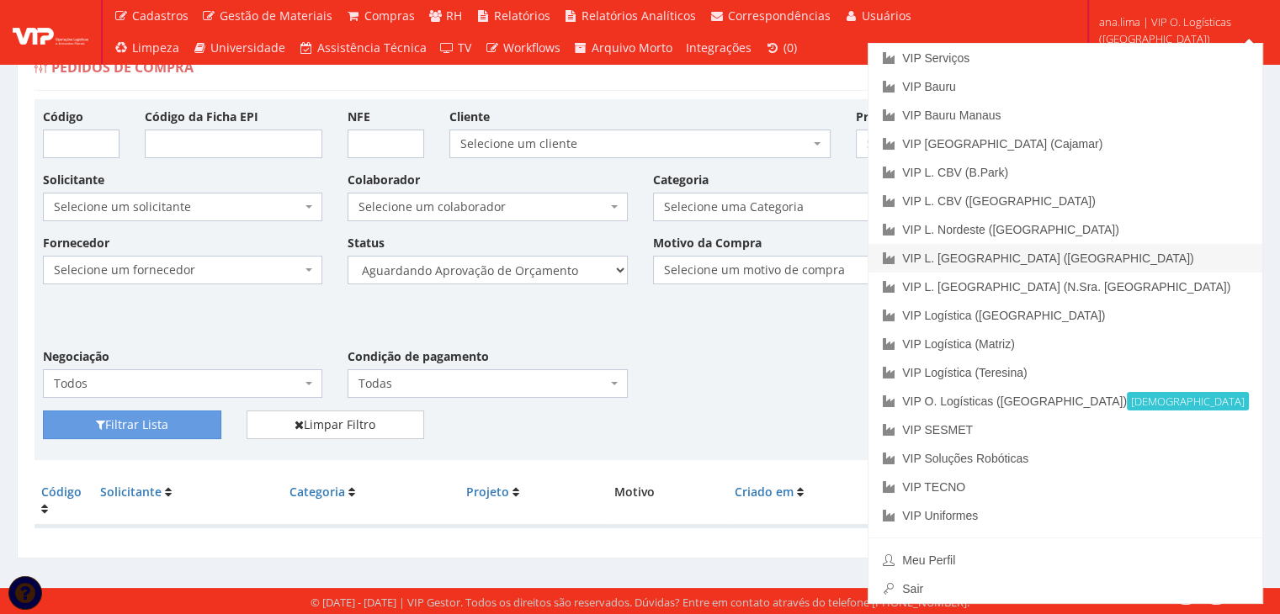
click at [1159, 252] on link "VIP L. [GEOGRAPHIC_DATA] ([GEOGRAPHIC_DATA])" at bounding box center [1065, 258] width 394 height 29
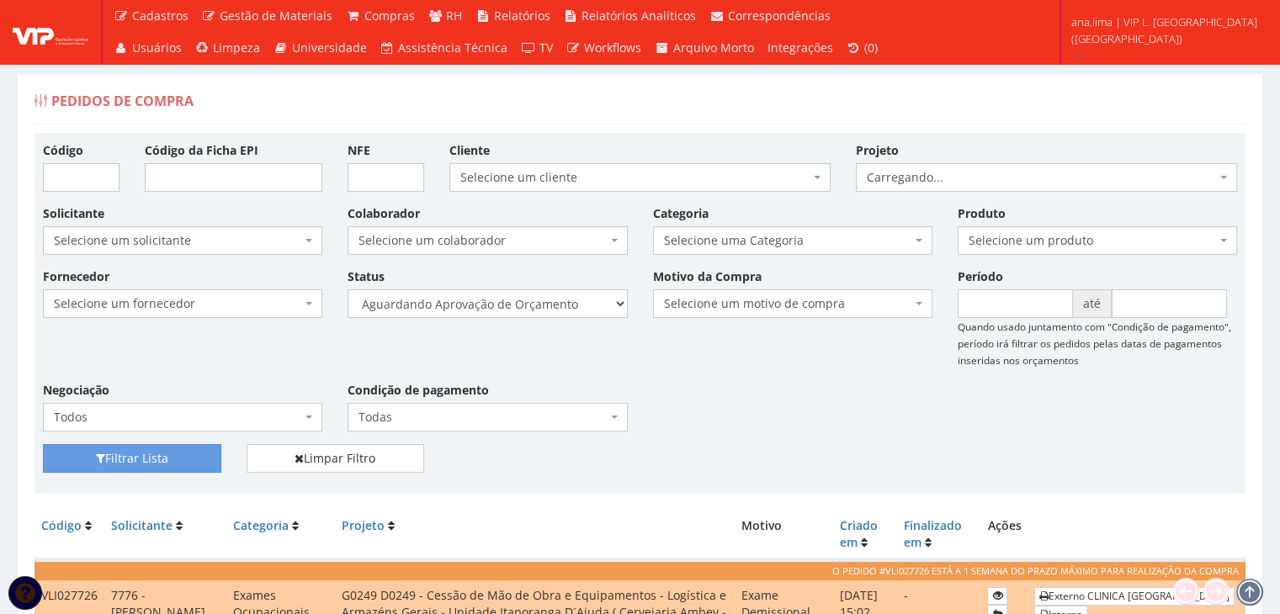
scroll to position [239, 0]
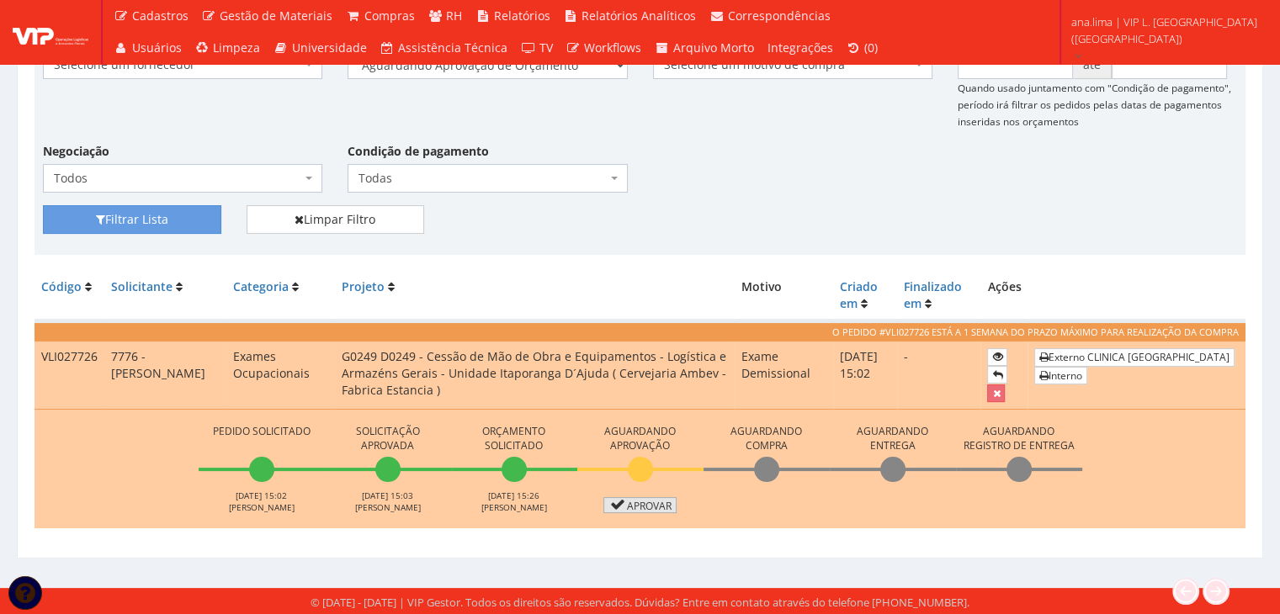
click at [656, 501] on link "Aprovar" at bounding box center [640, 505] width 74 height 16
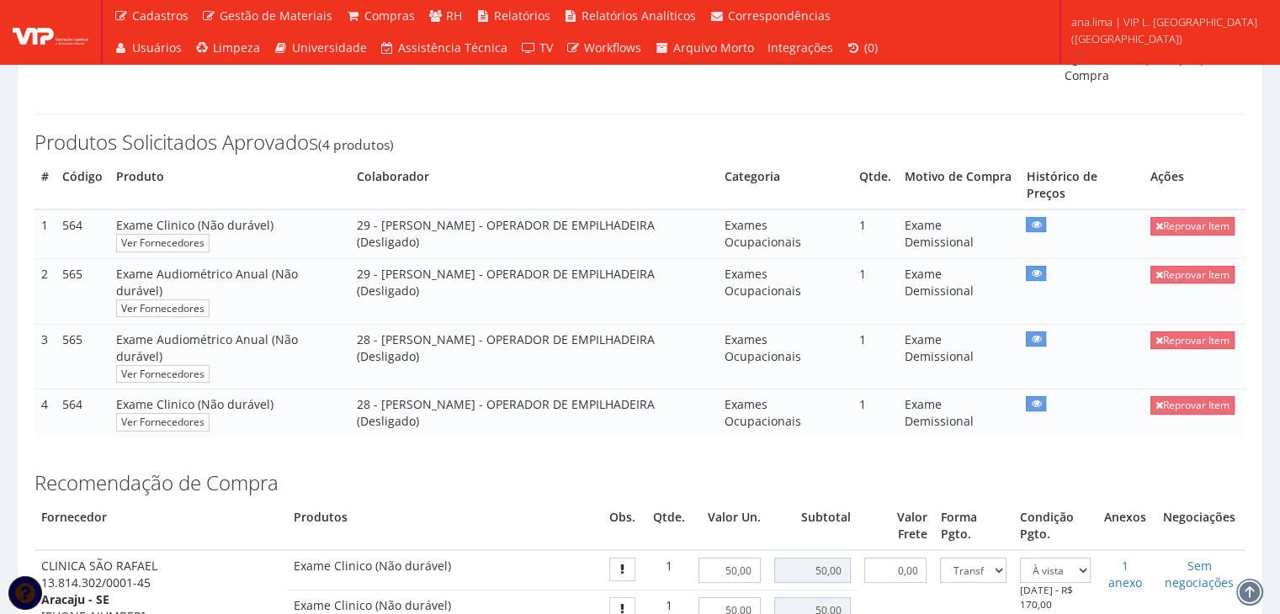
scroll to position [505, 0]
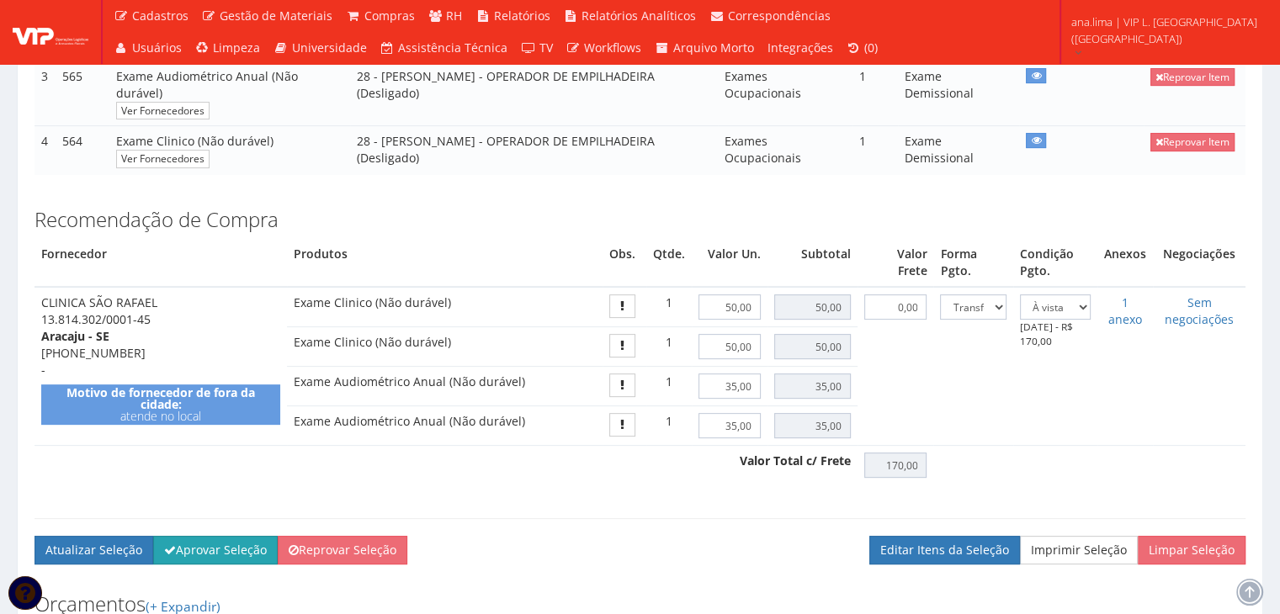
click at [239, 565] on button "Aprovar Seleção" at bounding box center [215, 550] width 125 height 29
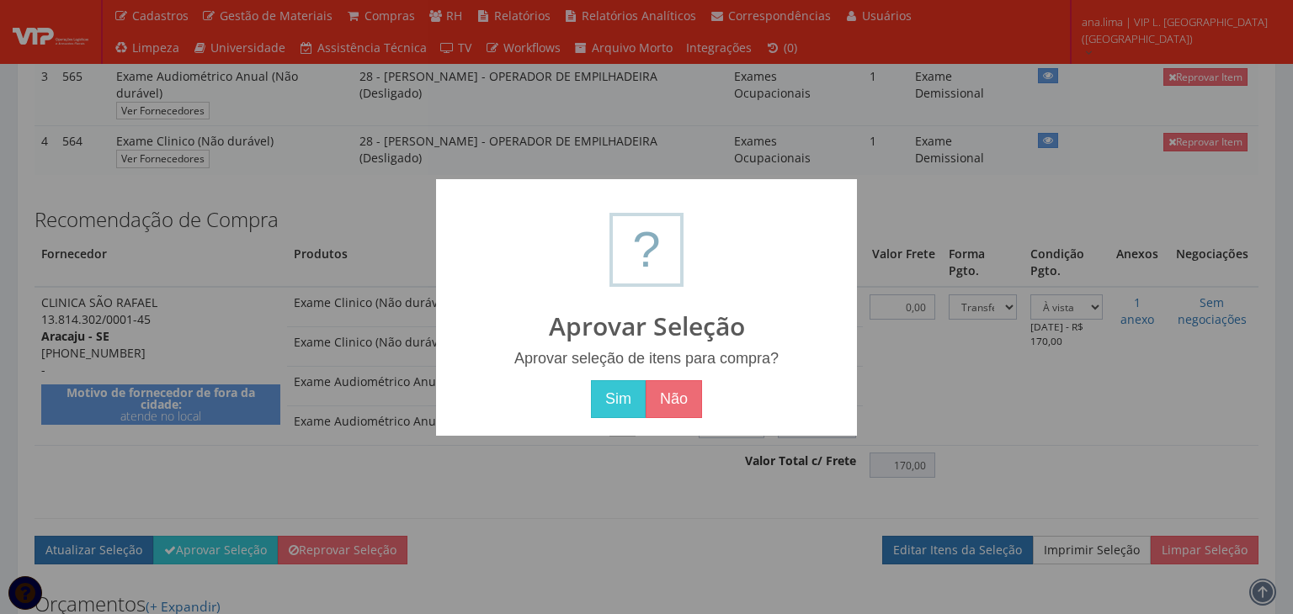
drag, startPoint x: 617, startPoint y: 402, endPoint x: 676, endPoint y: 469, distance: 88.8
click at [617, 403] on button "Sim" at bounding box center [618, 399] width 55 height 39
